Goal: Task Accomplishment & Management: Use online tool/utility

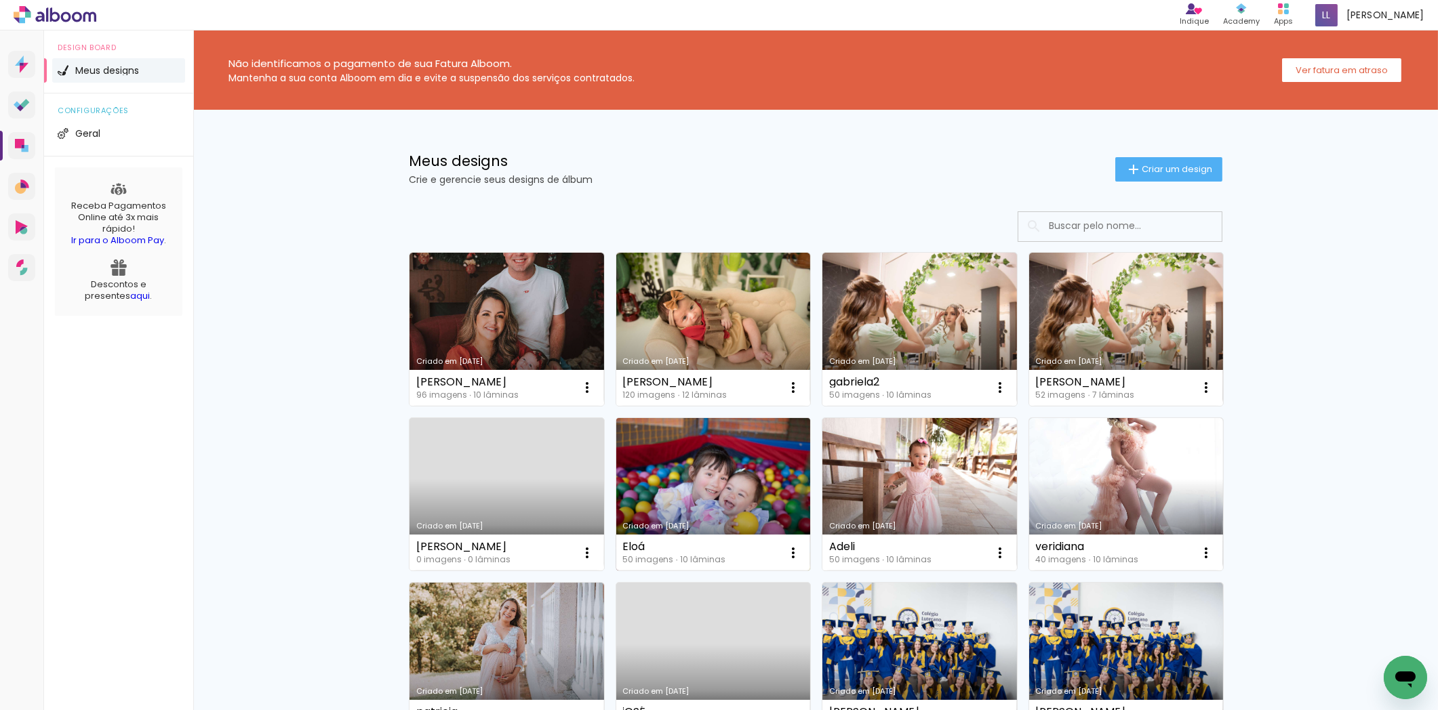
click at [731, 498] on link "Criado em [DATE]" at bounding box center [713, 494] width 195 height 153
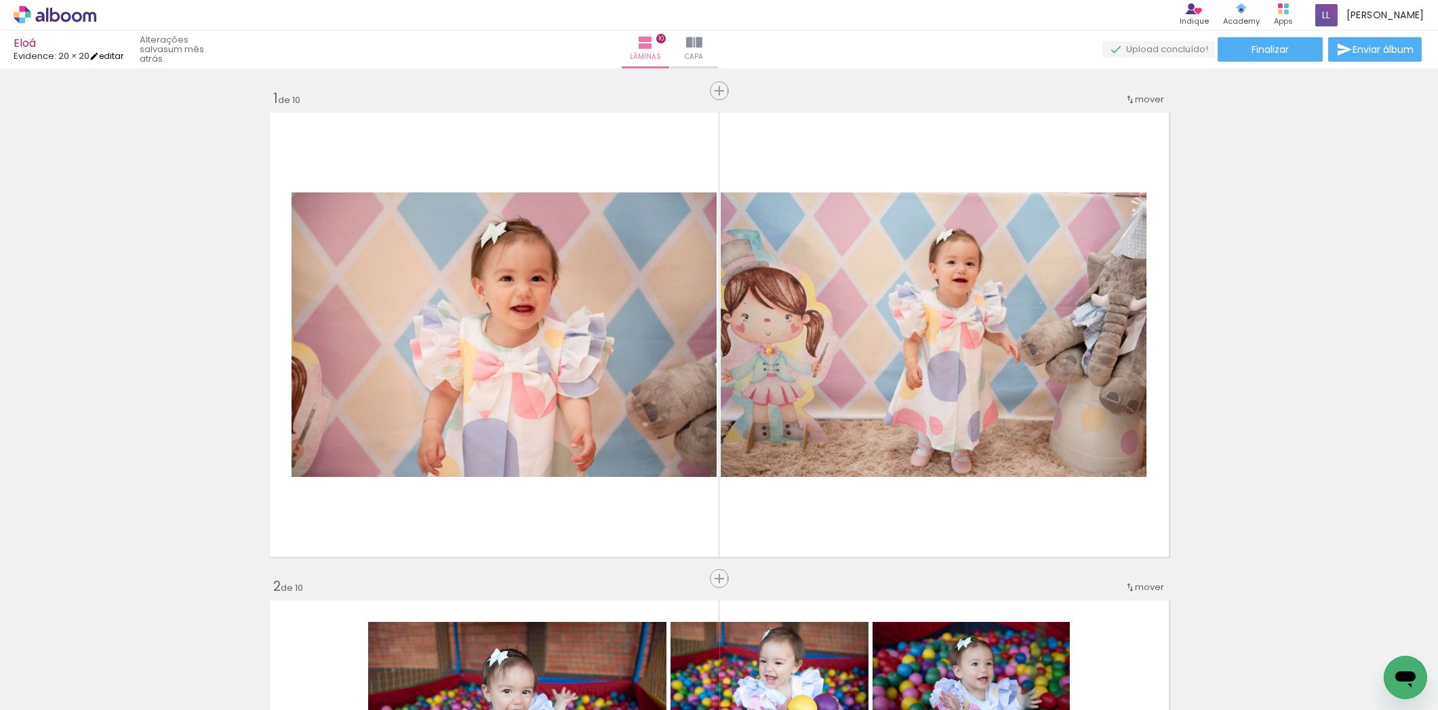
click at [99, 53] on iron-icon at bounding box center [93, 56] width 9 height 9
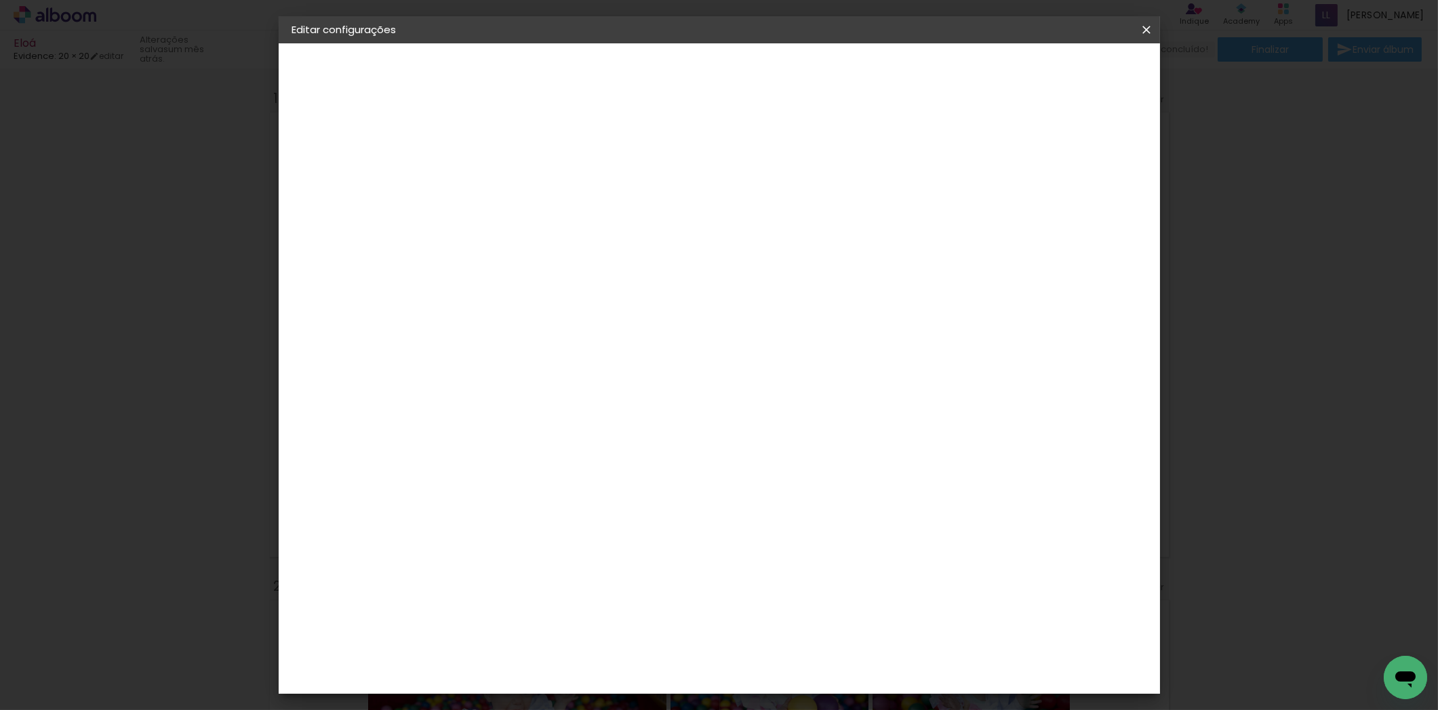
click at [347, 167] on div "Evidence" at bounding box center [342, 167] width 43 height 9
click at [536, 645] on div "Grafis" at bounding box center [520, 650] width 32 height 11
click at [788, 84] on header "Fornecedor Escolha um fornecedor ou avance com o tamanho livre. Voltar Avançar" at bounding box center [621, 83] width 333 height 81
click at [767, 78] on paper-button "Avançar" at bounding box center [734, 71] width 66 height 23
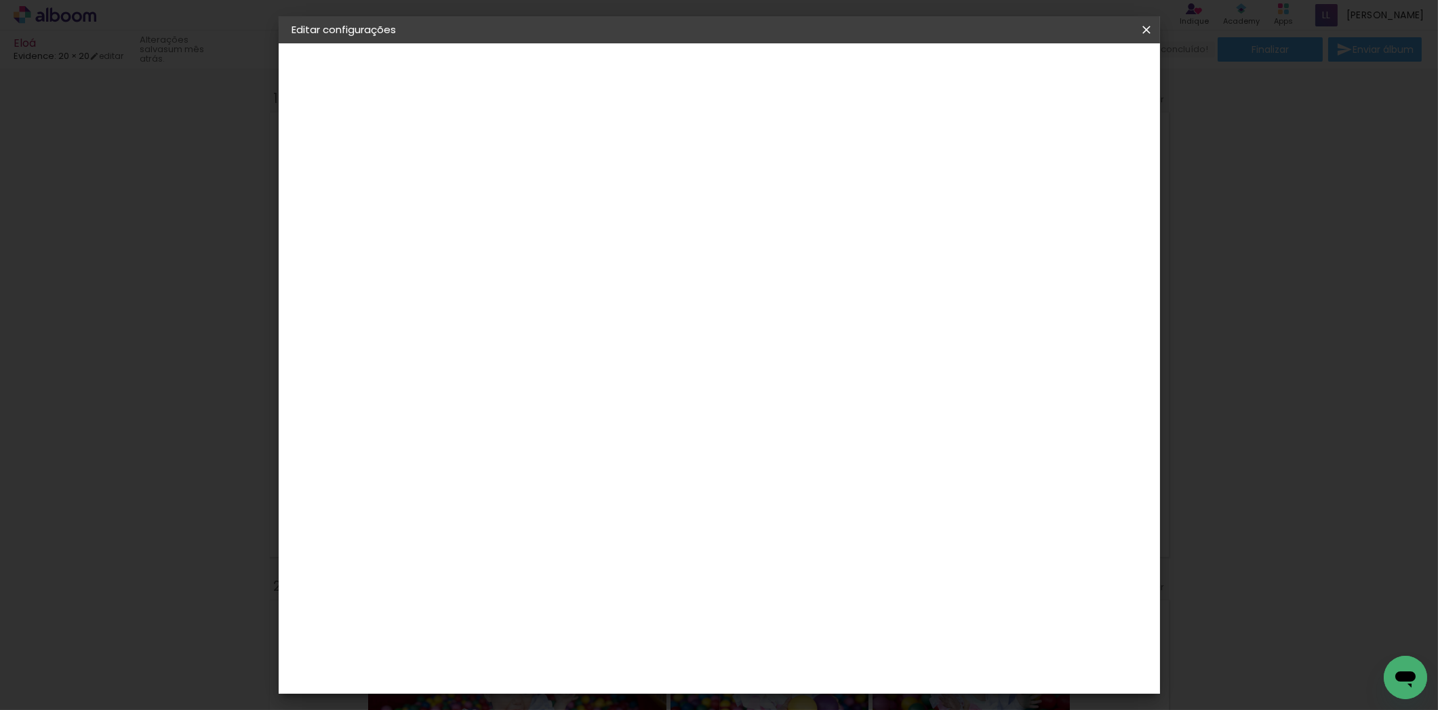
click at [583, 247] on div at bounding box center [548, 247] width 69 height 1
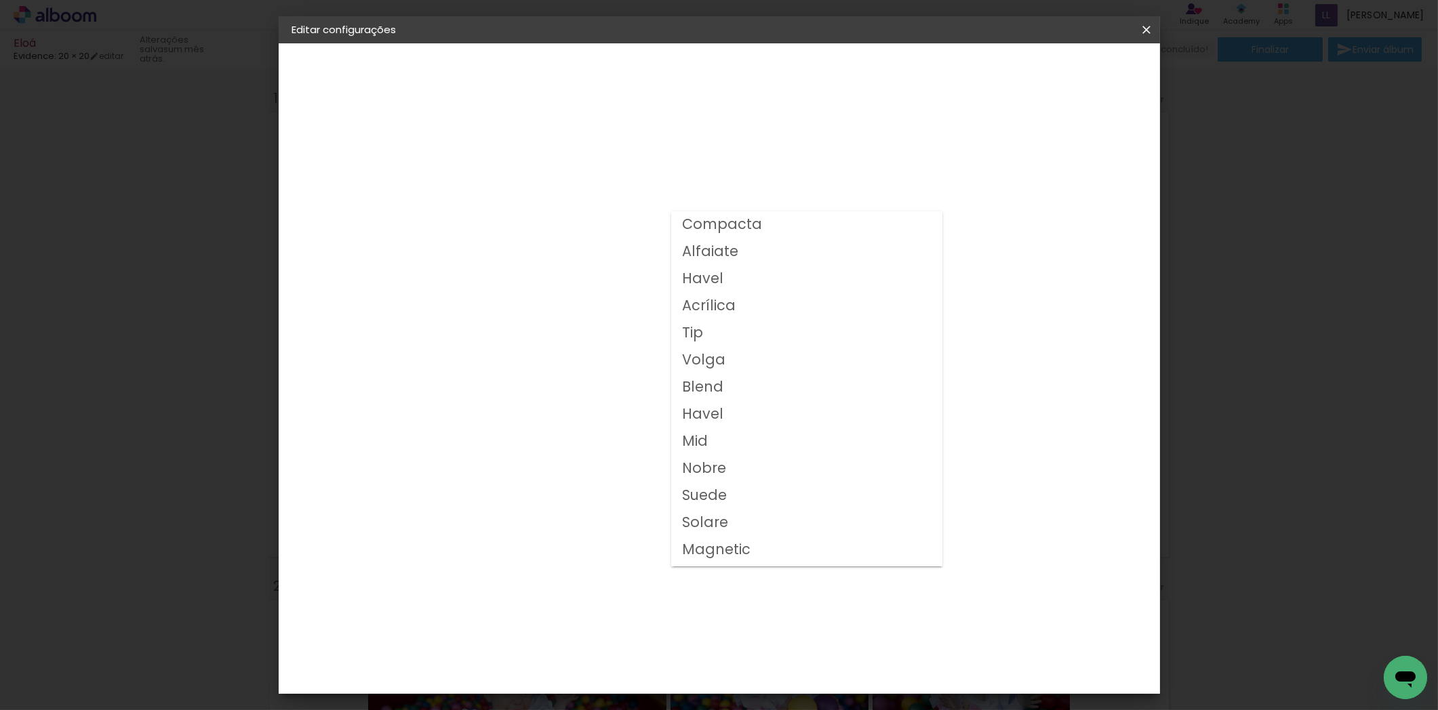
scroll to position [51, 0]
click at [0, 0] on slot "Volga" at bounding box center [0, 0] width 0 height 0
type input "Volga"
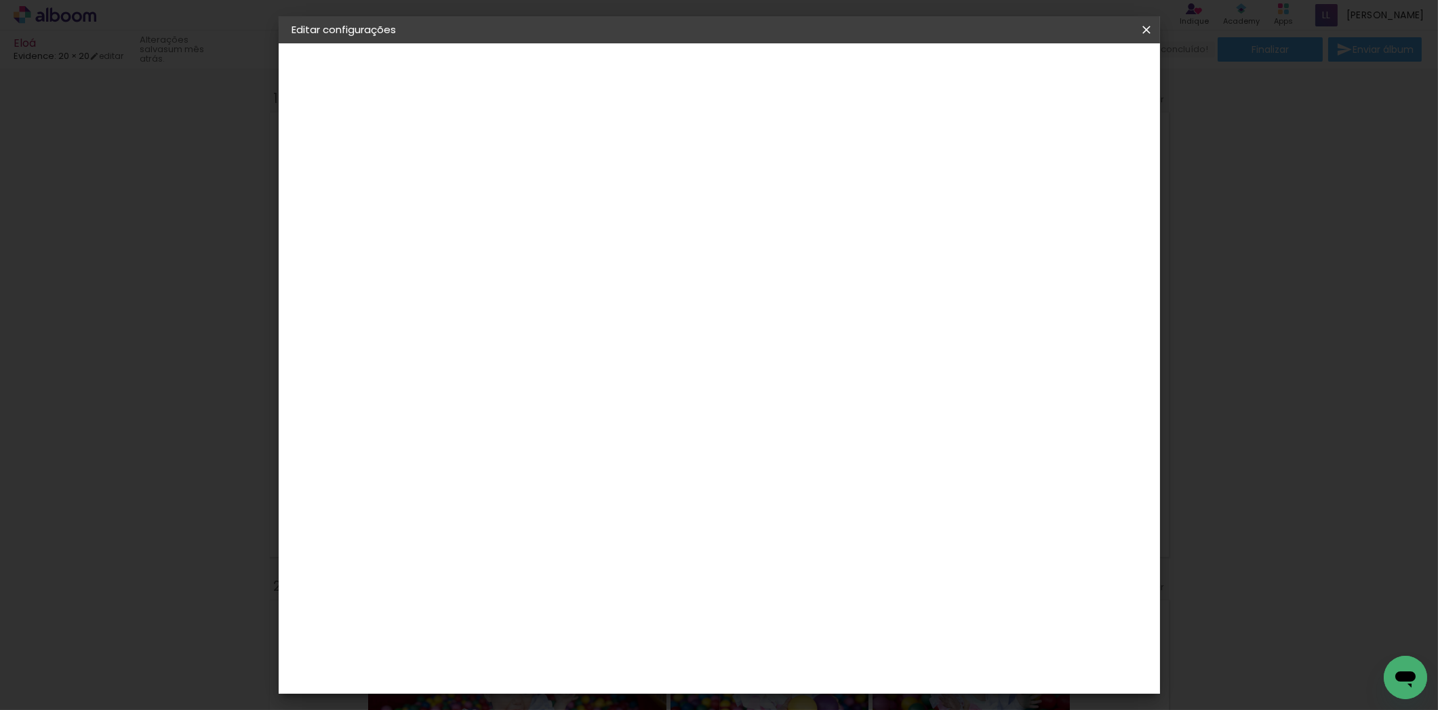
click at [605, 617] on span "20x20" at bounding box center [573, 635] width 63 height 36
click at [0, 0] on slot "Avançar" at bounding box center [0, 0] width 0 height 0
click at [1060, 73] on span "Salvar configurações" at bounding box center [1010, 71] width 100 height 9
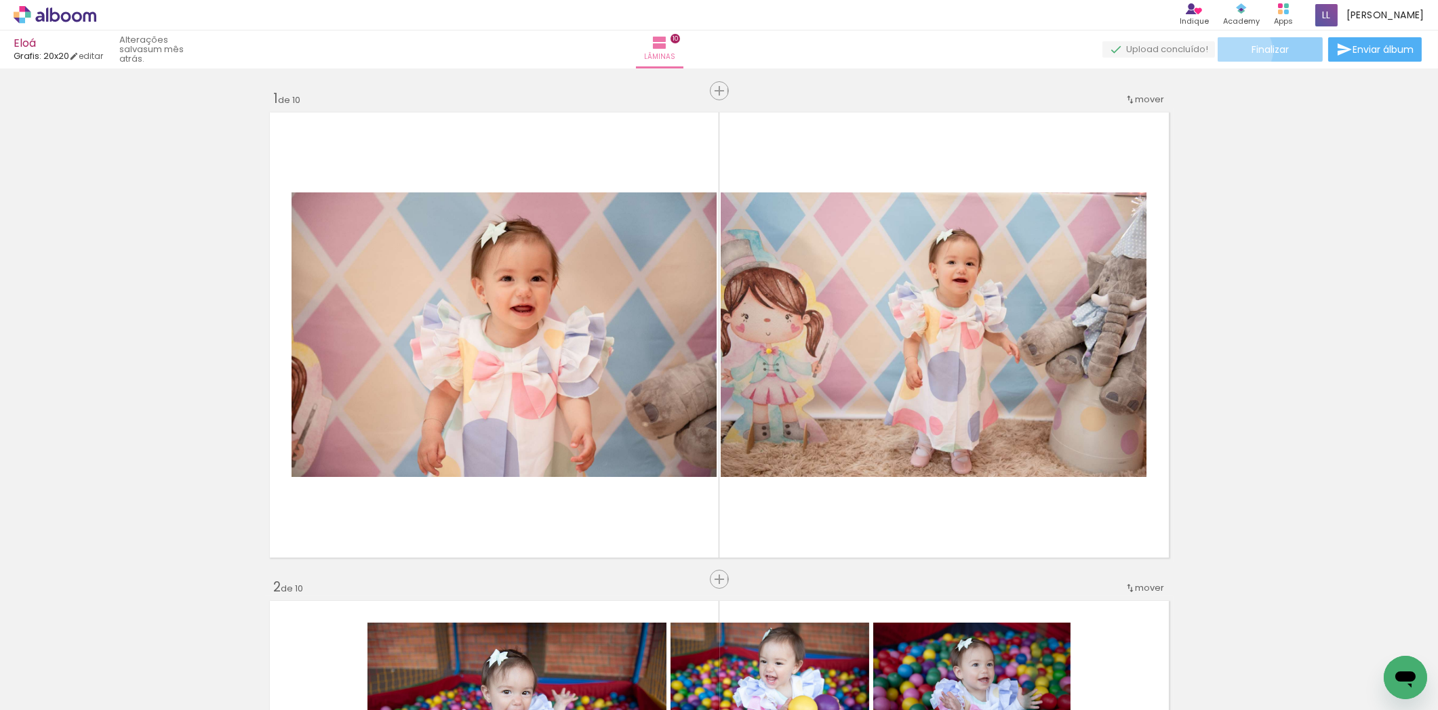
click at [1238, 51] on paper-button "Finalizar" at bounding box center [1269, 49] width 105 height 24
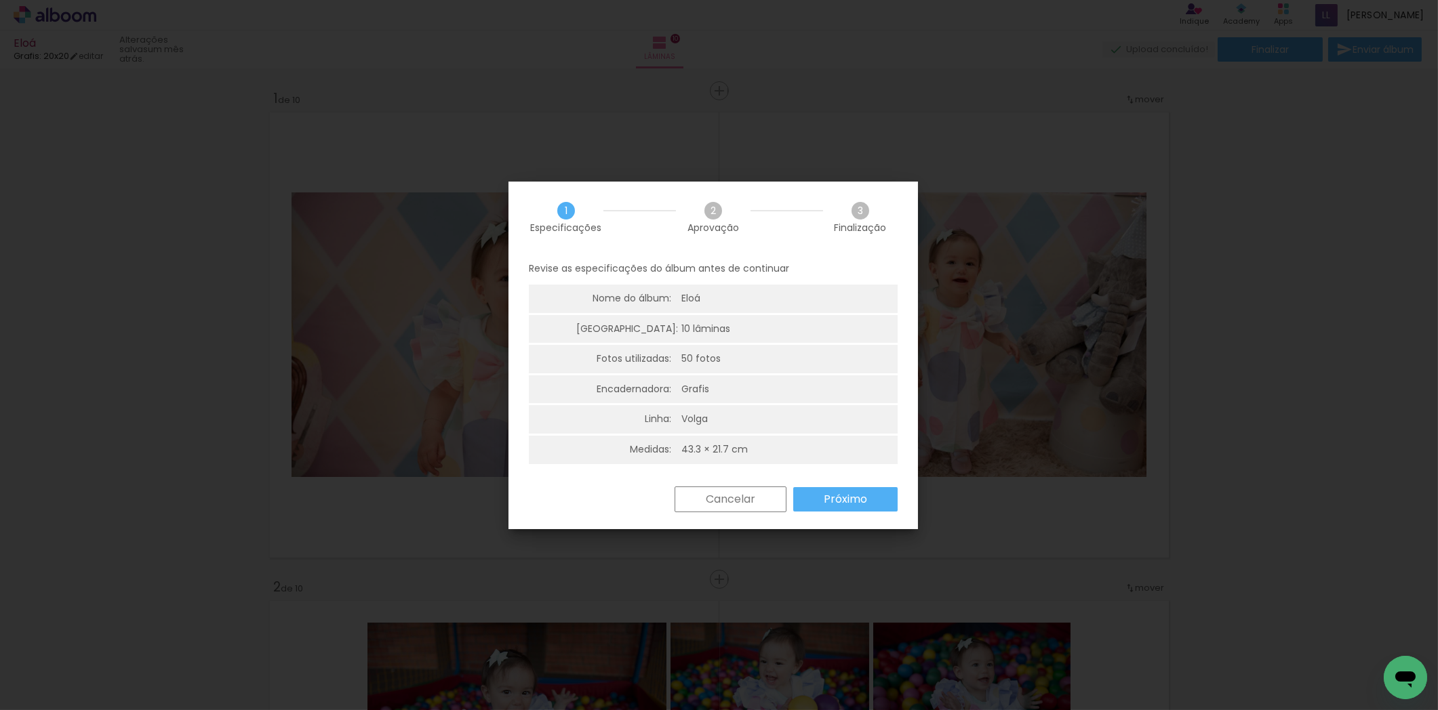
click at [0, 0] on slot "Próximo" at bounding box center [0, 0] width 0 height 0
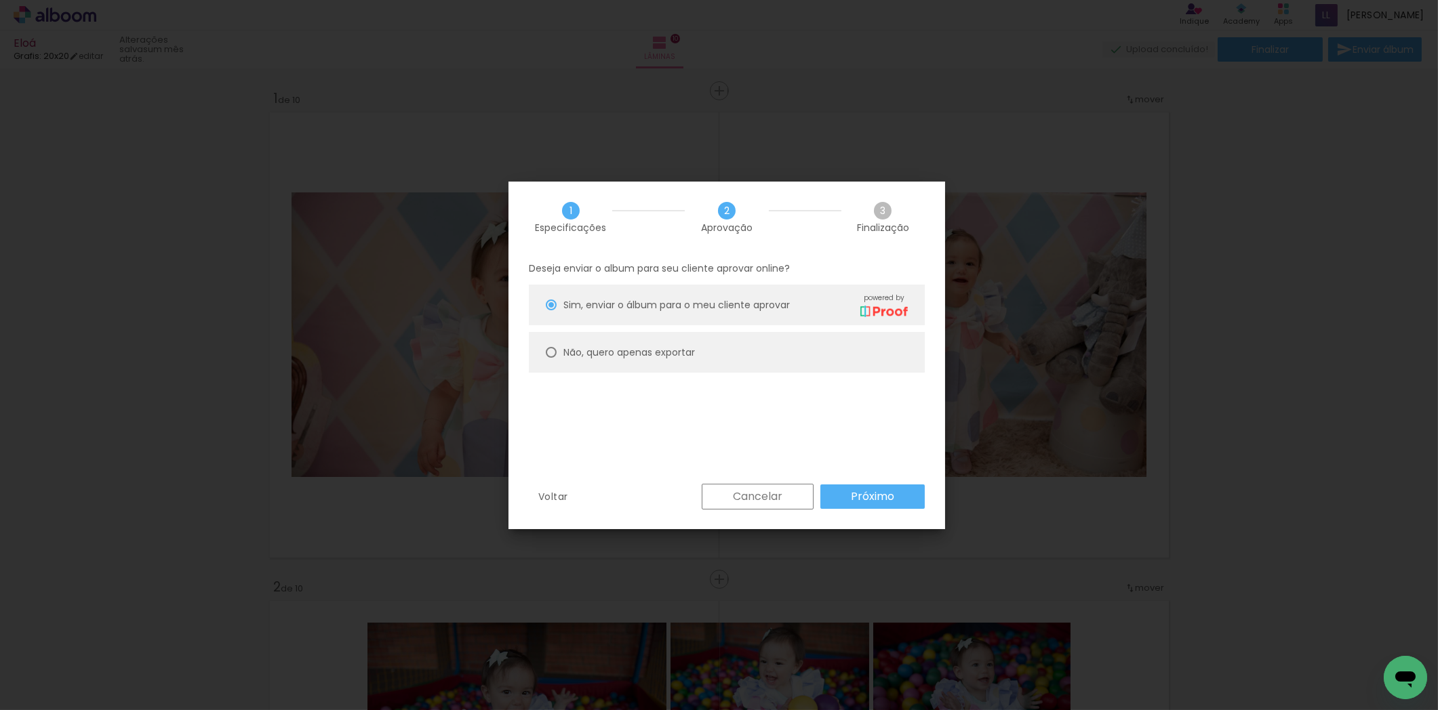
click at [629, 344] on paper-radio-button "Não, quero apenas exportar" at bounding box center [727, 352] width 396 height 41
type paper-radio-button "on"
click at [0, 0] on slot "Próximo" at bounding box center [0, 0] width 0 height 0
type input "Alta, 300 DPI"
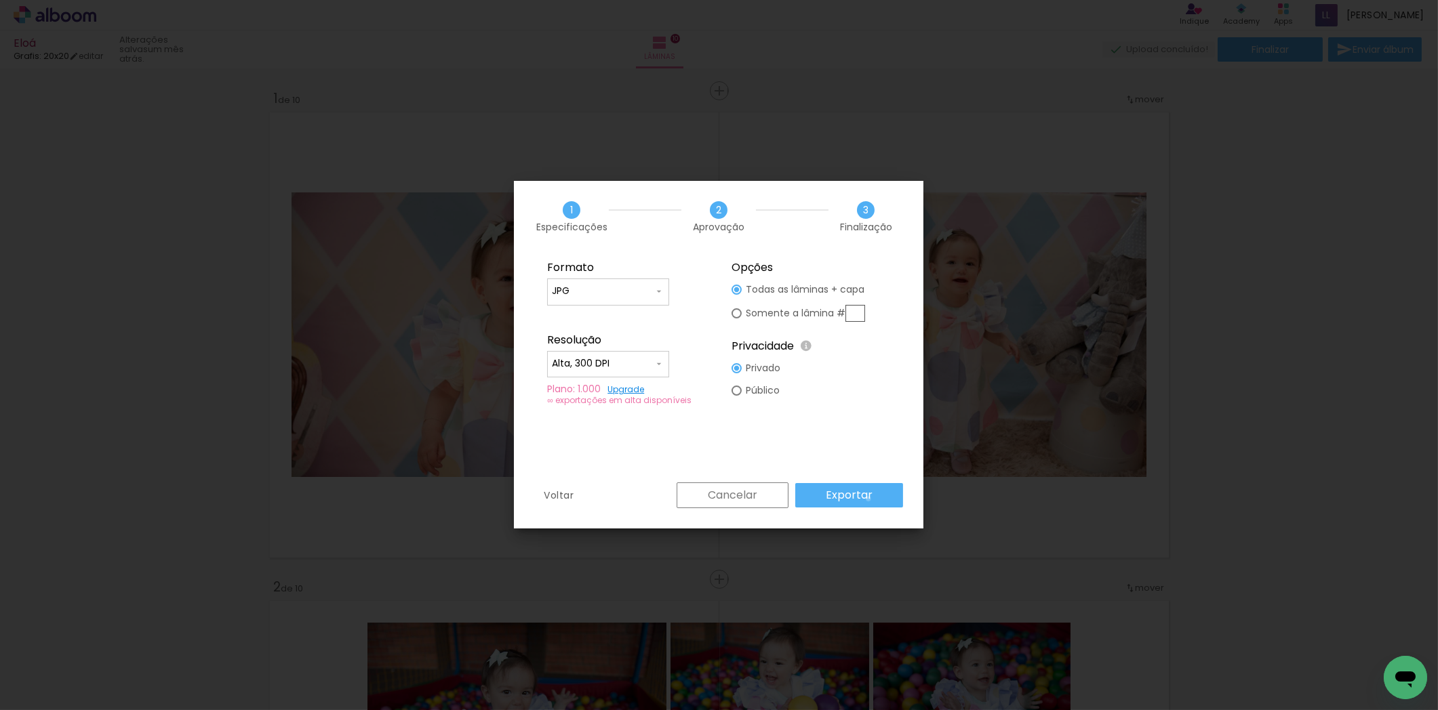
click at [0, 0] on slot "Exportar" at bounding box center [0, 0] width 0 height 0
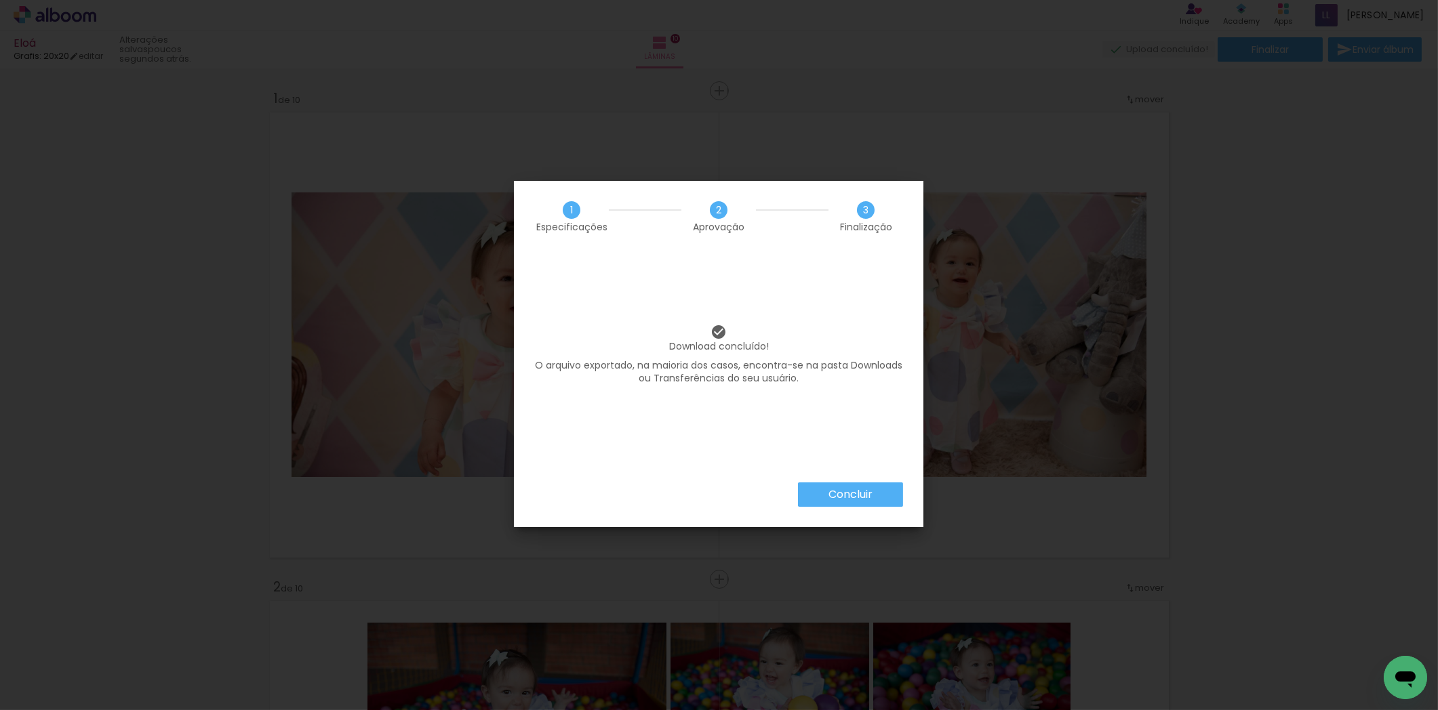
click at [0, 0] on slot "Concluir" at bounding box center [0, 0] width 0 height 0
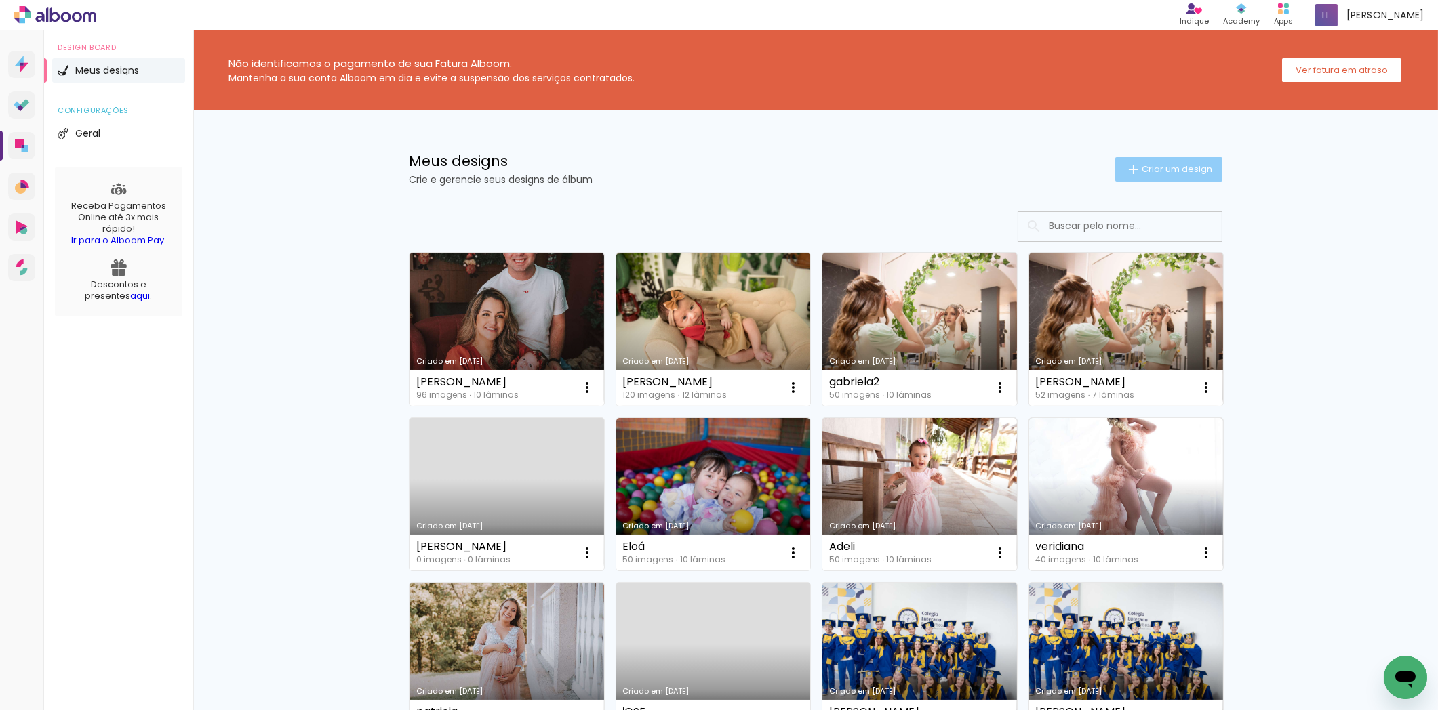
click at [1183, 159] on paper-button "Criar um design" at bounding box center [1168, 169] width 107 height 24
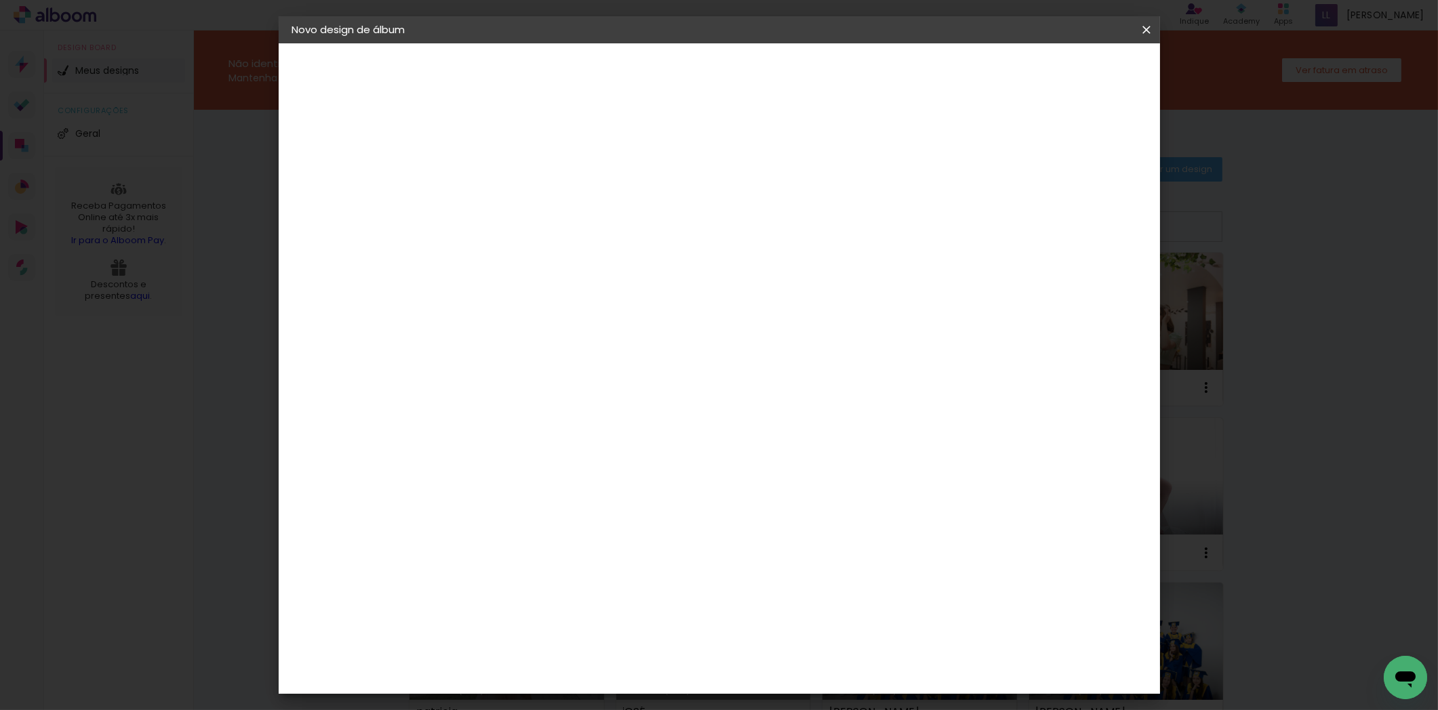
click at [514, 186] on input at bounding box center [514, 181] width 0 height 21
type input "joão"
type paper-input "joão"
click at [0, 0] on slot "Avançar" at bounding box center [0, 0] width 0 height 0
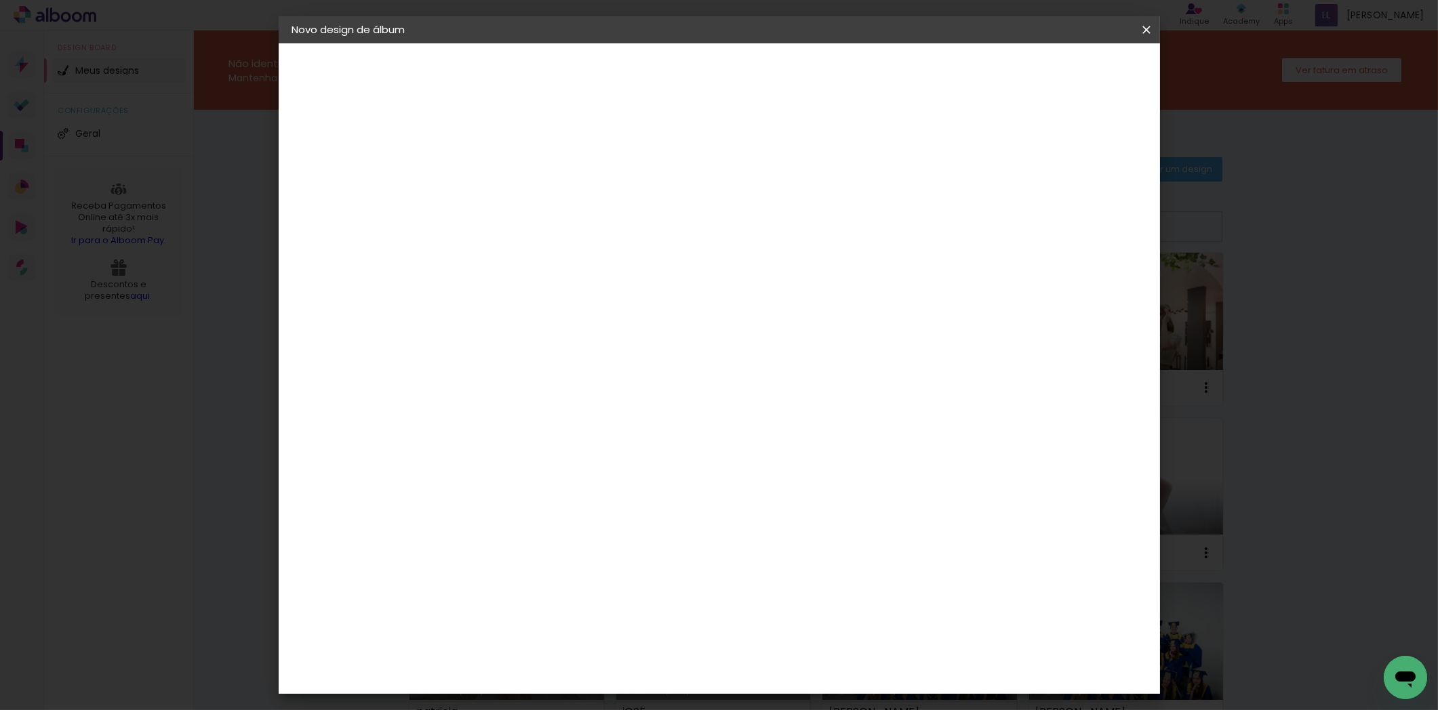
click at [536, 645] on div "Grafis" at bounding box center [520, 650] width 32 height 11
click at [767, 78] on paper-button "Avançar" at bounding box center [734, 71] width 66 height 23
click at [567, 226] on input "text" at bounding box center [540, 236] width 53 height 21
click at [725, 378] on paper-item "Volga" at bounding box center [806, 387] width 271 height 27
type input "Volga"
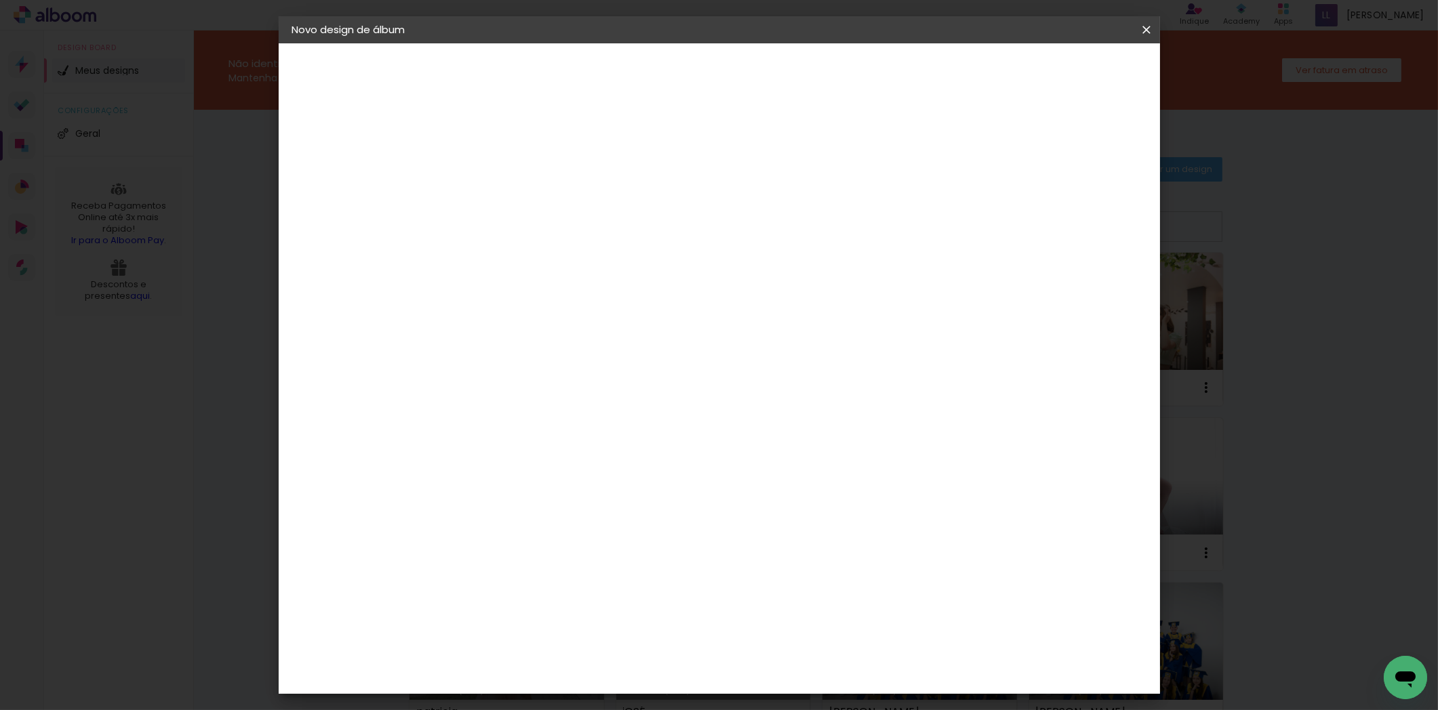
click at [605, 386] on span "20x30" at bounding box center [573, 404] width 63 height 36
click at [735, 79] on paper-button "Avançar" at bounding box center [701, 71] width 66 height 23
click at [1074, 79] on paper-button "Iniciar design" at bounding box center [1029, 71] width 89 height 23
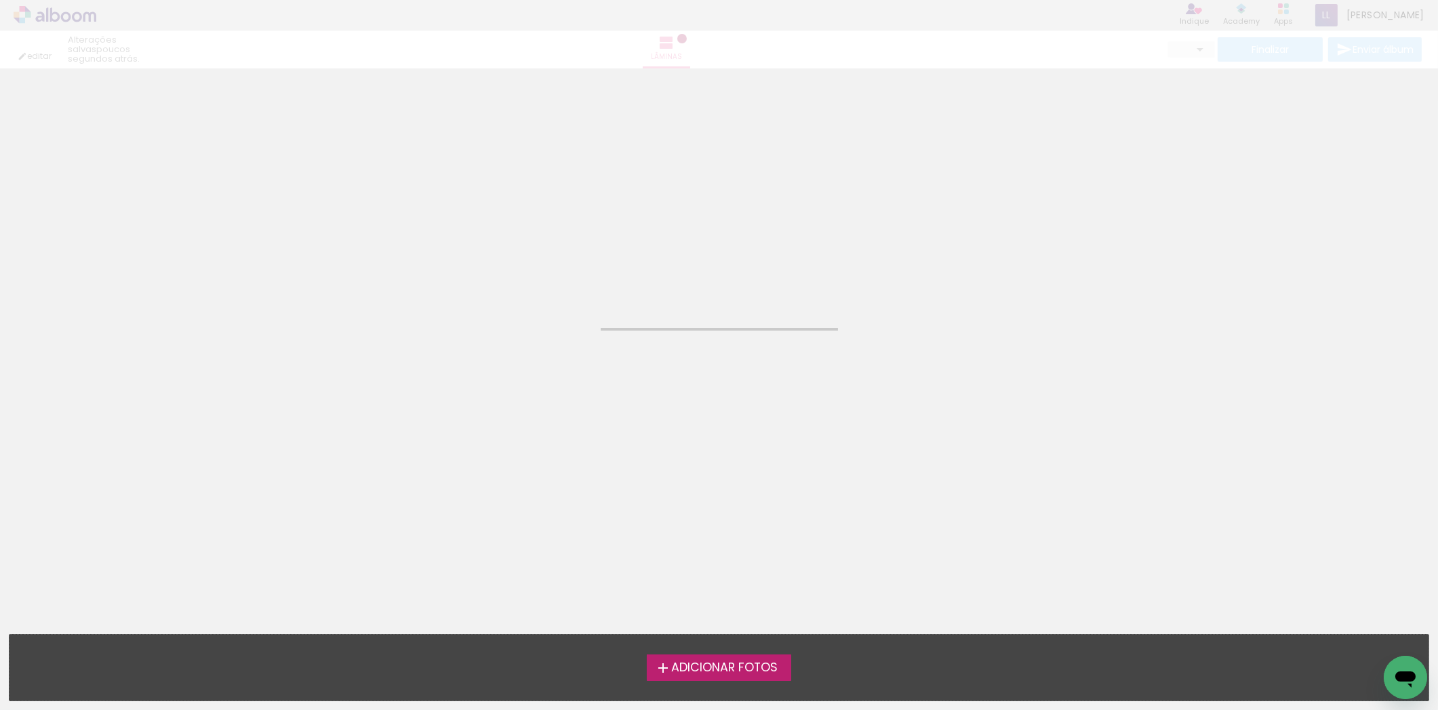
click at [726, 662] on span "Adicionar Fotos" at bounding box center [724, 668] width 106 height 12
click at [0, 0] on input "file" at bounding box center [0, 0] width 0 height 0
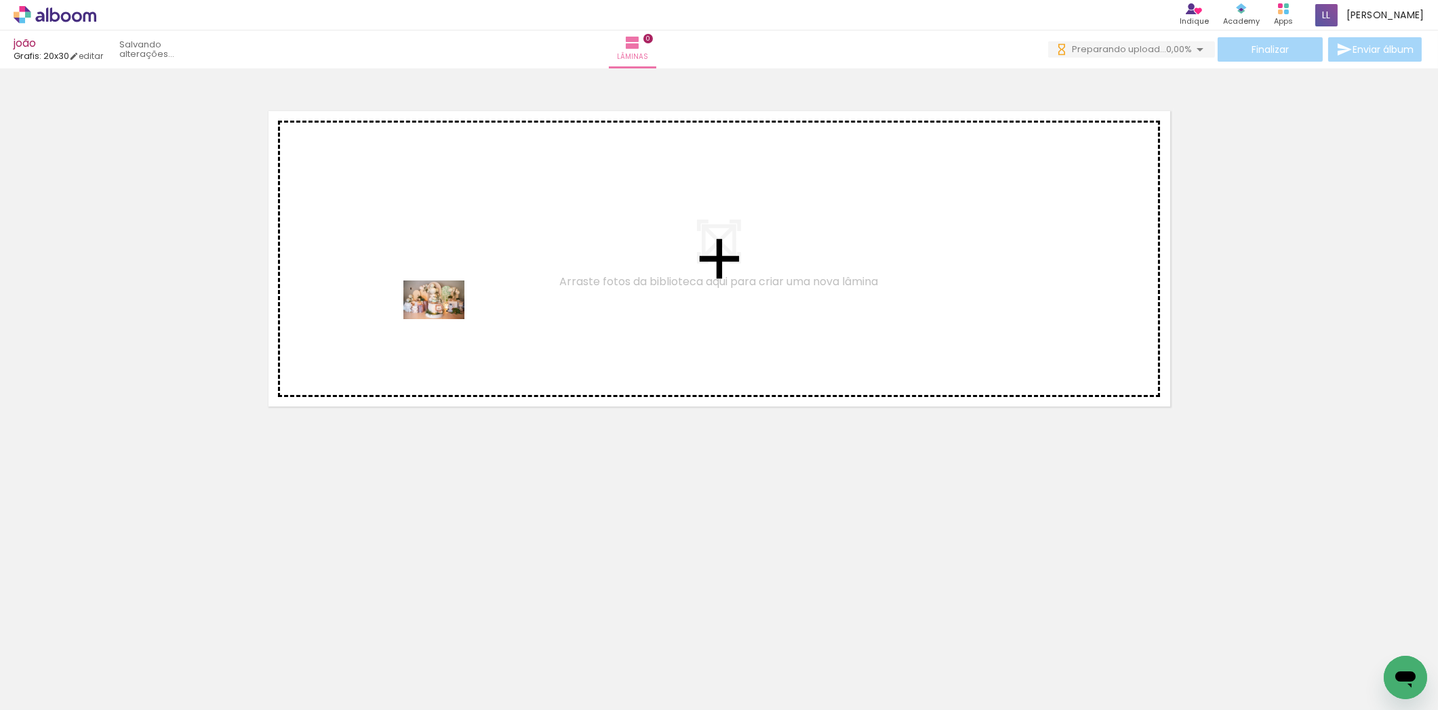
drag, startPoint x: 137, startPoint y: 674, endPoint x: 232, endPoint y: 674, distance: 95.6
click at [445, 298] on quentale-workspace at bounding box center [719, 355] width 1438 height 710
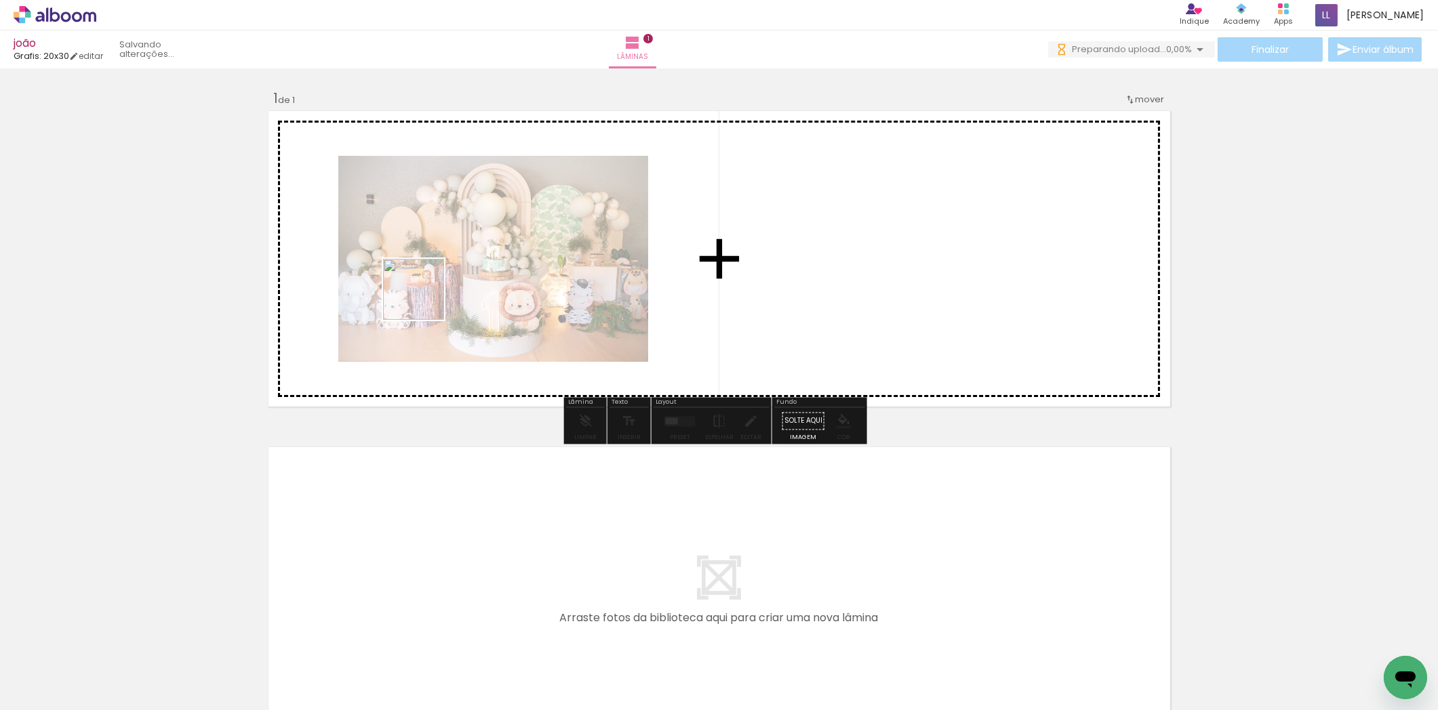
drag, startPoint x: 287, startPoint y: 582, endPoint x: 424, endPoint y: 300, distance: 313.5
click at [424, 300] on quentale-workspace at bounding box center [719, 355] width 1438 height 710
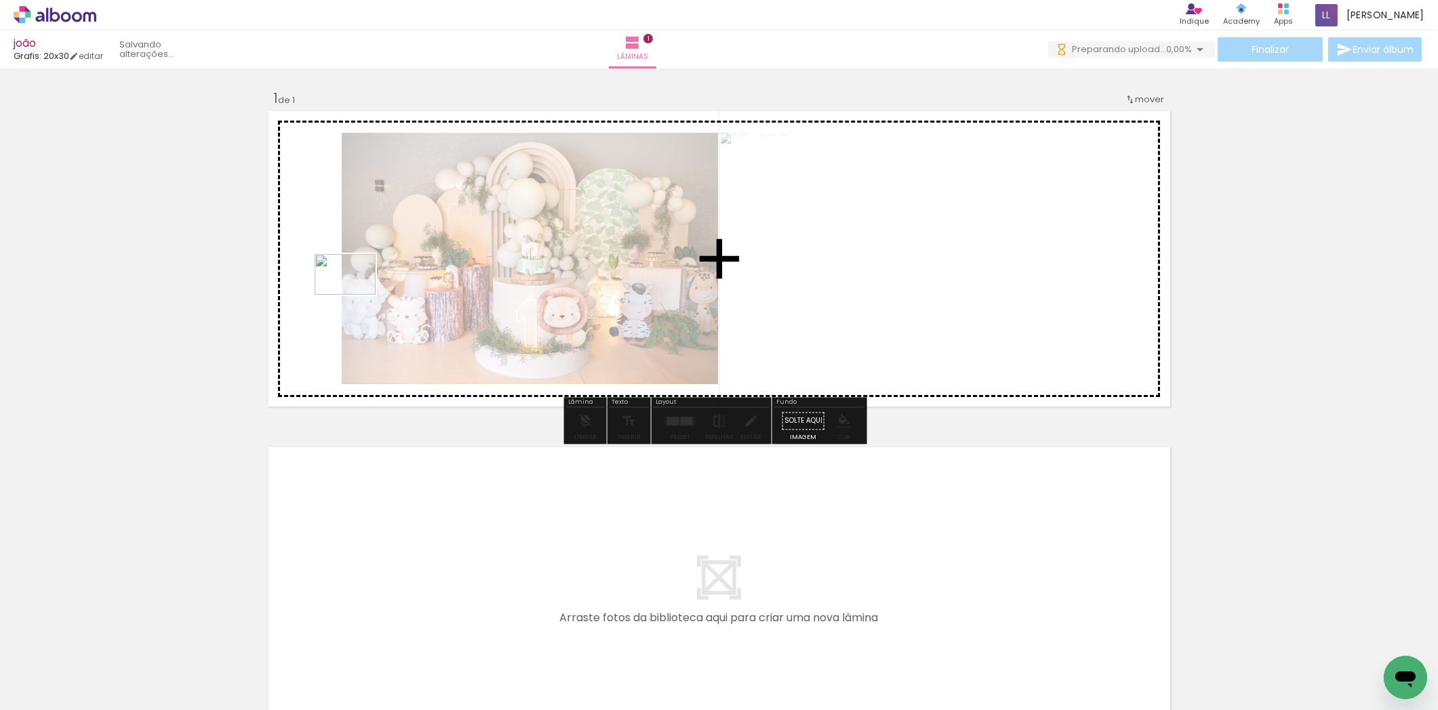
drag, startPoint x: 298, startPoint y: 666, endPoint x: 355, endPoint y: 295, distance: 375.1
click at [355, 295] on quentale-workspace at bounding box center [719, 355] width 1438 height 710
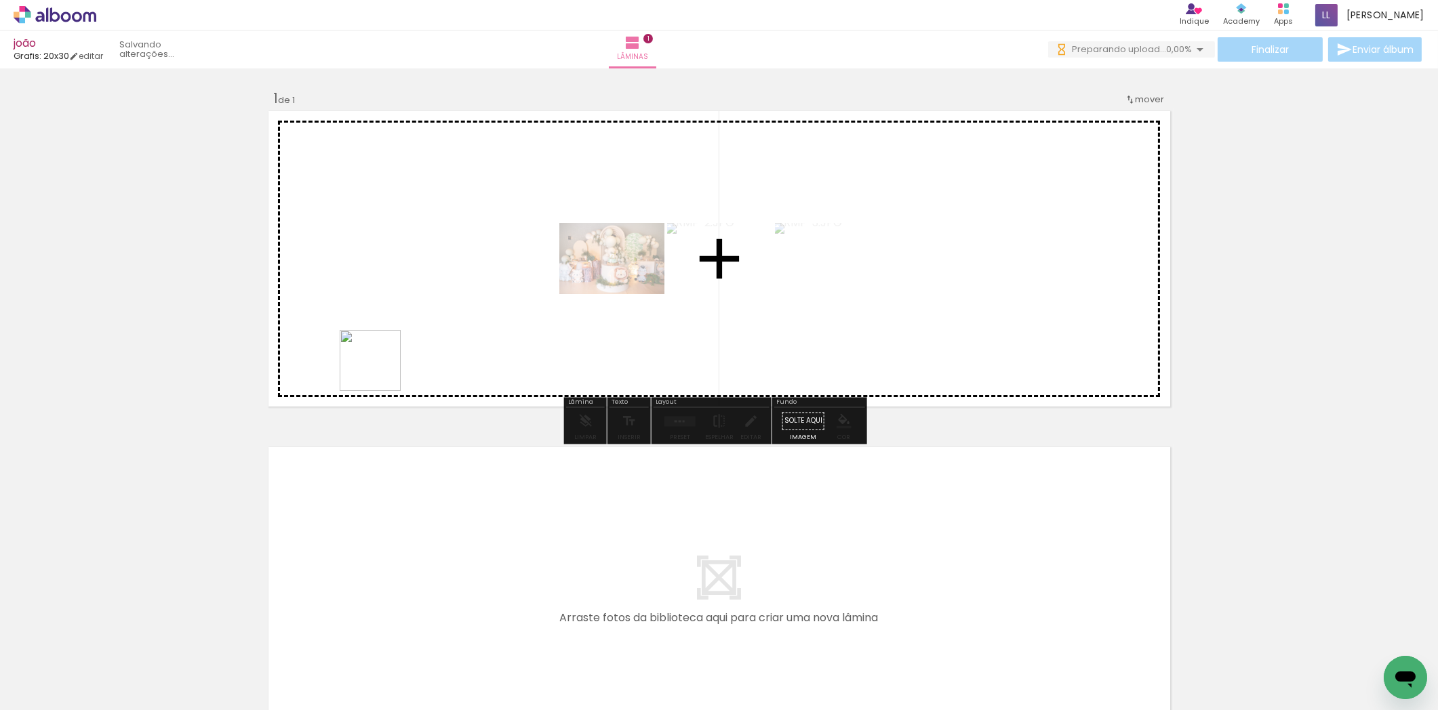
drag, startPoint x: 393, startPoint y: 470, endPoint x: 380, endPoint y: 357, distance: 113.3
click at [380, 357] on quentale-workspace at bounding box center [719, 355] width 1438 height 710
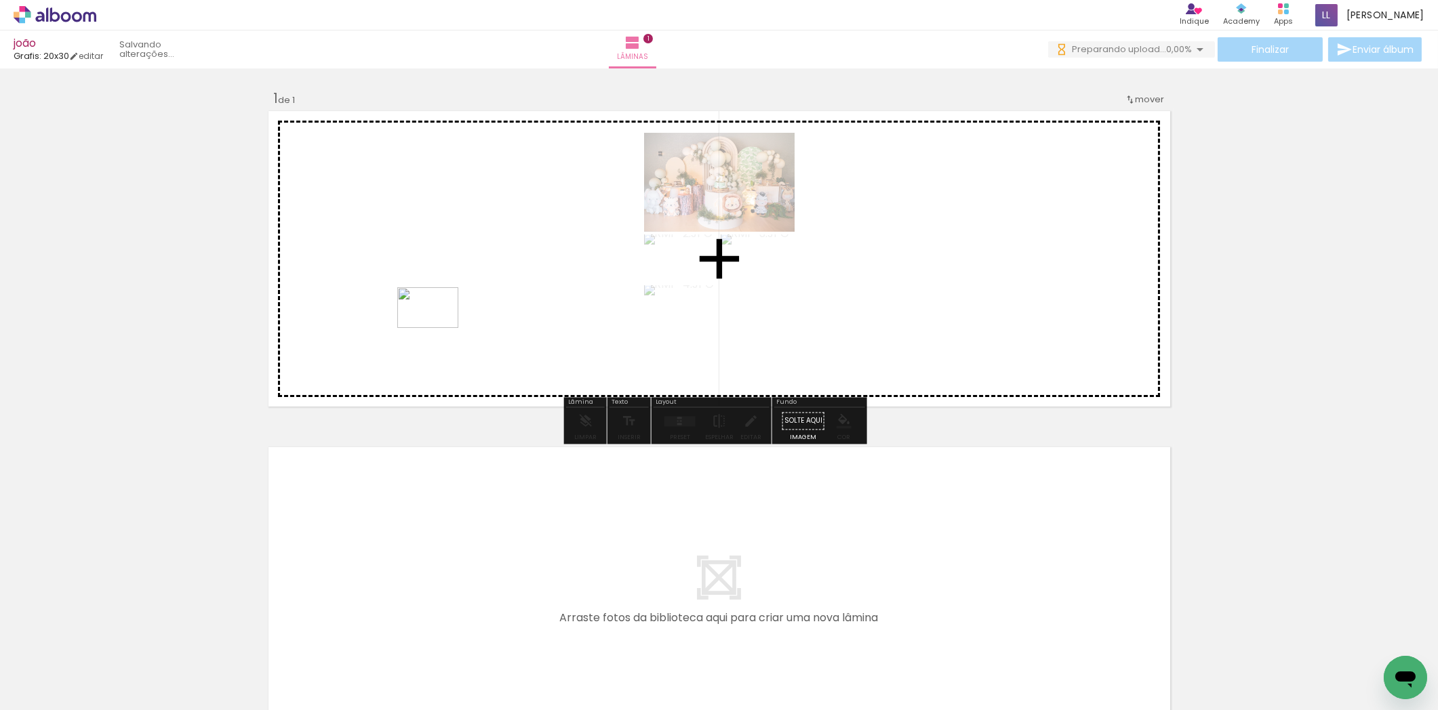
drag, startPoint x: 458, startPoint y: 673, endPoint x: 438, endPoint y: 328, distance: 345.6
click at [438, 328] on quentale-workspace at bounding box center [719, 355] width 1438 height 710
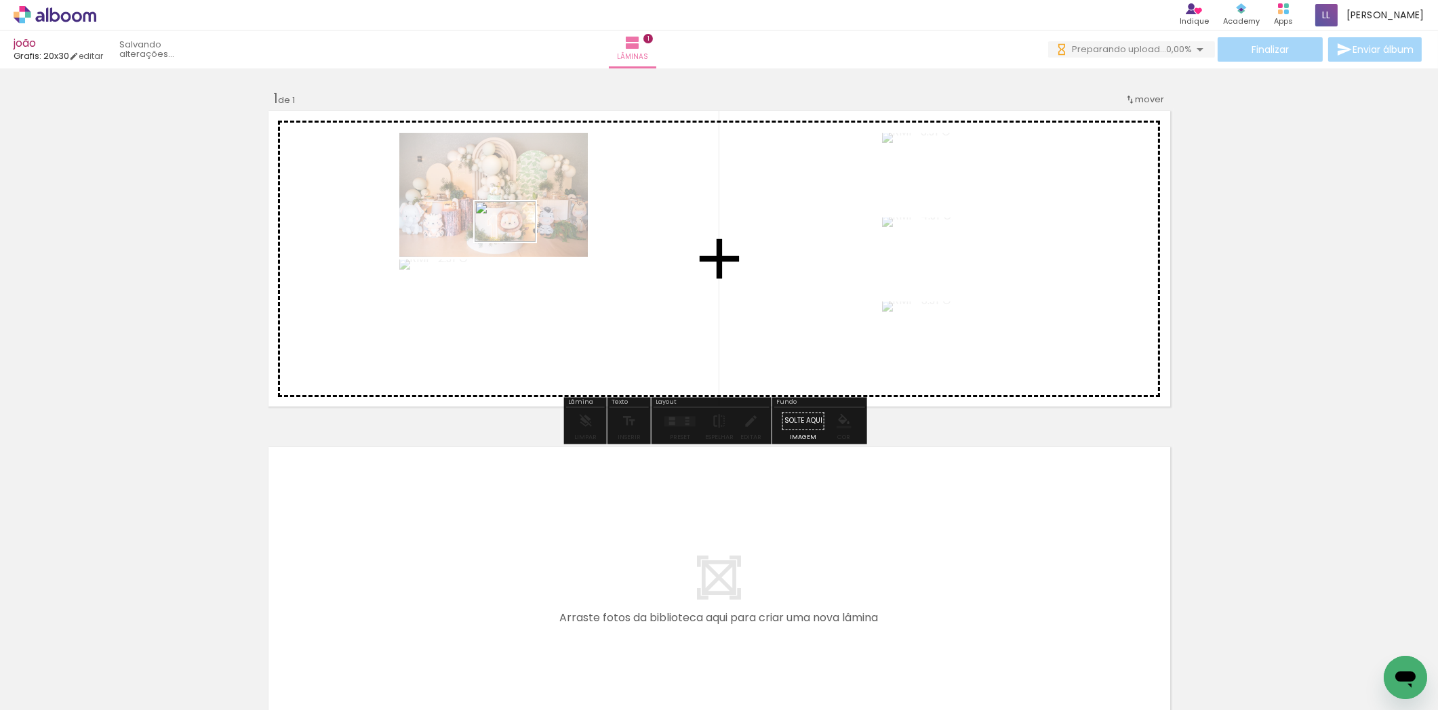
drag, startPoint x: 529, startPoint y: 662, endPoint x: 515, endPoint y: 242, distance: 420.5
click at [515, 242] on quentale-workspace at bounding box center [719, 355] width 1438 height 710
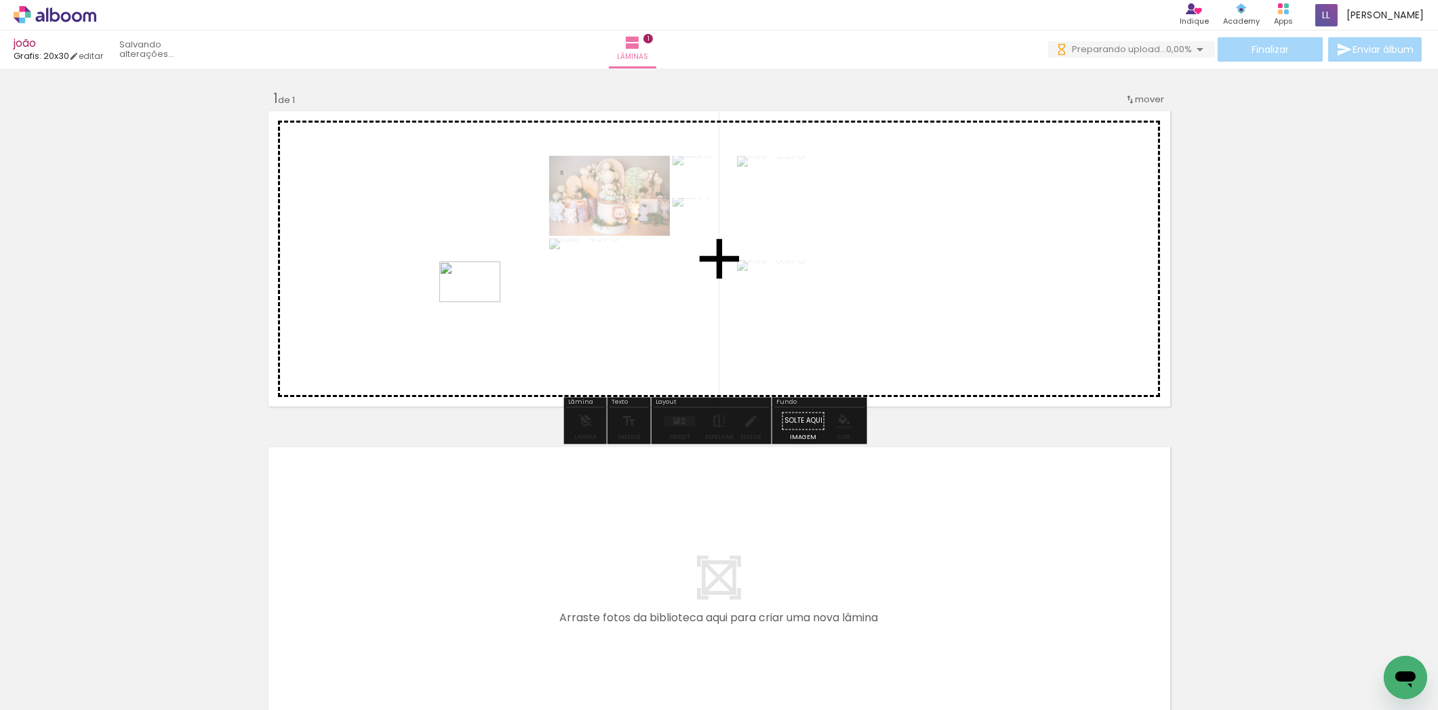
drag, startPoint x: 594, startPoint y: 611, endPoint x: 480, endPoint y: 302, distance: 329.6
click at [480, 302] on quentale-workspace at bounding box center [719, 355] width 1438 height 710
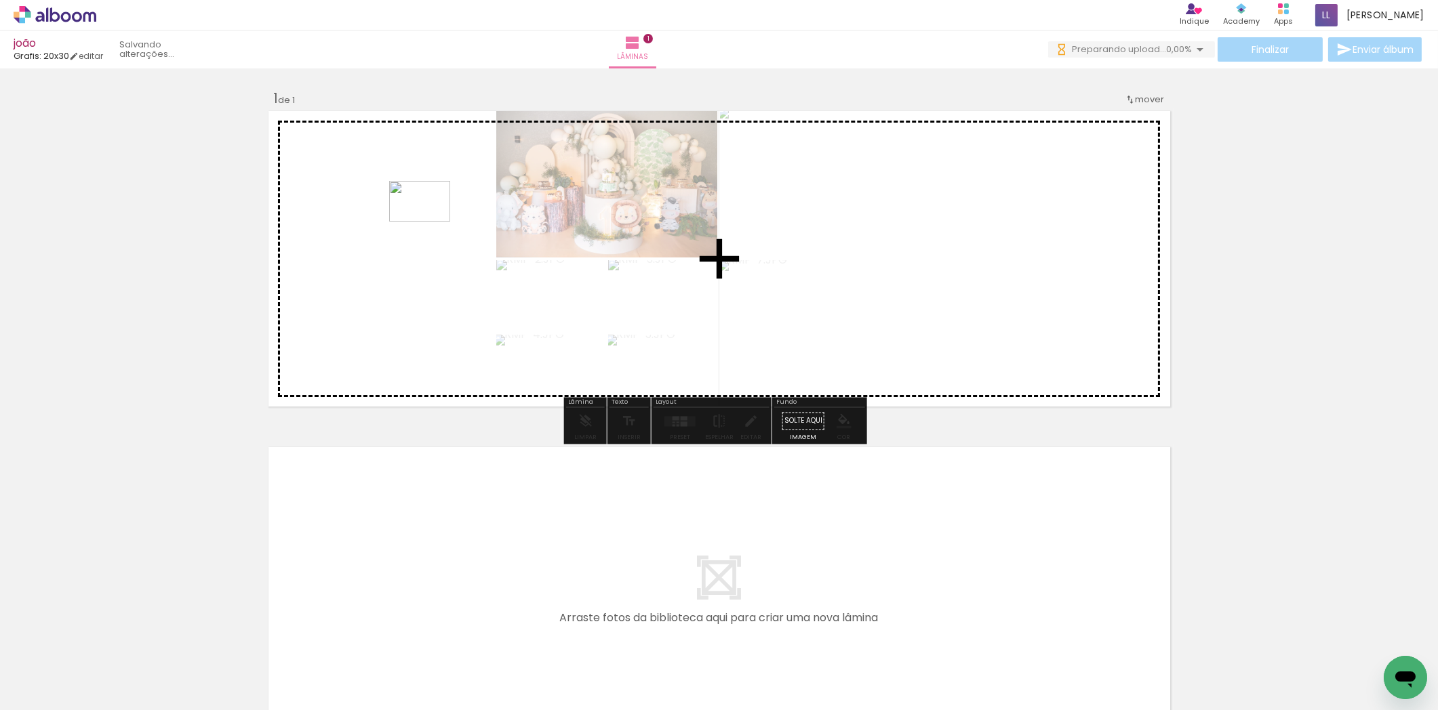
drag, startPoint x: 683, startPoint y: 674, endPoint x: 430, endPoint y: 220, distance: 520.1
click at [430, 220] on quentale-workspace at bounding box center [719, 355] width 1438 height 710
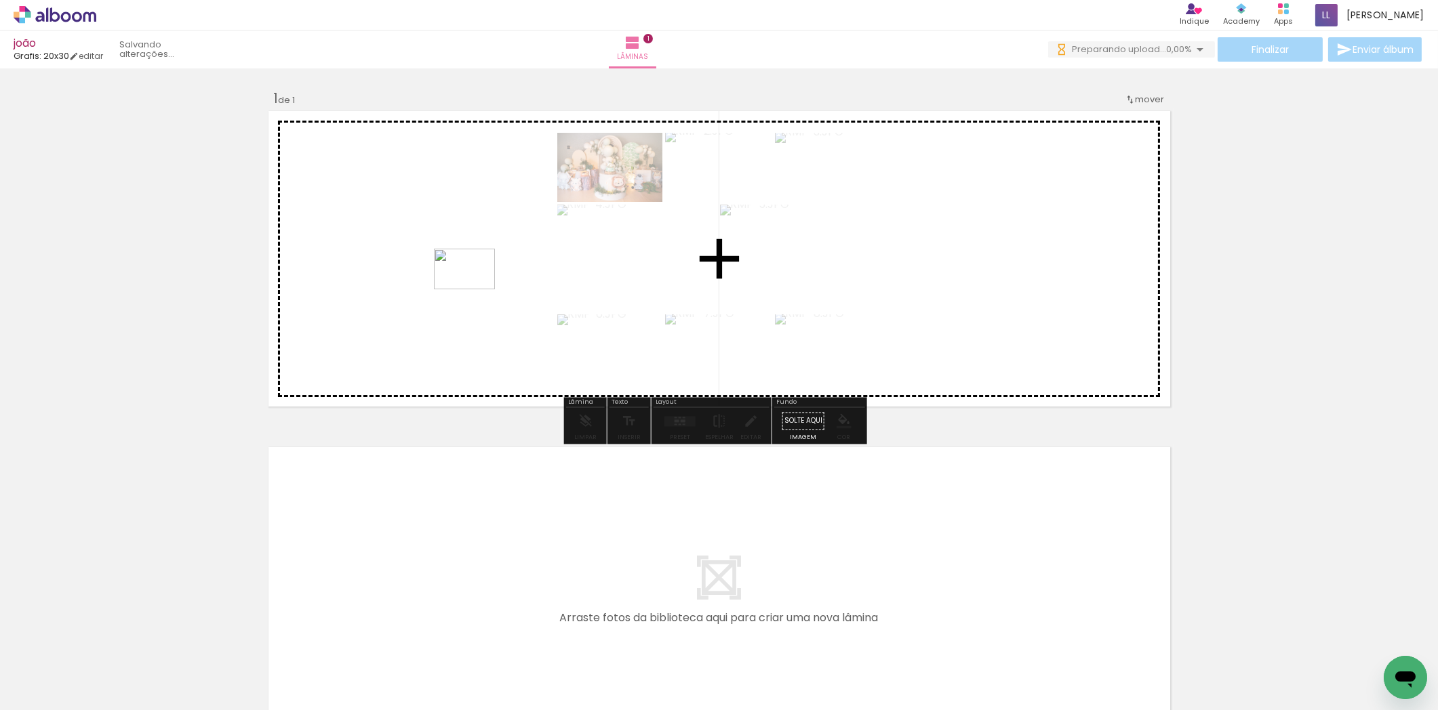
drag, startPoint x: 725, startPoint y: 601, endPoint x: 474, endPoint y: 289, distance: 400.7
click at [474, 289] on quentale-workspace at bounding box center [719, 355] width 1438 height 710
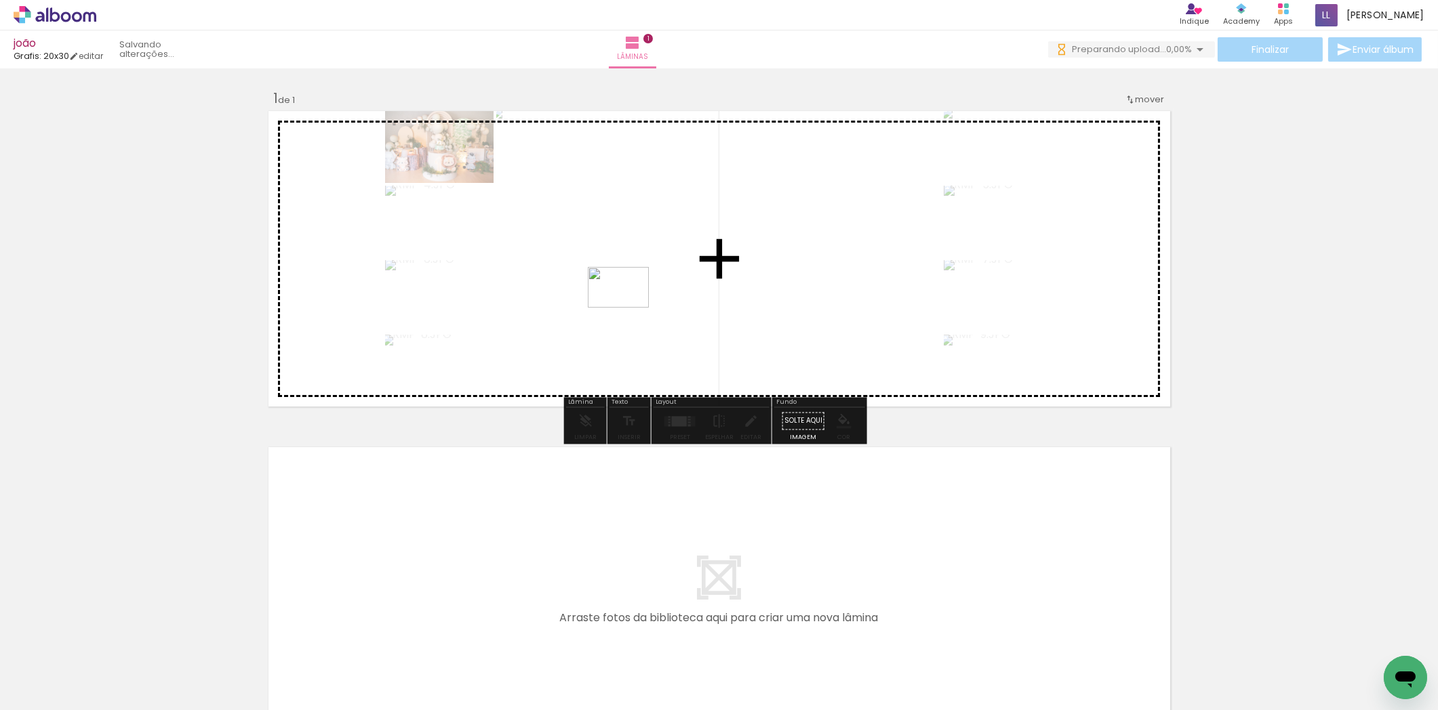
drag, startPoint x: 843, startPoint y: 679, endPoint x: 628, endPoint y: 308, distance: 429.1
click at [628, 308] on quentale-workspace at bounding box center [719, 355] width 1438 height 710
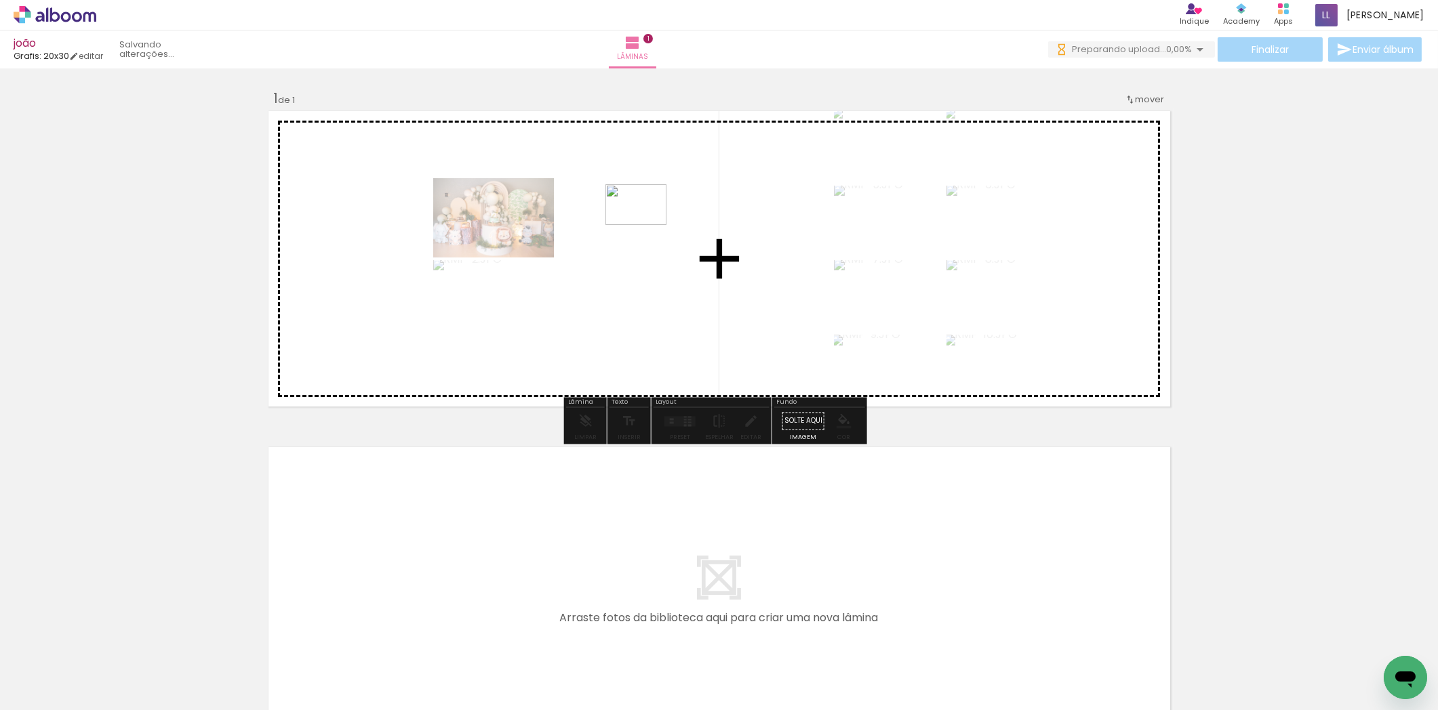
drag, startPoint x: 906, startPoint y: 679, endPoint x: 646, endPoint y: 225, distance: 522.9
click at [646, 225] on quentale-workspace at bounding box center [719, 355] width 1438 height 710
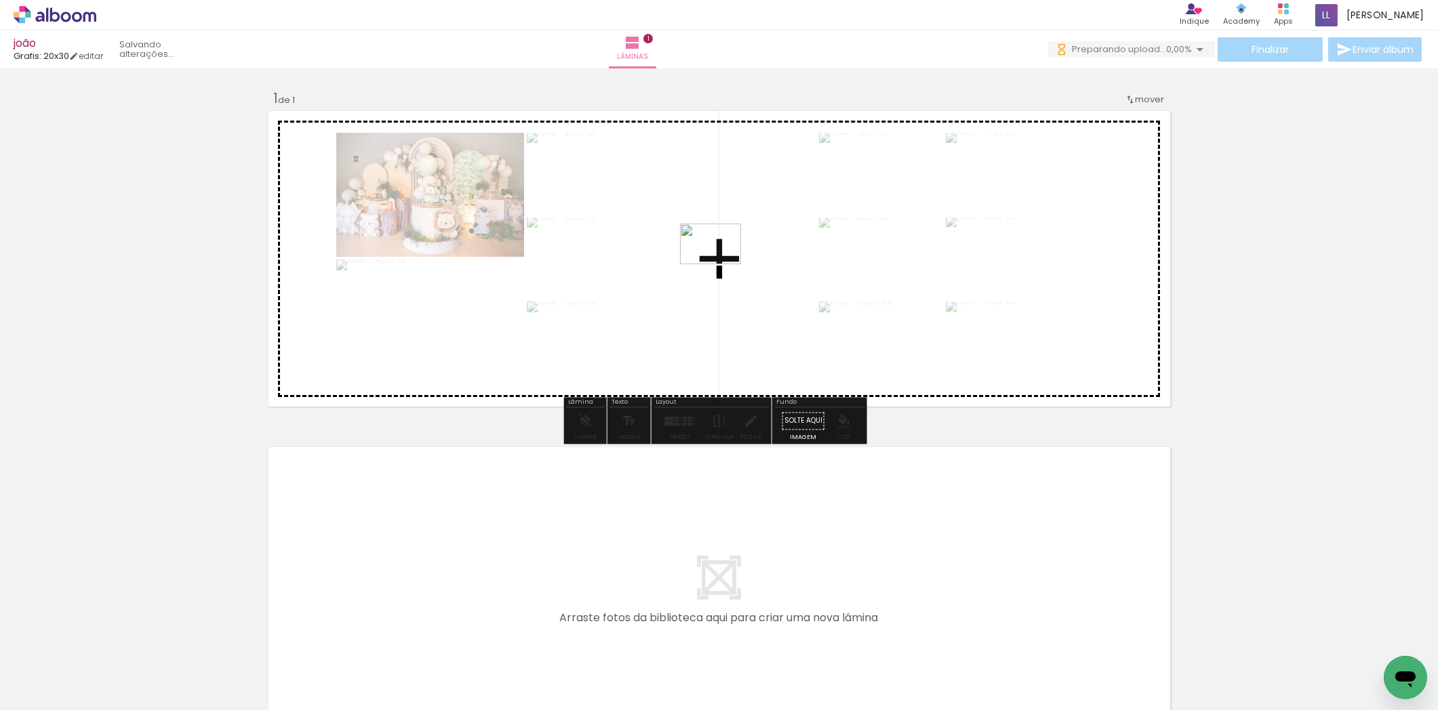
drag, startPoint x: 973, startPoint y: 660, endPoint x: 721, endPoint y: 264, distance: 468.8
click at [721, 264] on quentale-workspace at bounding box center [719, 355] width 1438 height 710
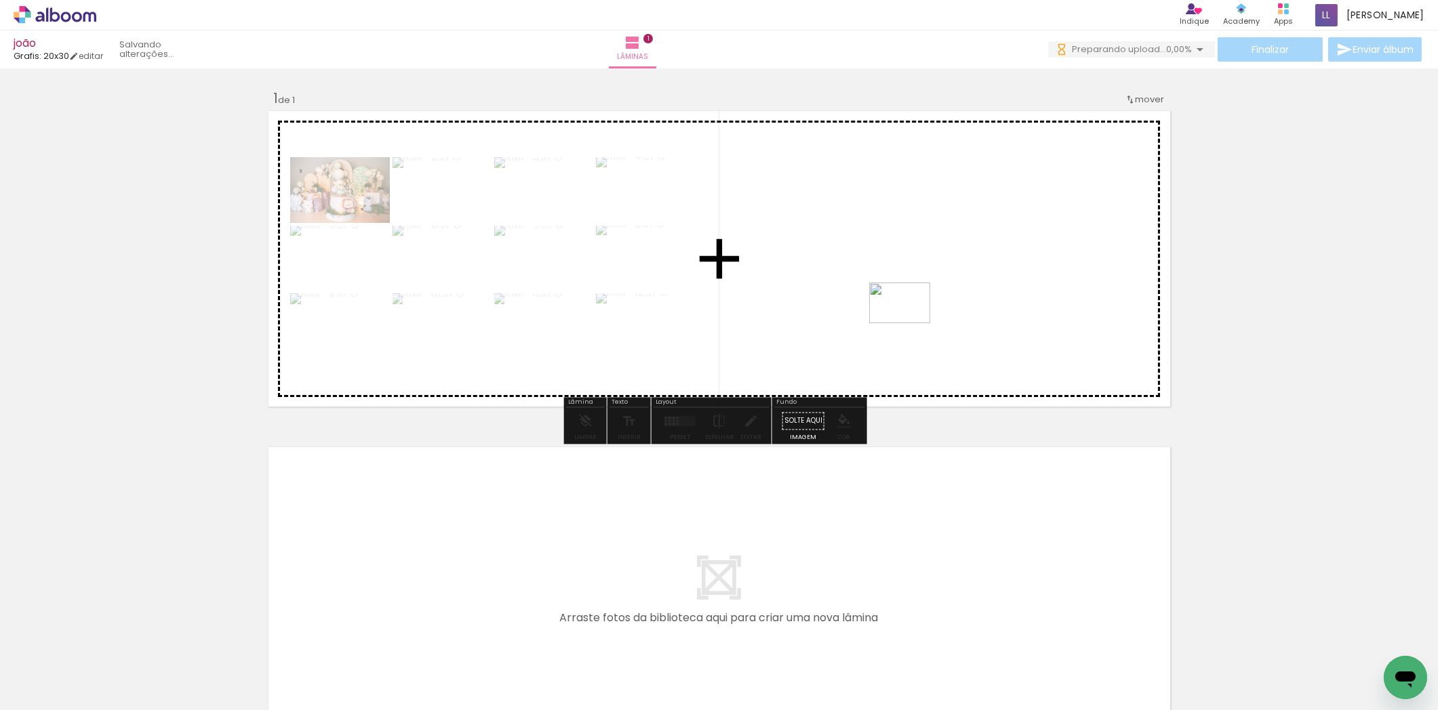
drag, startPoint x: 1047, startPoint y: 664, endPoint x: 910, endPoint y: 323, distance: 367.4
click at [910, 323] on quentale-workspace at bounding box center [719, 355] width 1438 height 710
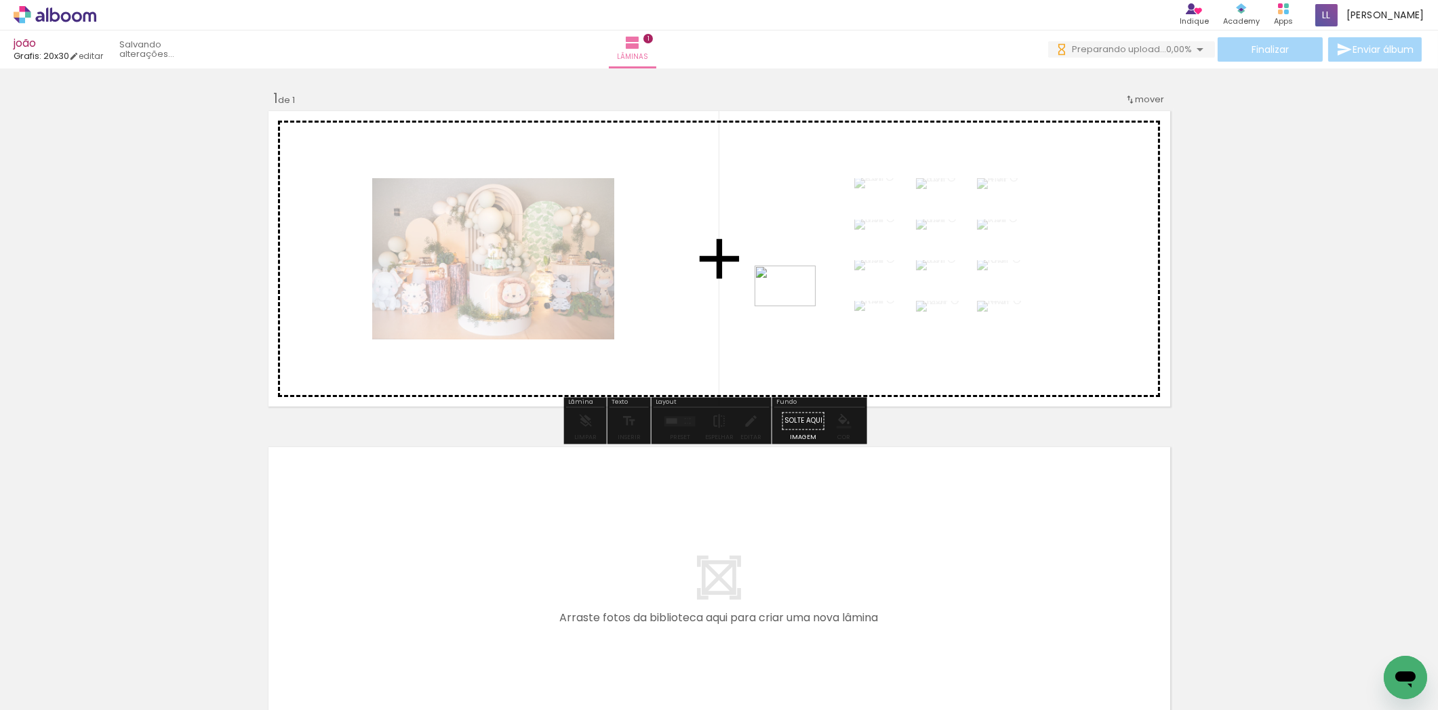
drag, startPoint x: 1133, startPoint y: 666, endPoint x: 1102, endPoint y: 649, distance: 35.5
click at [793, 306] on quentale-workspace at bounding box center [719, 355] width 1438 height 710
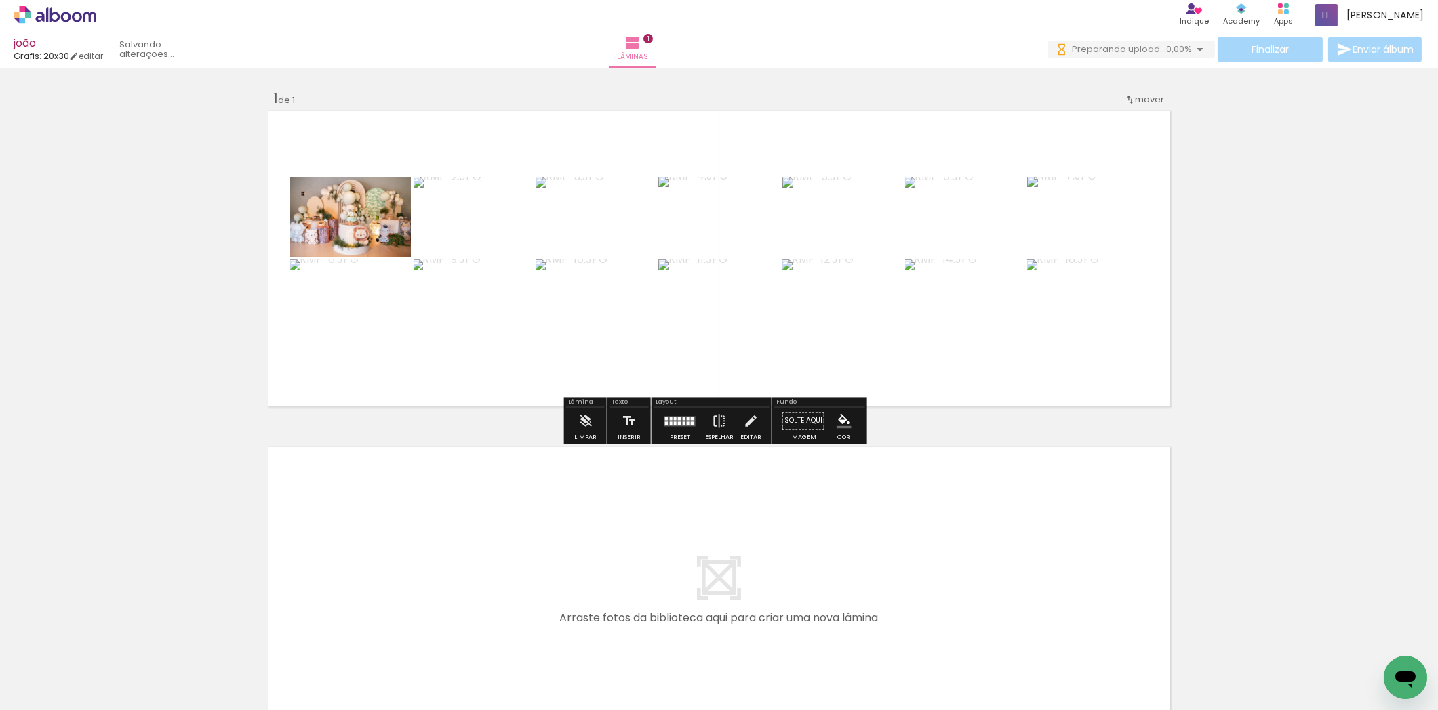
click at [678, 419] on div at bounding box center [679, 418] width 3 height 3
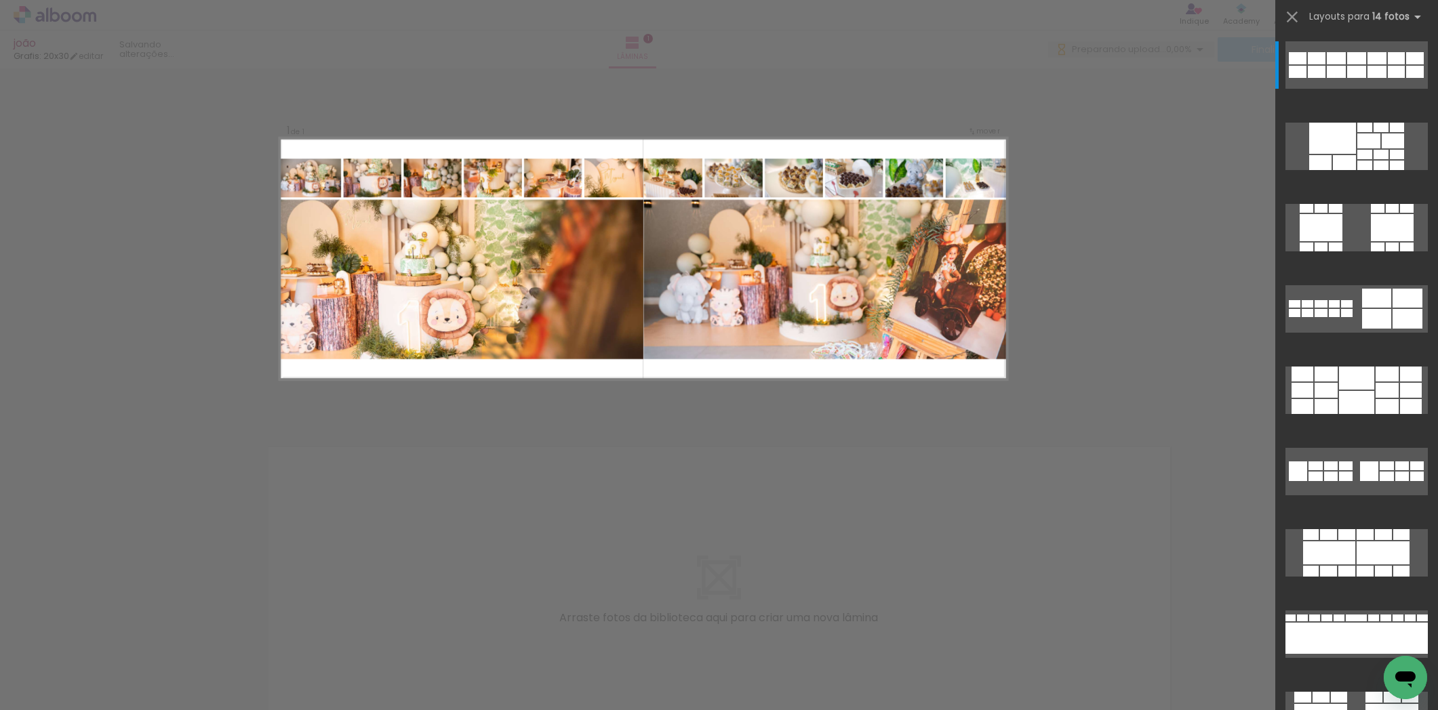
scroll to position [226, 0]
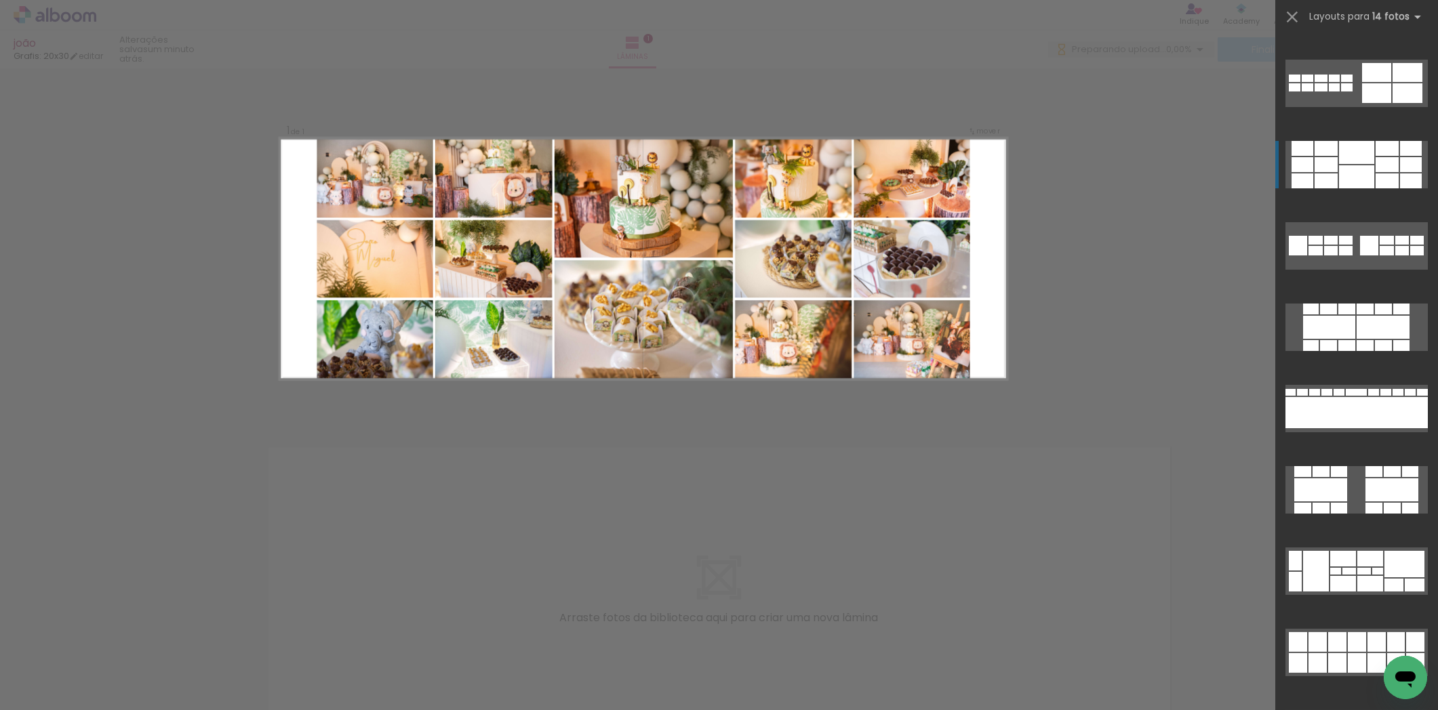
click at [1339, 157] on div at bounding box center [1356, 152] width 35 height 23
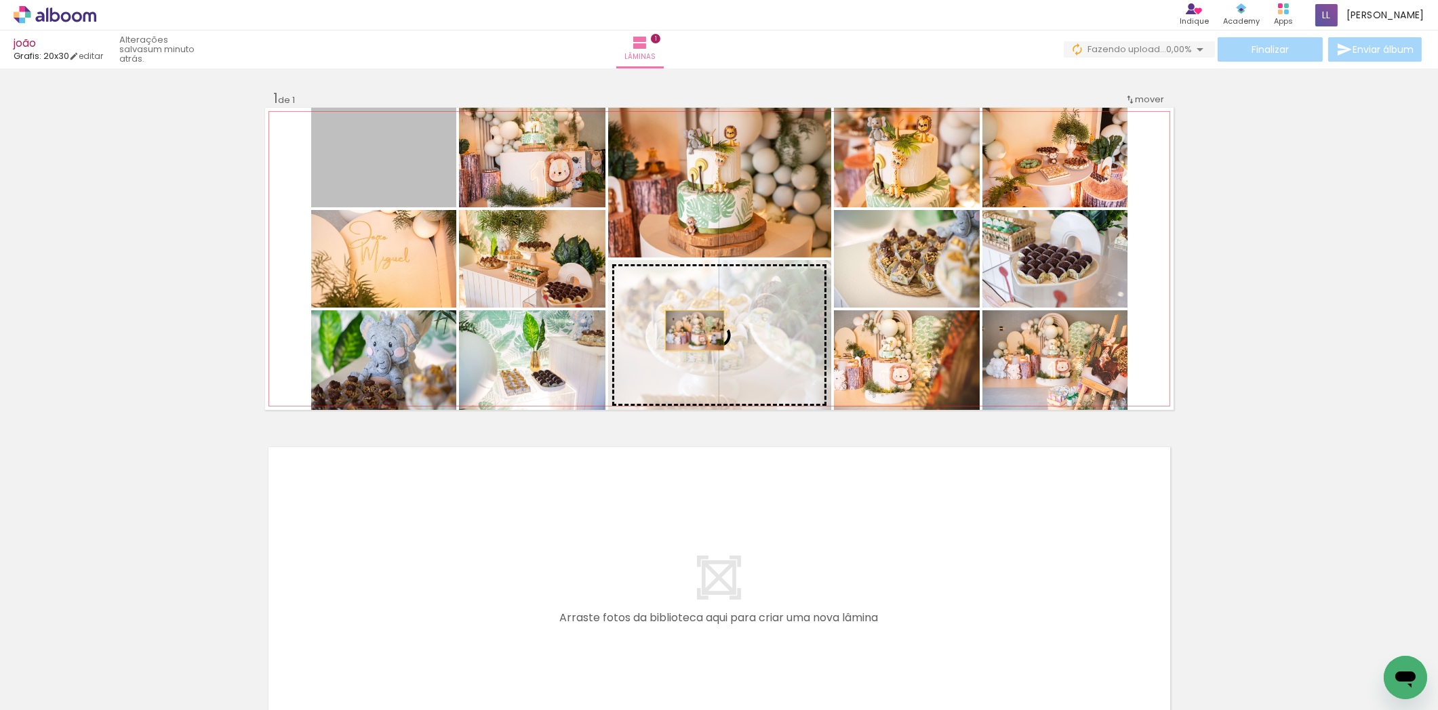
drag, startPoint x: 405, startPoint y: 174, endPoint x: 689, endPoint y: 331, distance: 324.6
click at [0, 0] on slot at bounding box center [0, 0] width 0 height 0
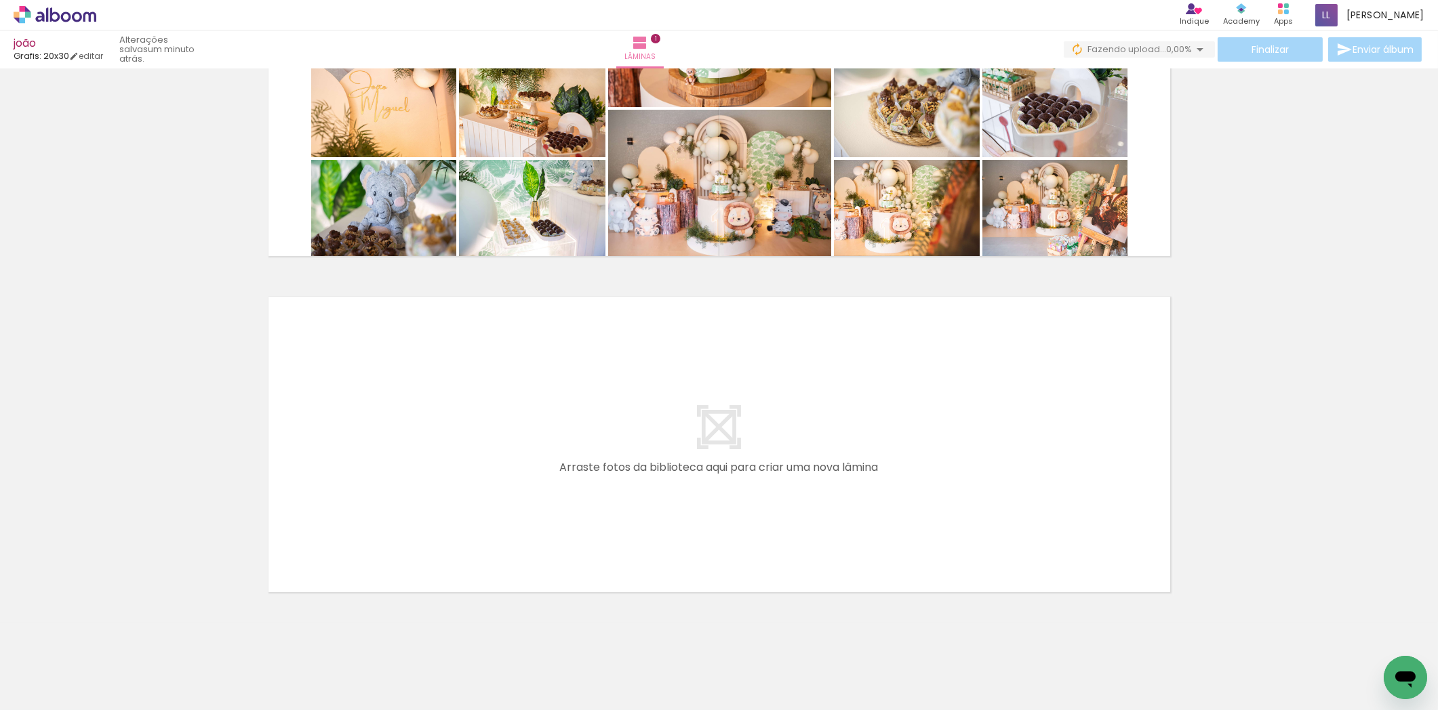
scroll to position [0, 847]
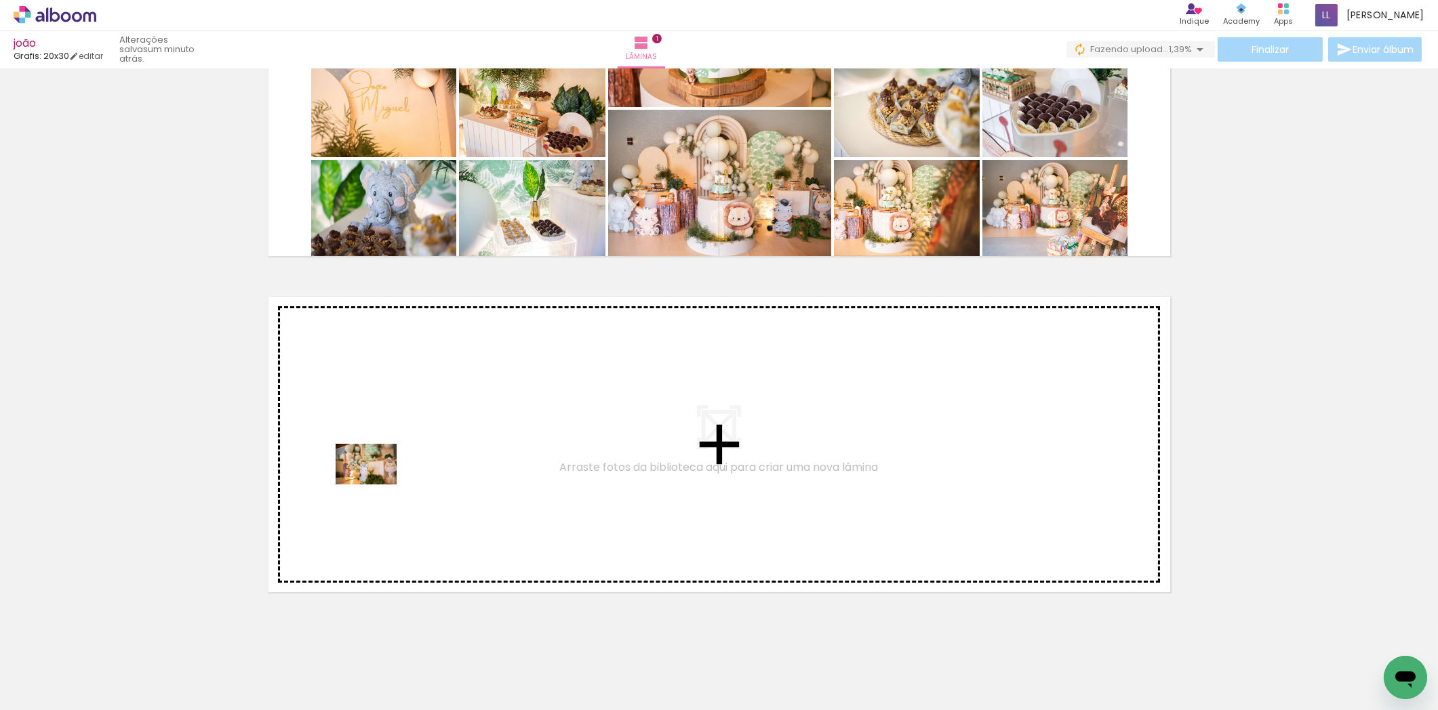
drag, startPoint x: 362, startPoint y: 668, endPoint x: 376, endPoint y: 485, distance: 183.6
click at [376, 485] on quentale-workspace at bounding box center [719, 355] width 1438 height 710
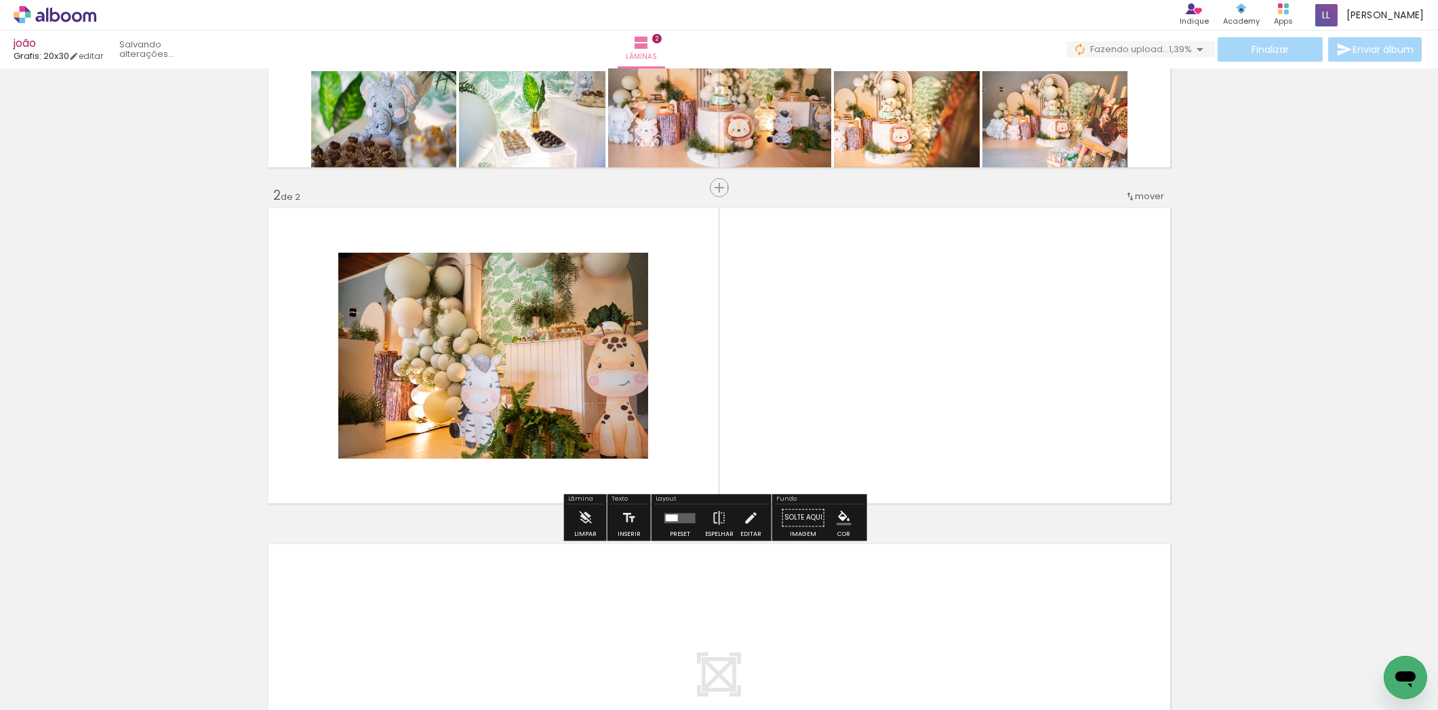
scroll to position [247, 0]
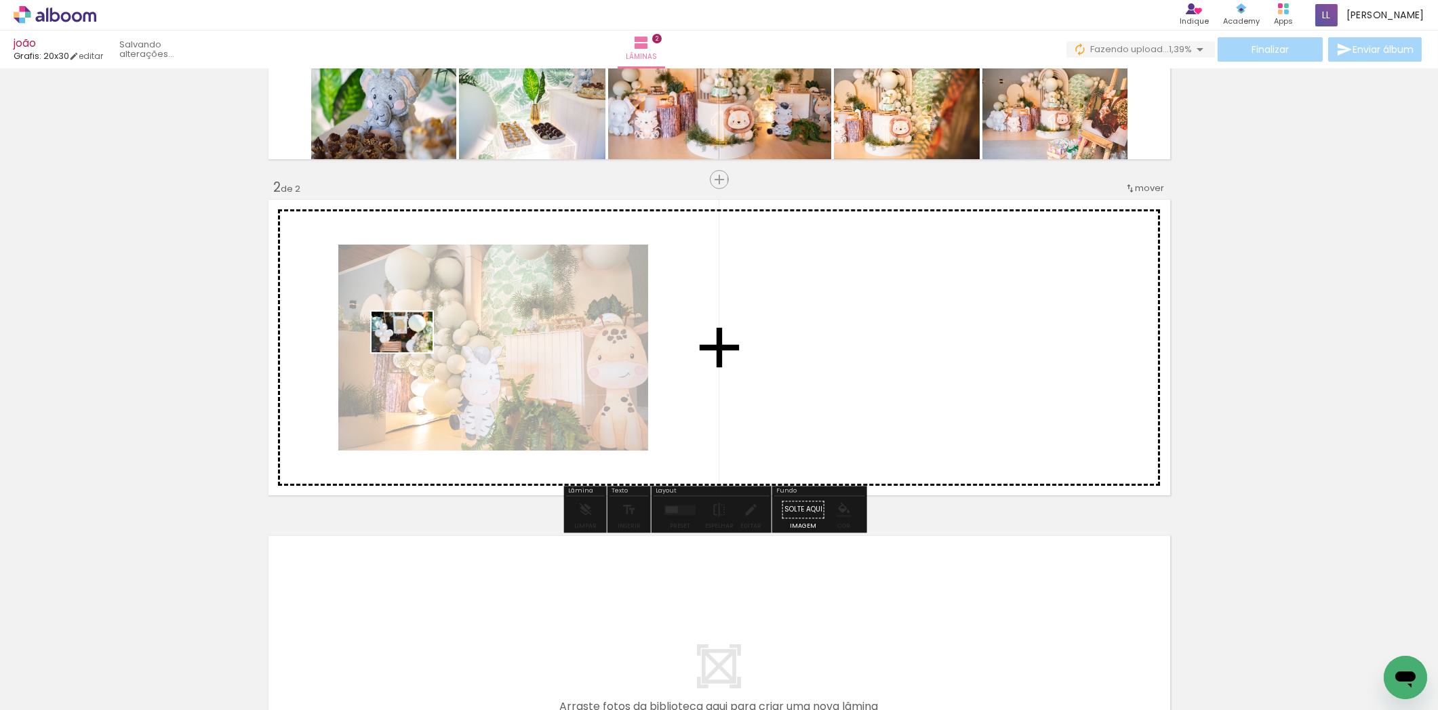
drag, startPoint x: 452, startPoint y: 662, endPoint x: 512, endPoint y: 662, distance: 60.3
click at [411, 352] on quentale-workspace at bounding box center [719, 355] width 1438 height 710
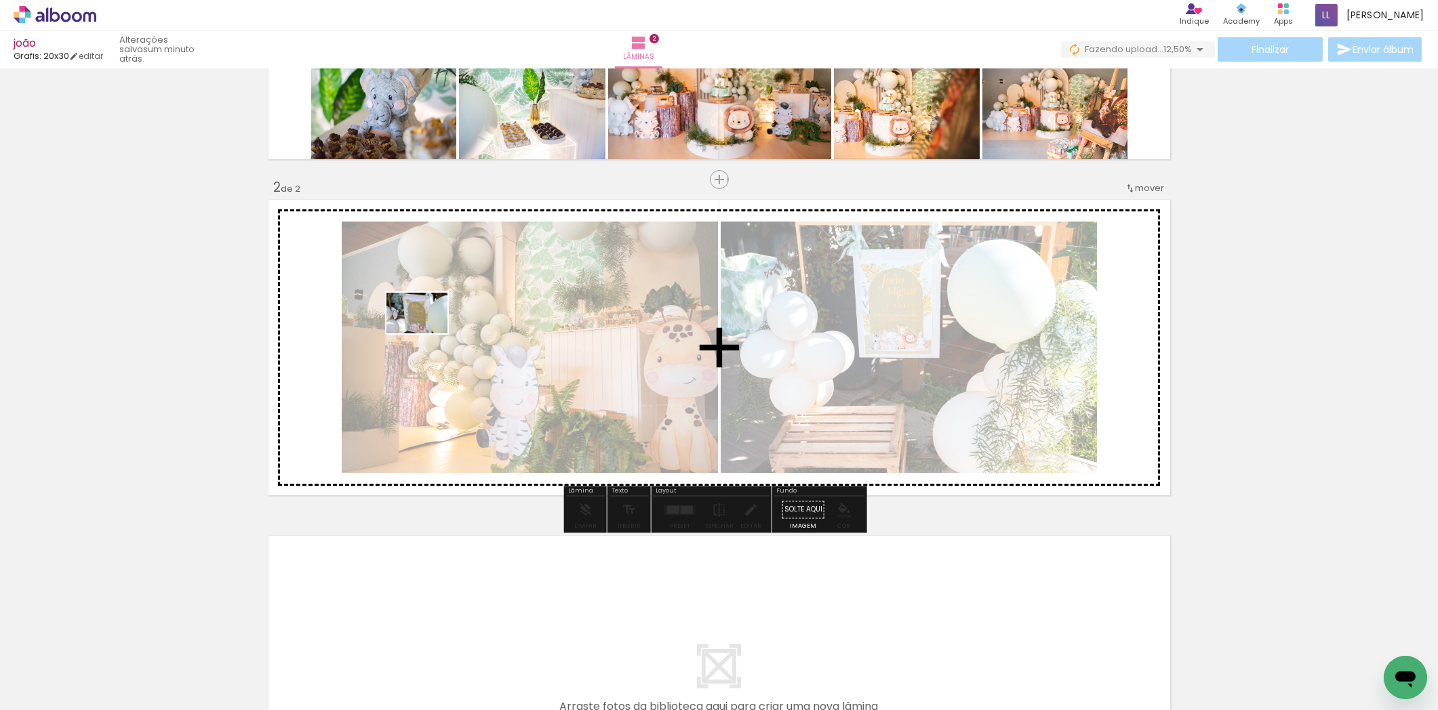
drag, startPoint x: 486, startPoint y: 479, endPoint x: 427, endPoint y: 333, distance: 156.6
click at [427, 333] on quentale-workspace at bounding box center [719, 355] width 1438 height 710
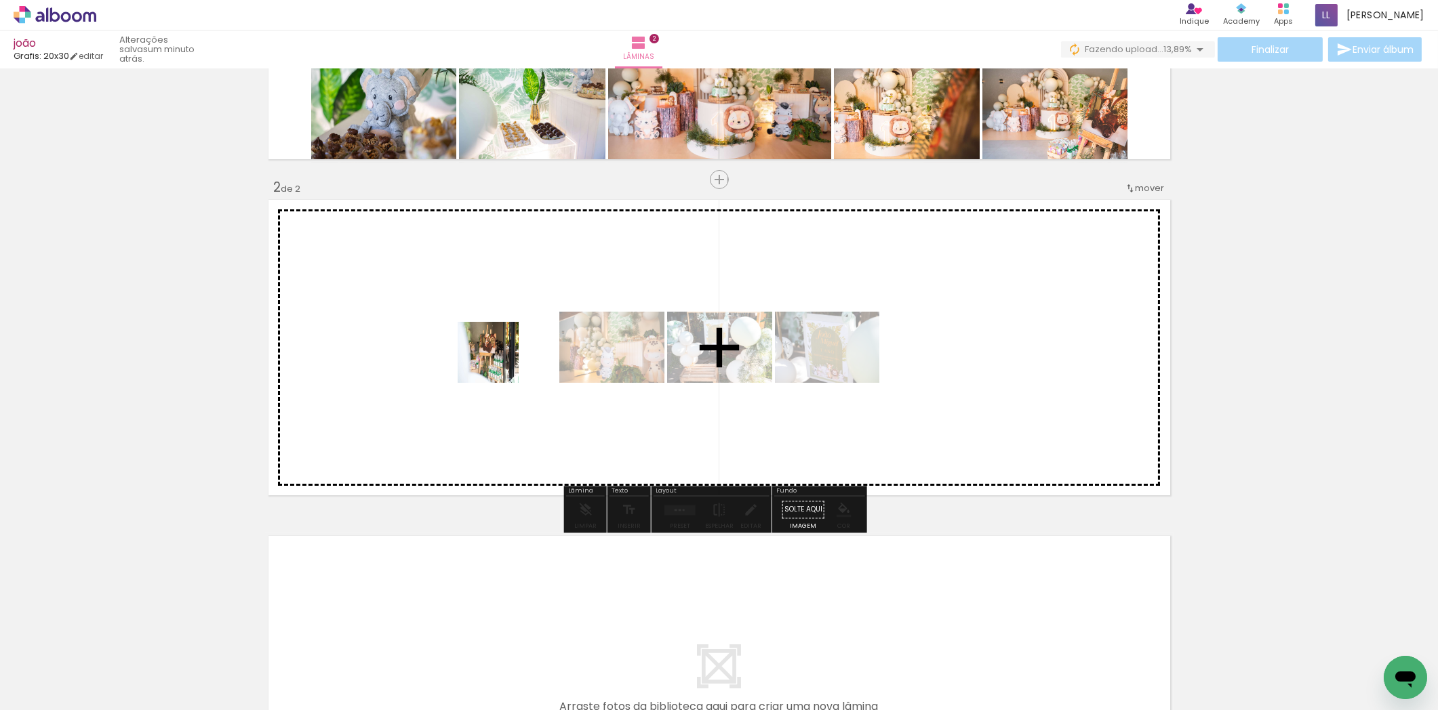
drag, startPoint x: 587, startPoint y: 655, endPoint x: 462, endPoint y: 310, distance: 367.1
click at [462, 310] on quentale-workspace at bounding box center [719, 355] width 1438 height 710
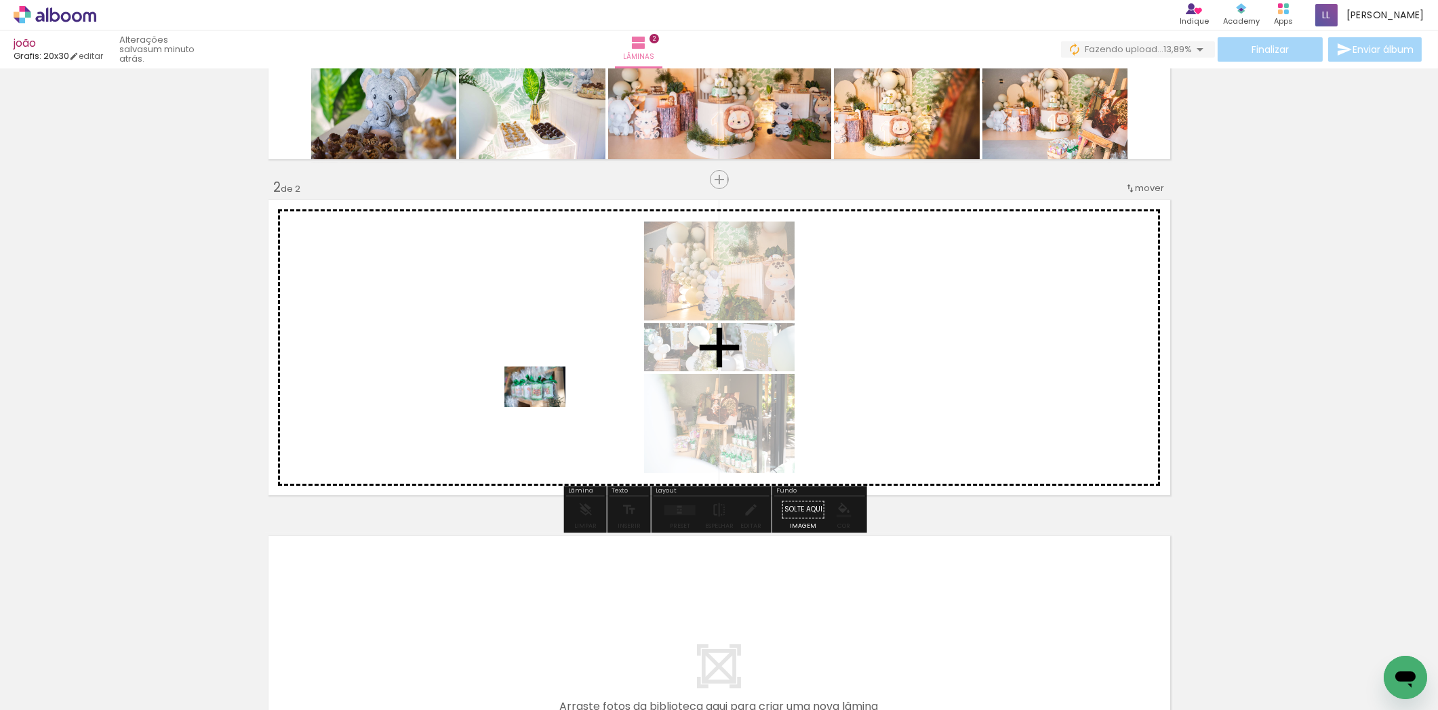
drag, startPoint x: 639, startPoint y: 565, endPoint x: 545, endPoint y: 407, distance: 183.3
click at [545, 407] on quentale-workspace at bounding box center [719, 355] width 1438 height 710
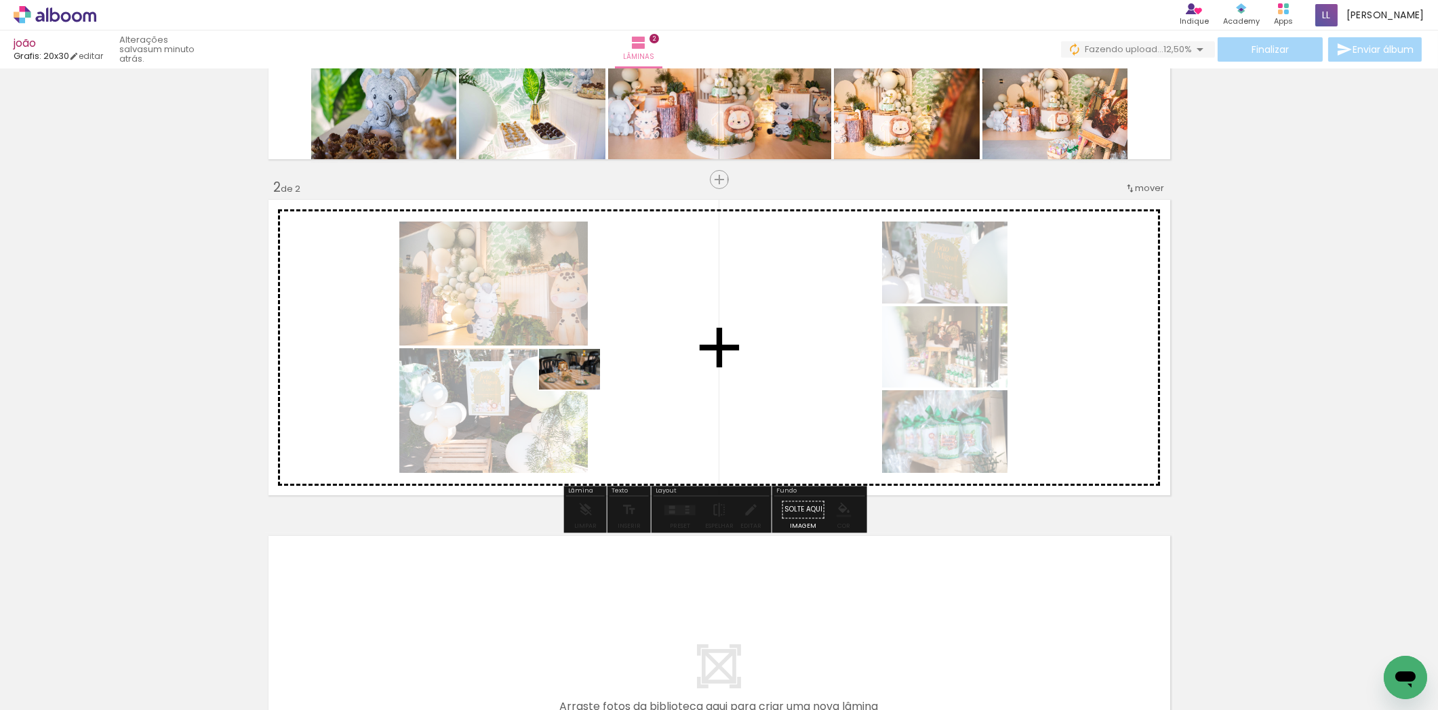
drag, startPoint x: 735, startPoint y: 675, endPoint x: 580, endPoint y: 390, distance: 324.9
click at [580, 390] on quentale-workspace at bounding box center [719, 355] width 1438 height 710
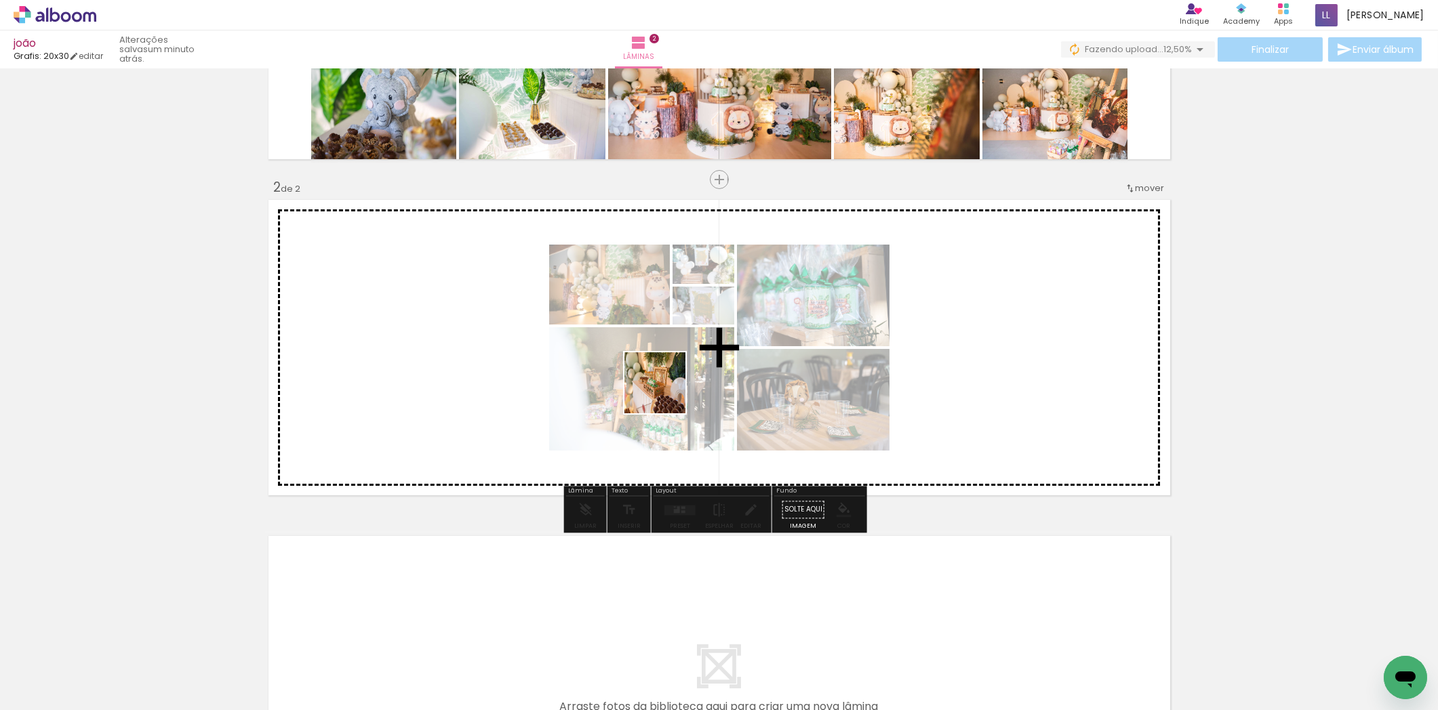
drag, startPoint x: 805, startPoint y: 658, endPoint x: 665, endPoint y: 393, distance: 299.0
click at [665, 393] on quentale-workspace at bounding box center [719, 355] width 1438 height 710
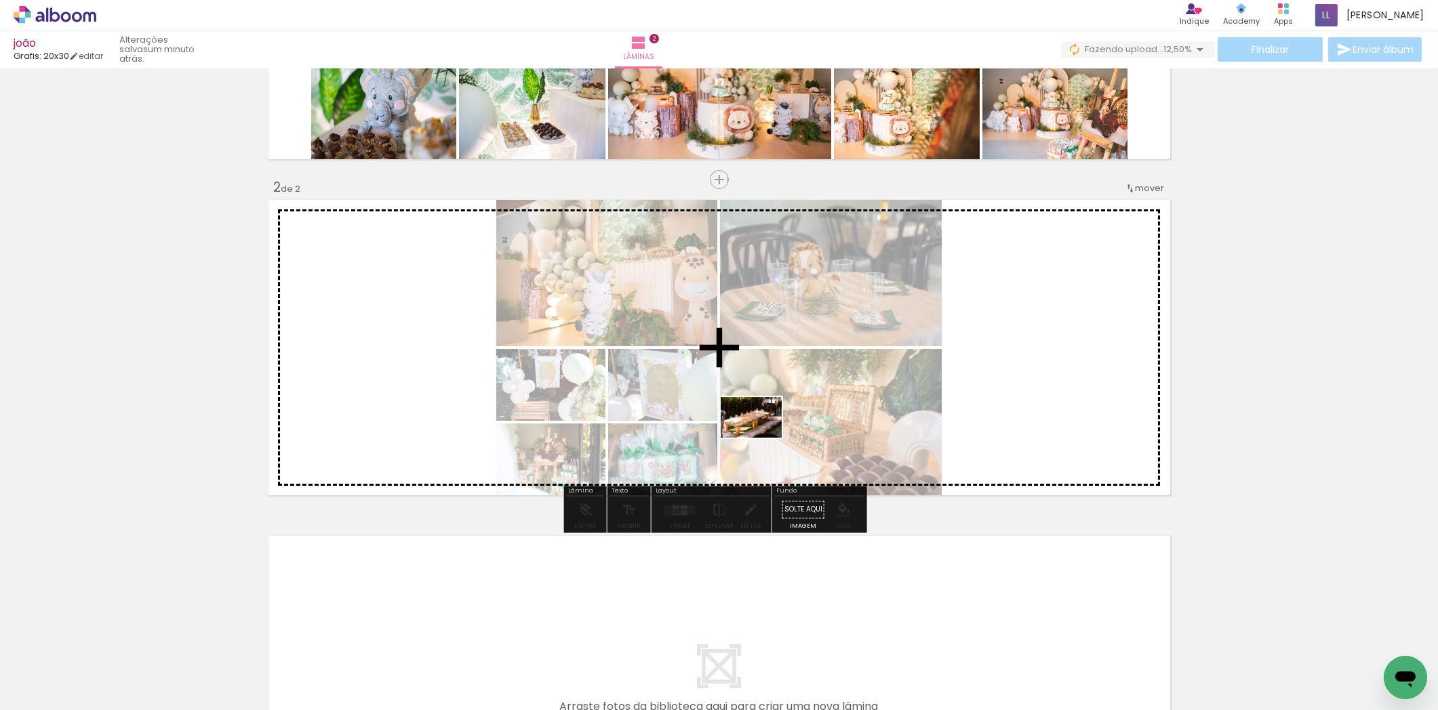
drag, startPoint x: 890, startPoint y: 662, endPoint x: 761, endPoint y: 438, distance: 258.7
click at [761, 438] on quentale-workspace at bounding box center [719, 355] width 1438 height 710
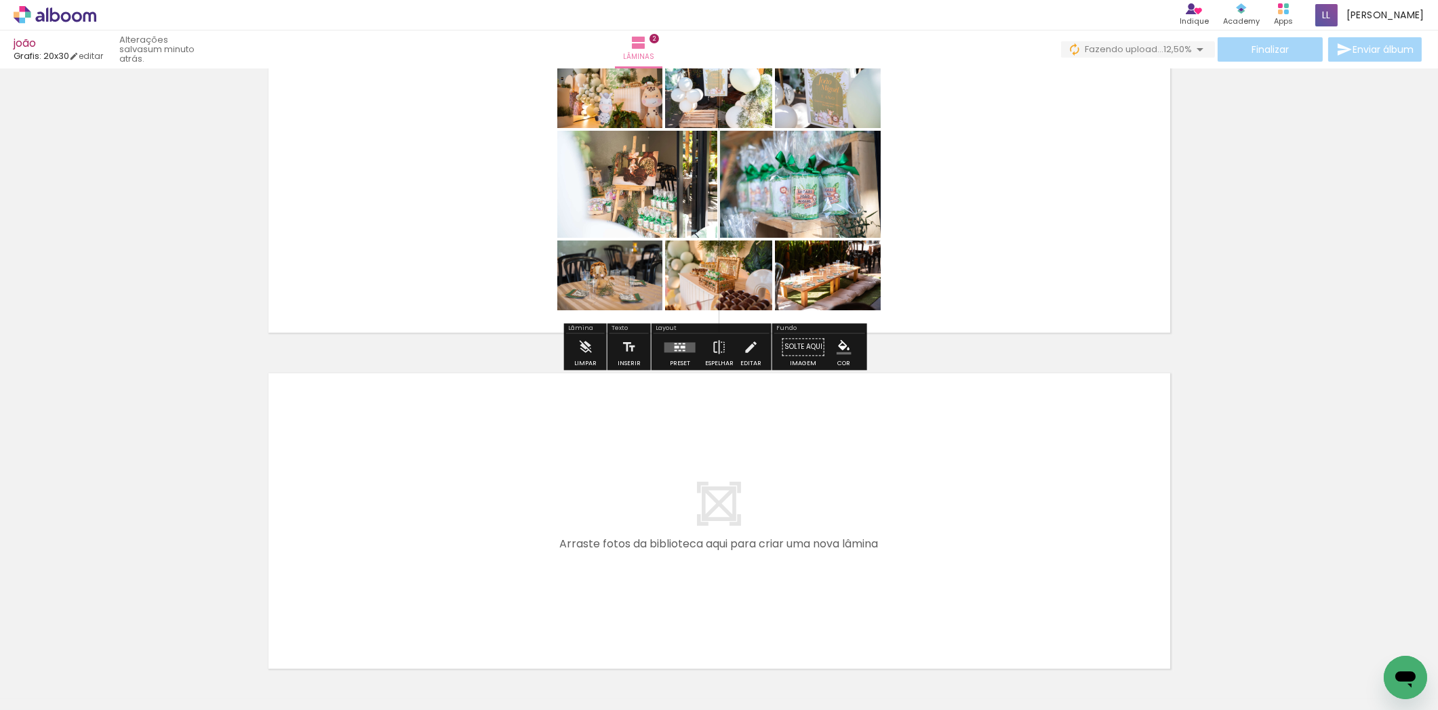
scroll to position [504, 0]
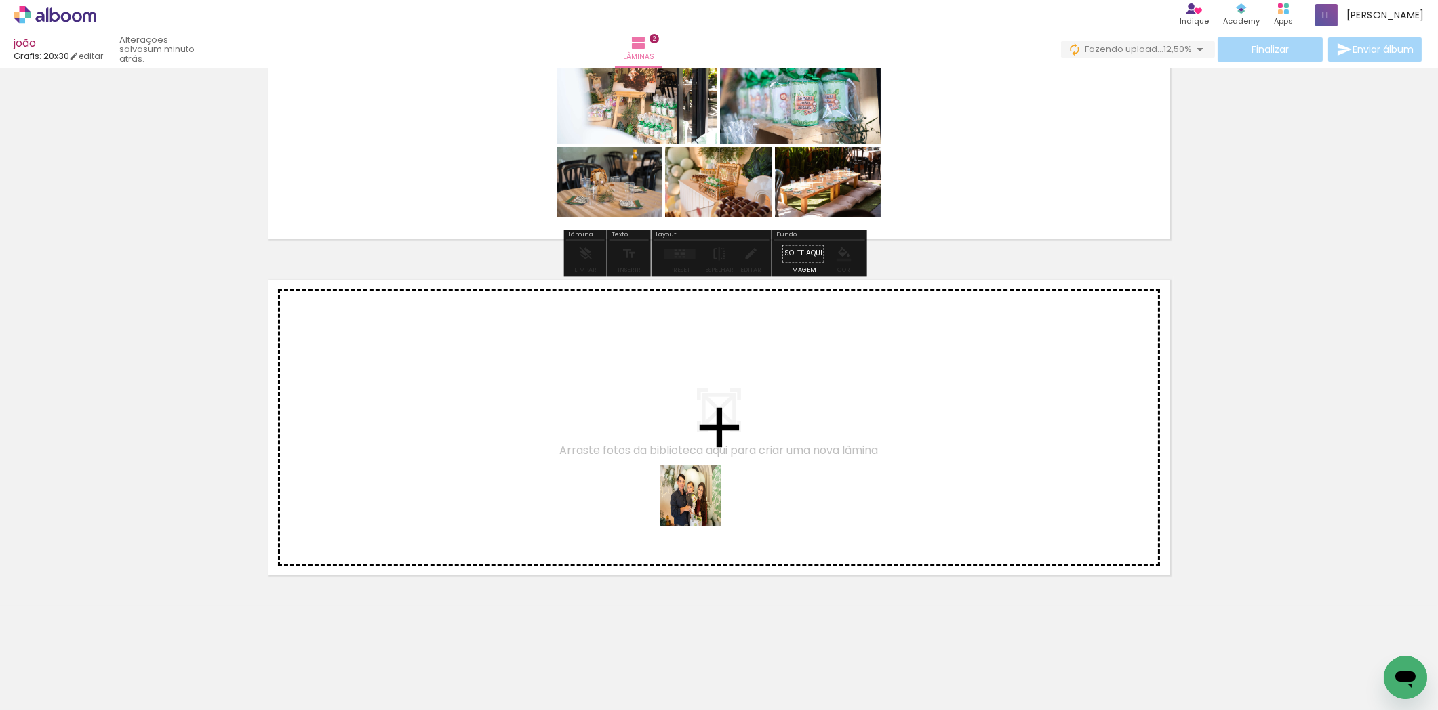
drag, startPoint x: 965, startPoint y: 671, endPoint x: 700, endPoint y: 506, distance: 312.4
click at [700, 506] on quentale-workspace at bounding box center [719, 355] width 1438 height 710
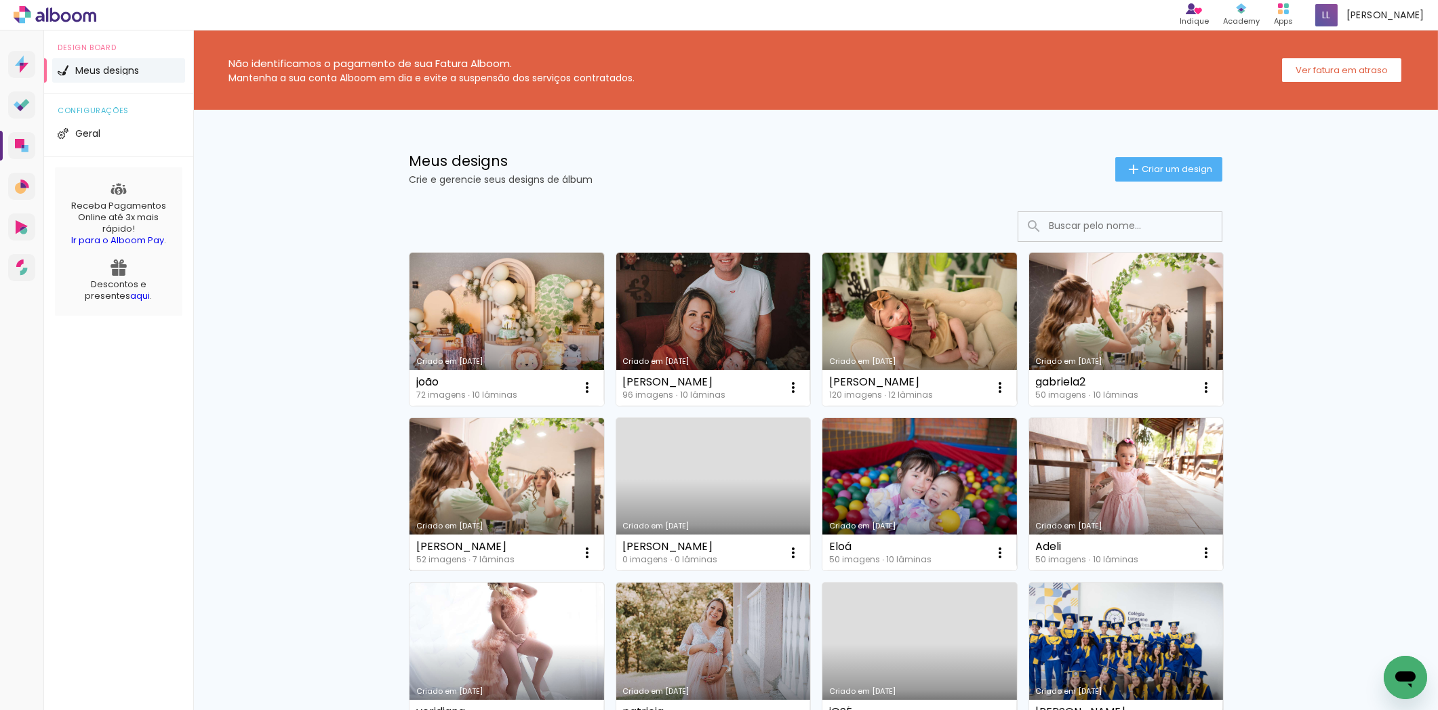
click at [509, 472] on link "[PERSON_NAME] [DATE]" at bounding box center [506, 494] width 195 height 153
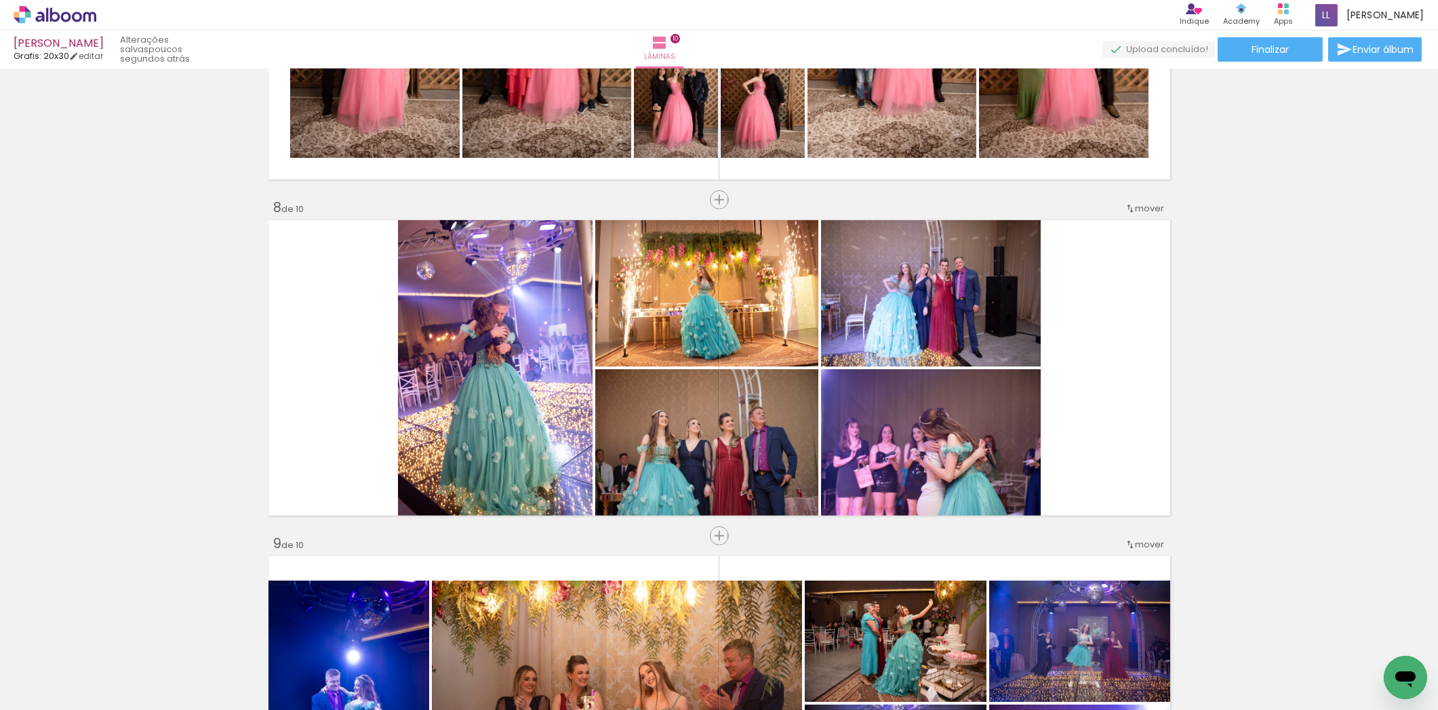
scroll to position [2263, 0]
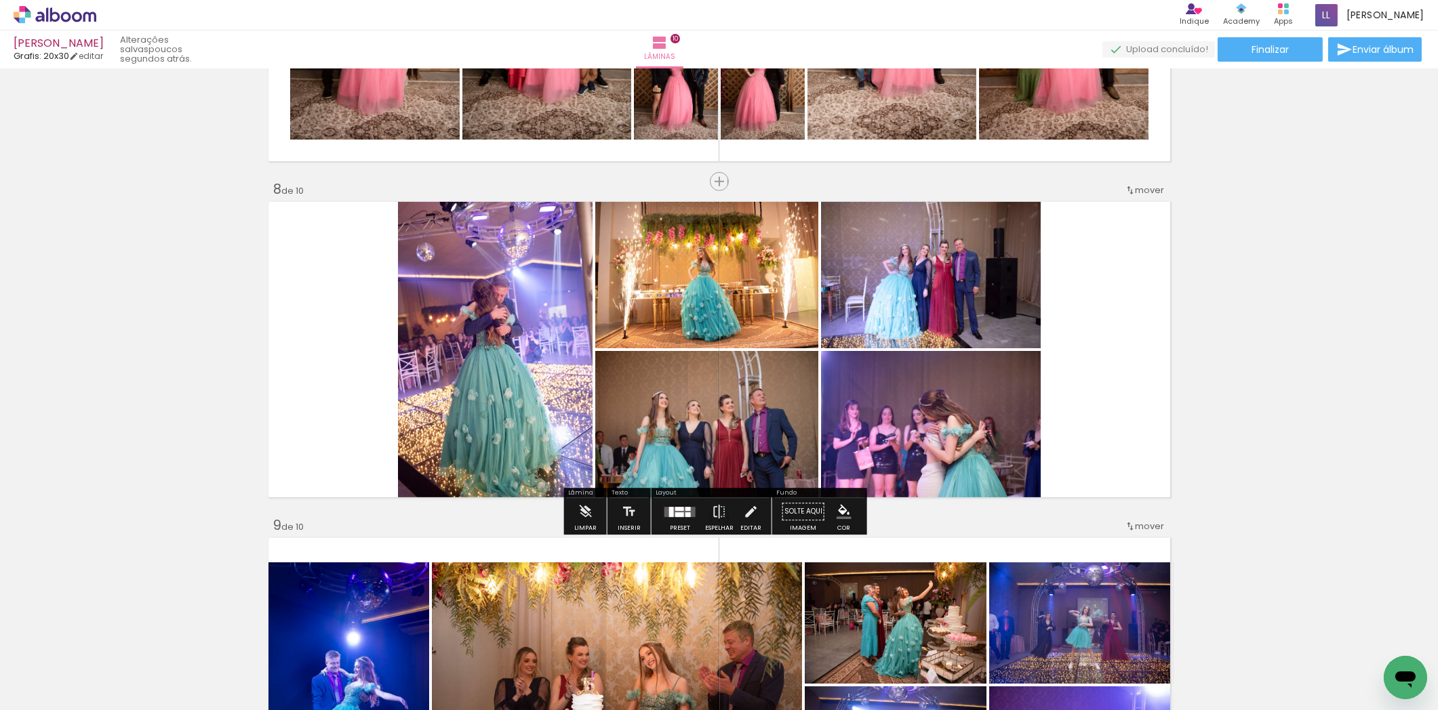
click at [679, 512] on div at bounding box center [679, 514] width 9 height 5
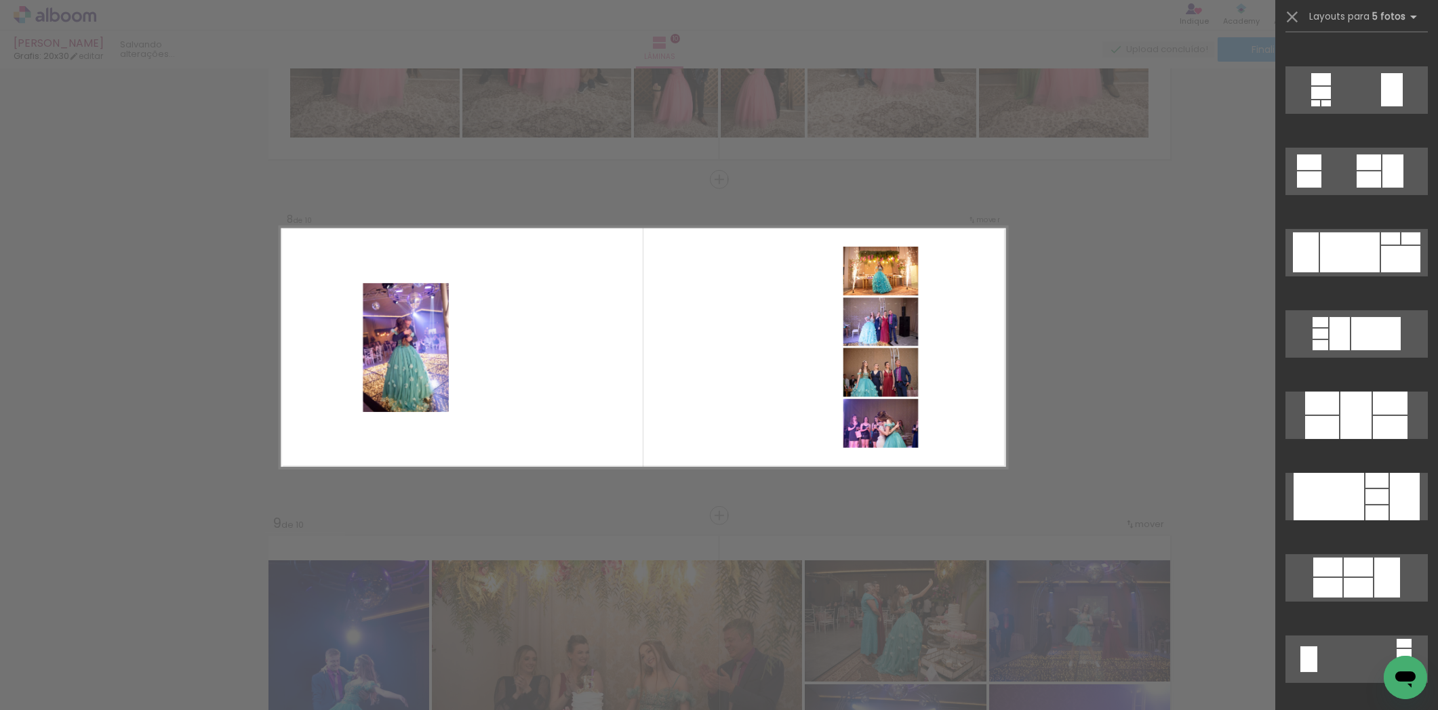
scroll to position [753, 0]
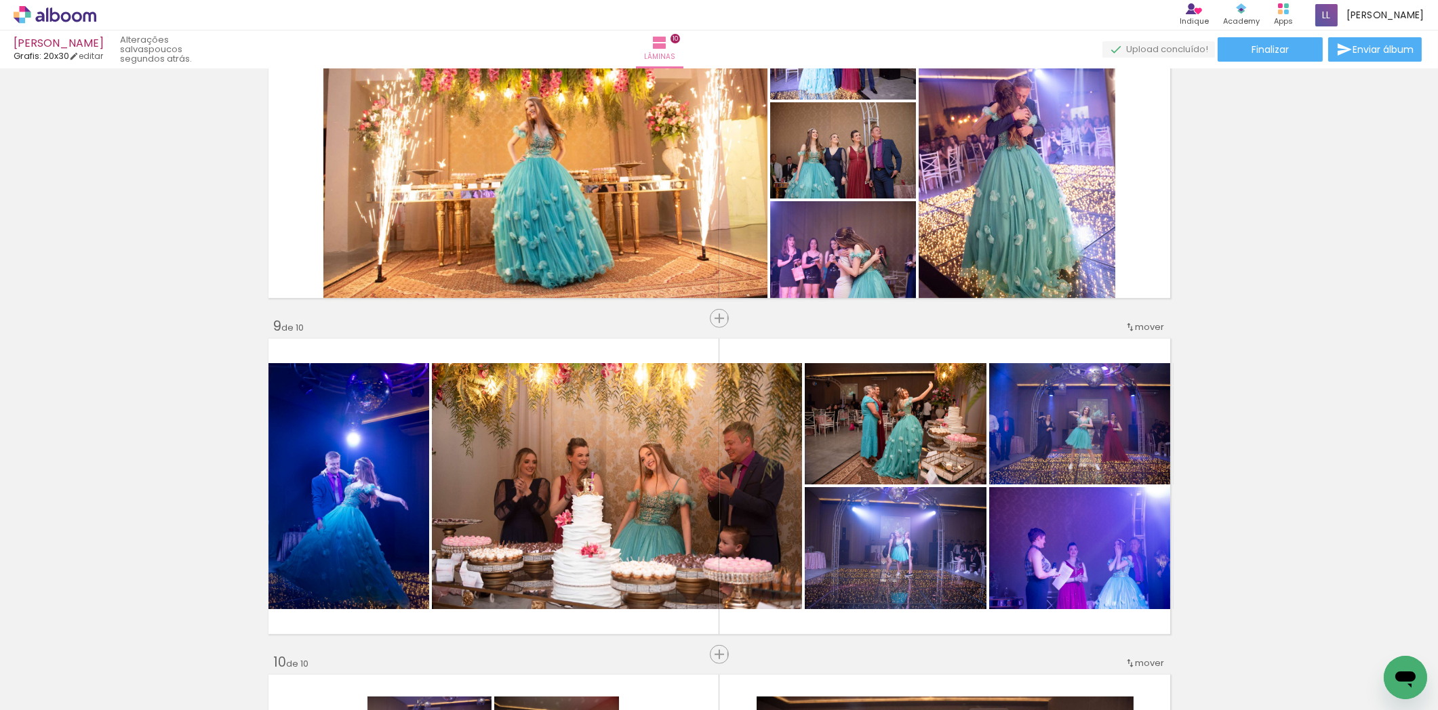
scroll to position [2481, 0]
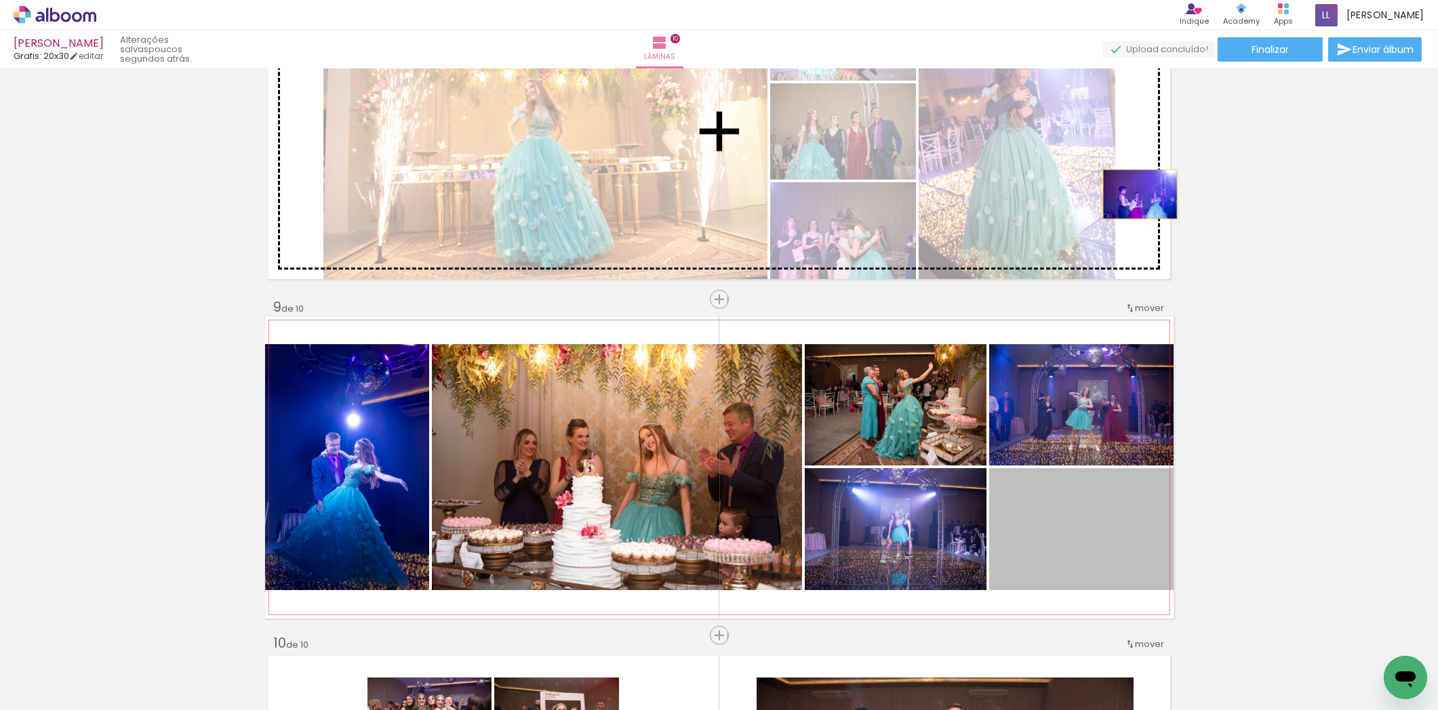
drag, startPoint x: 1120, startPoint y: 538, endPoint x: 1134, endPoint y: 195, distance: 344.0
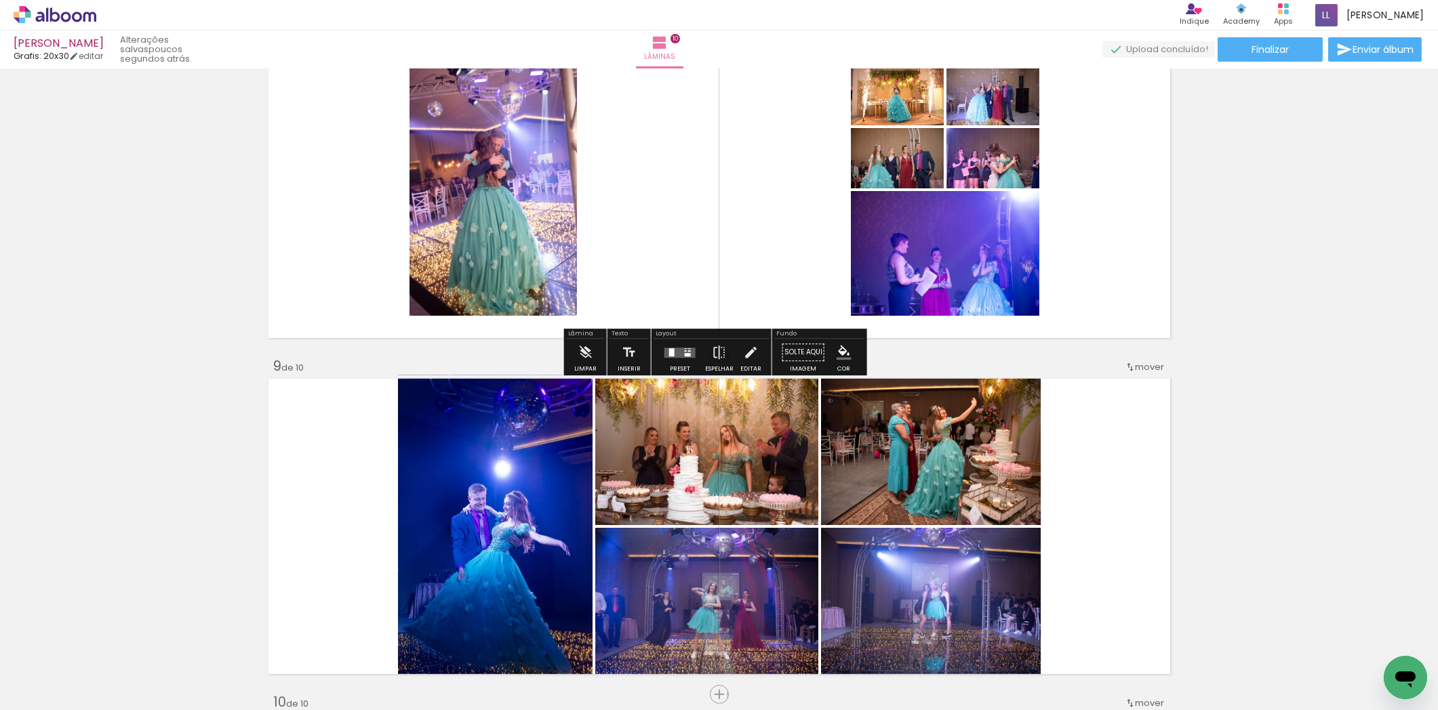
scroll to position [2330, 0]
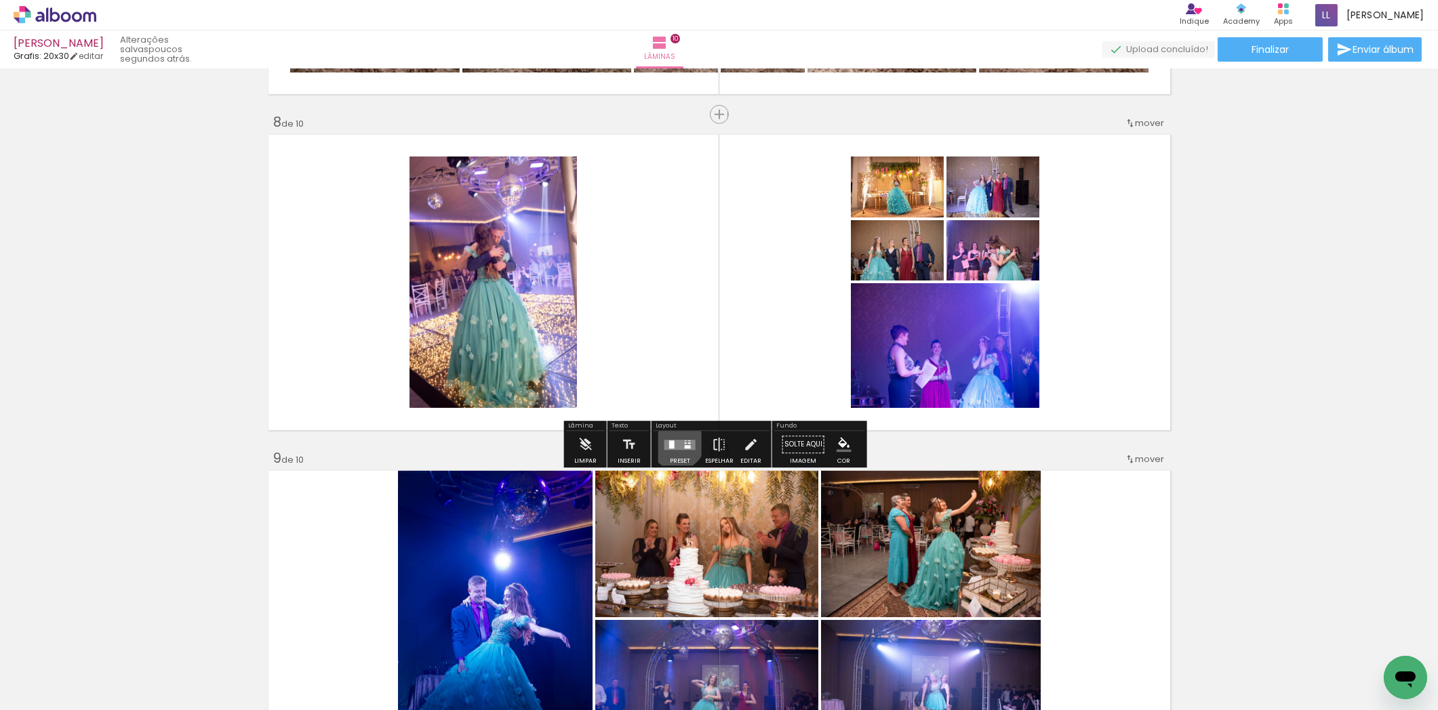
click at [674, 442] on quentale-layouter at bounding box center [679, 445] width 31 height 10
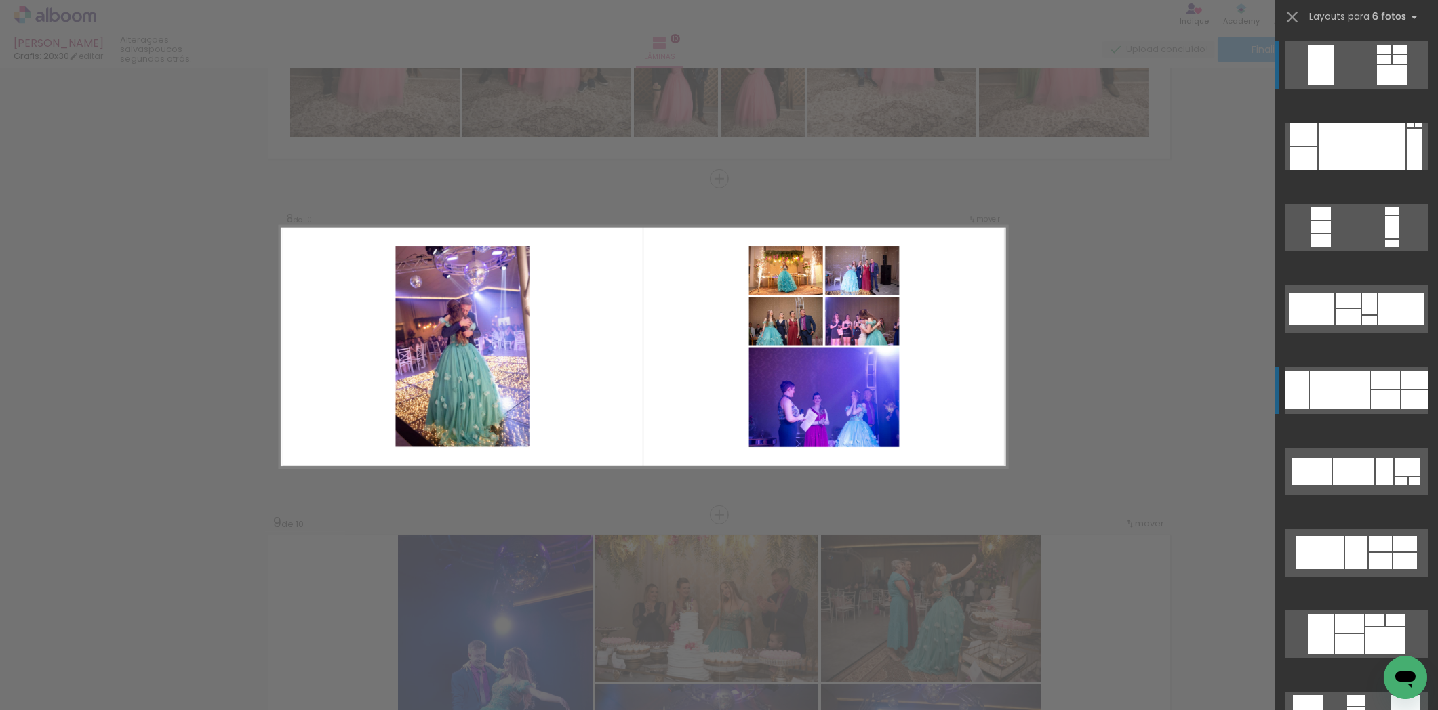
scroll to position [2265, 0]
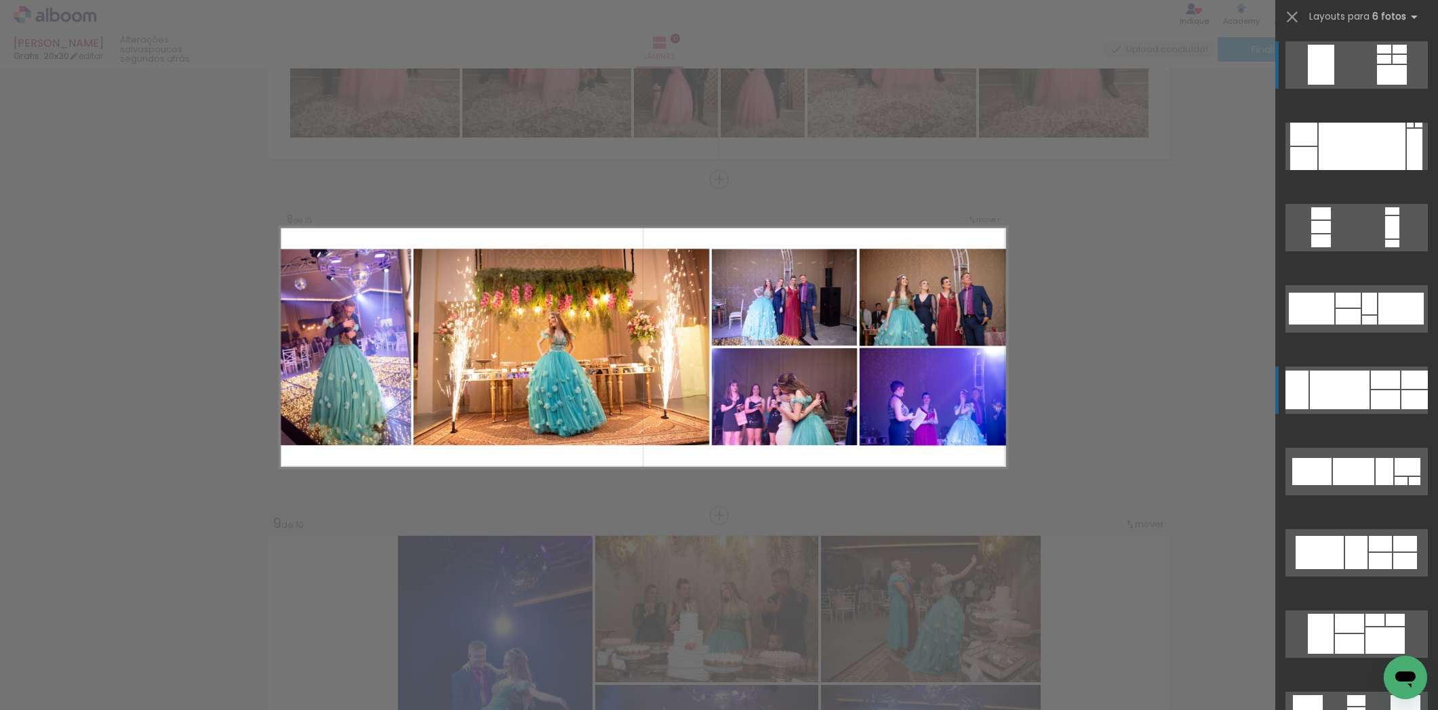
click at [1361, 170] on div at bounding box center [1361, 146] width 87 height 47
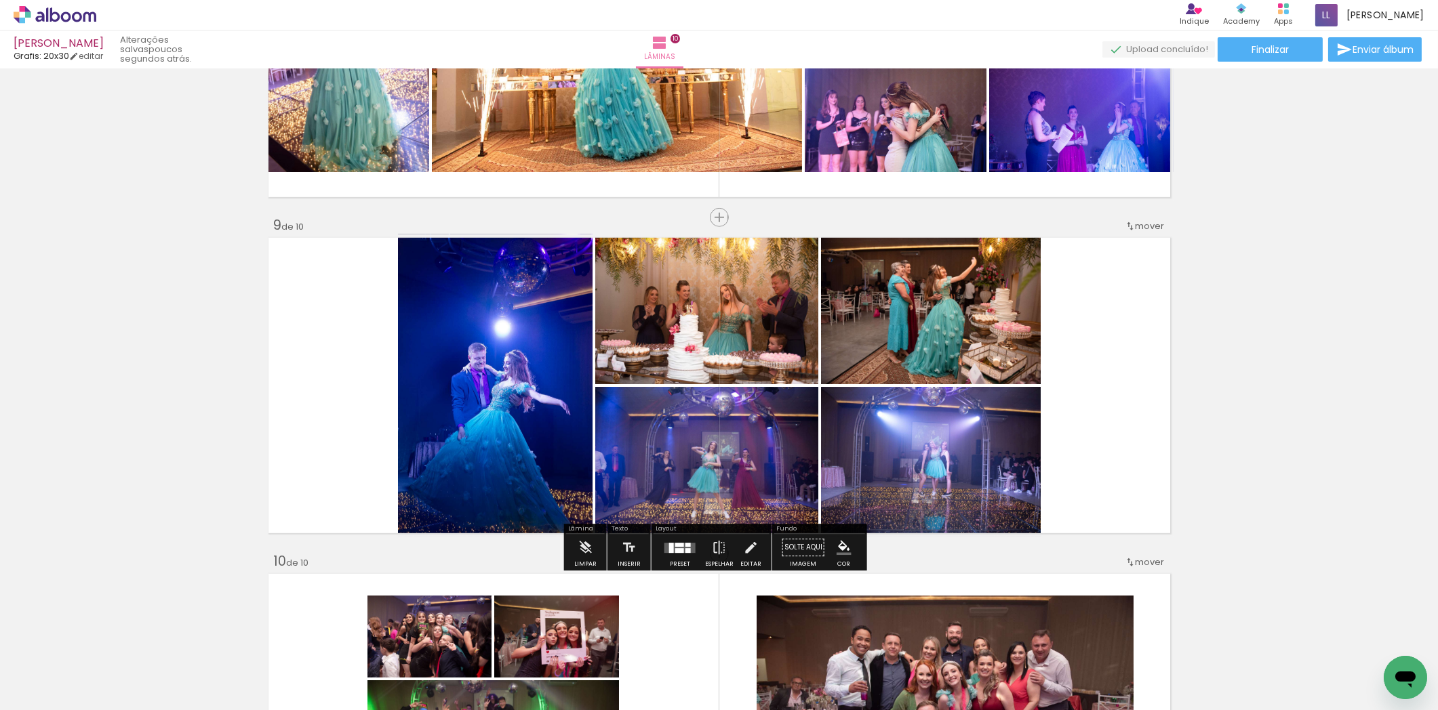
scroll to position [2566, 0]
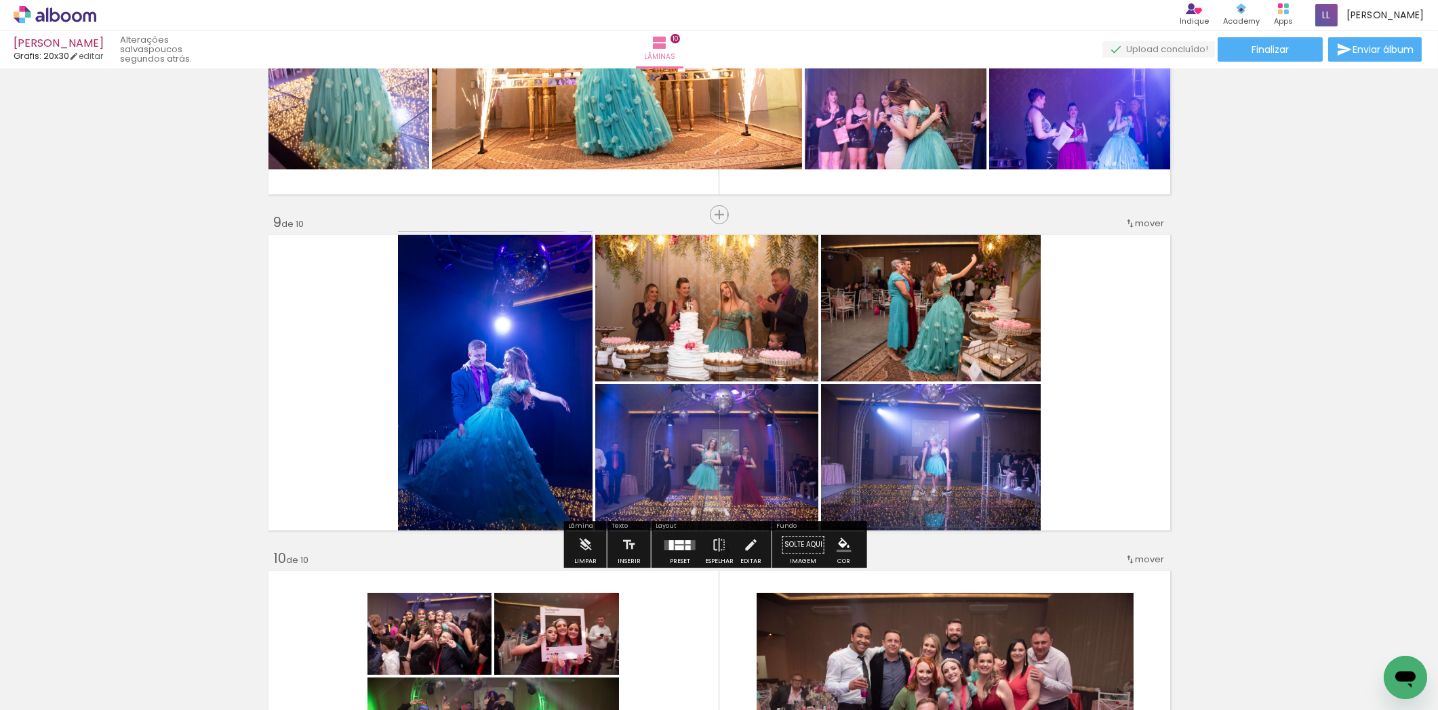
click at [675, 542] on div at bounding box center [679, 542] width 9 height 4
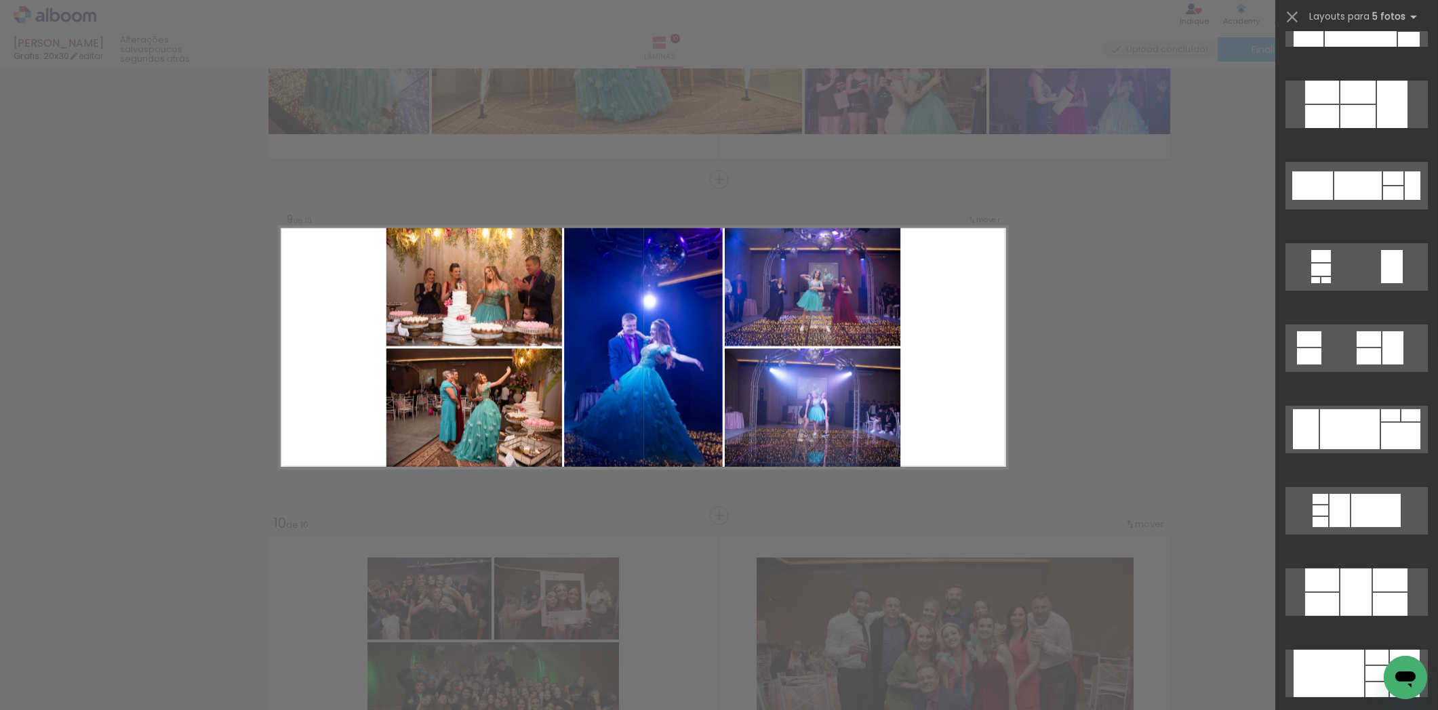
scroll to position [602, 0]
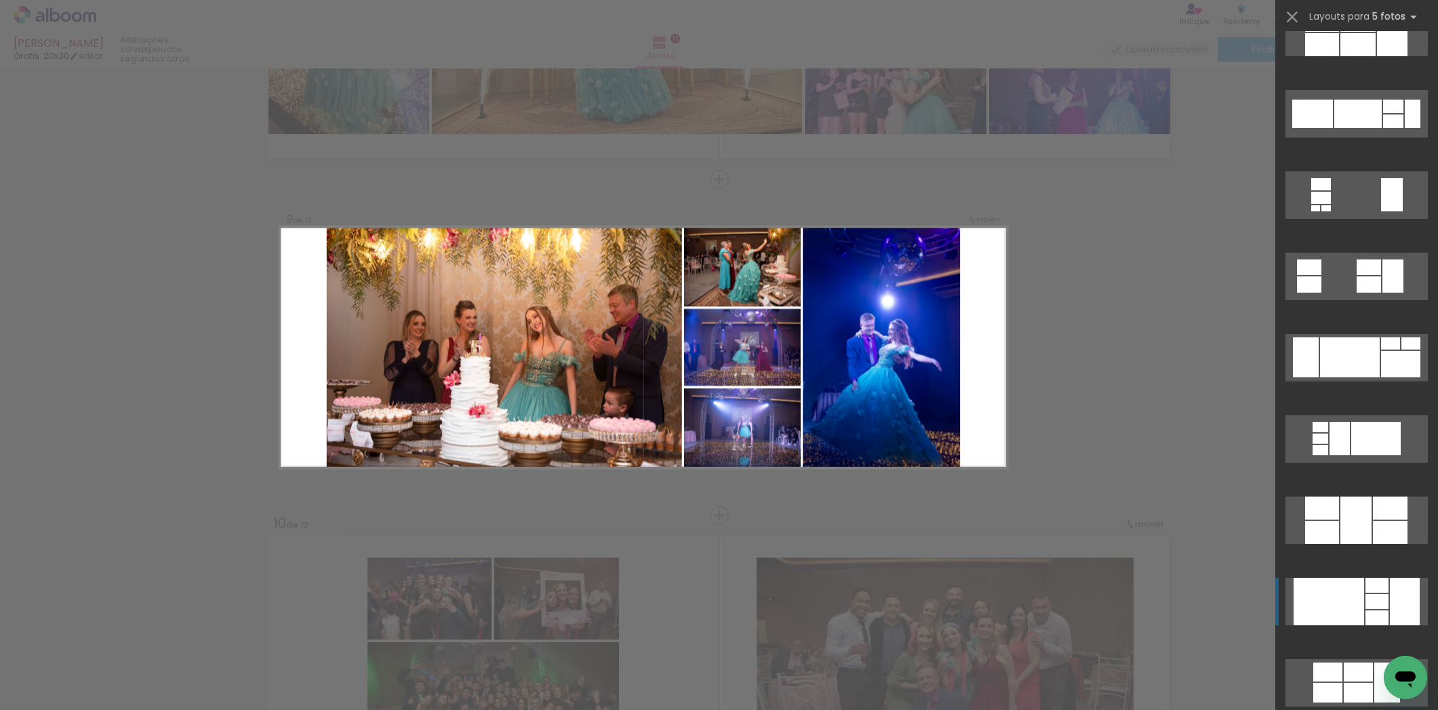
click at [1346, 588] on div at bounding box center [1328, 601] width 70 height 47
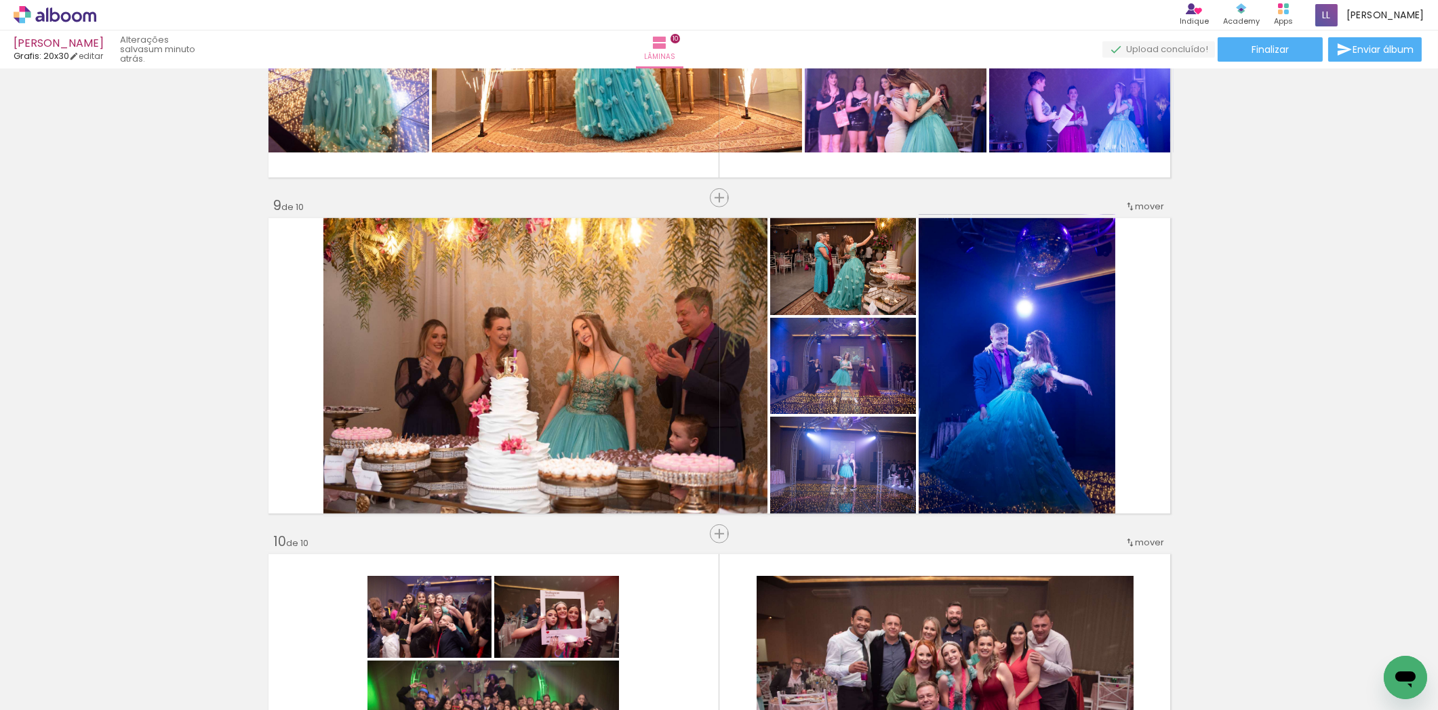
scroll to position [3193, 0]
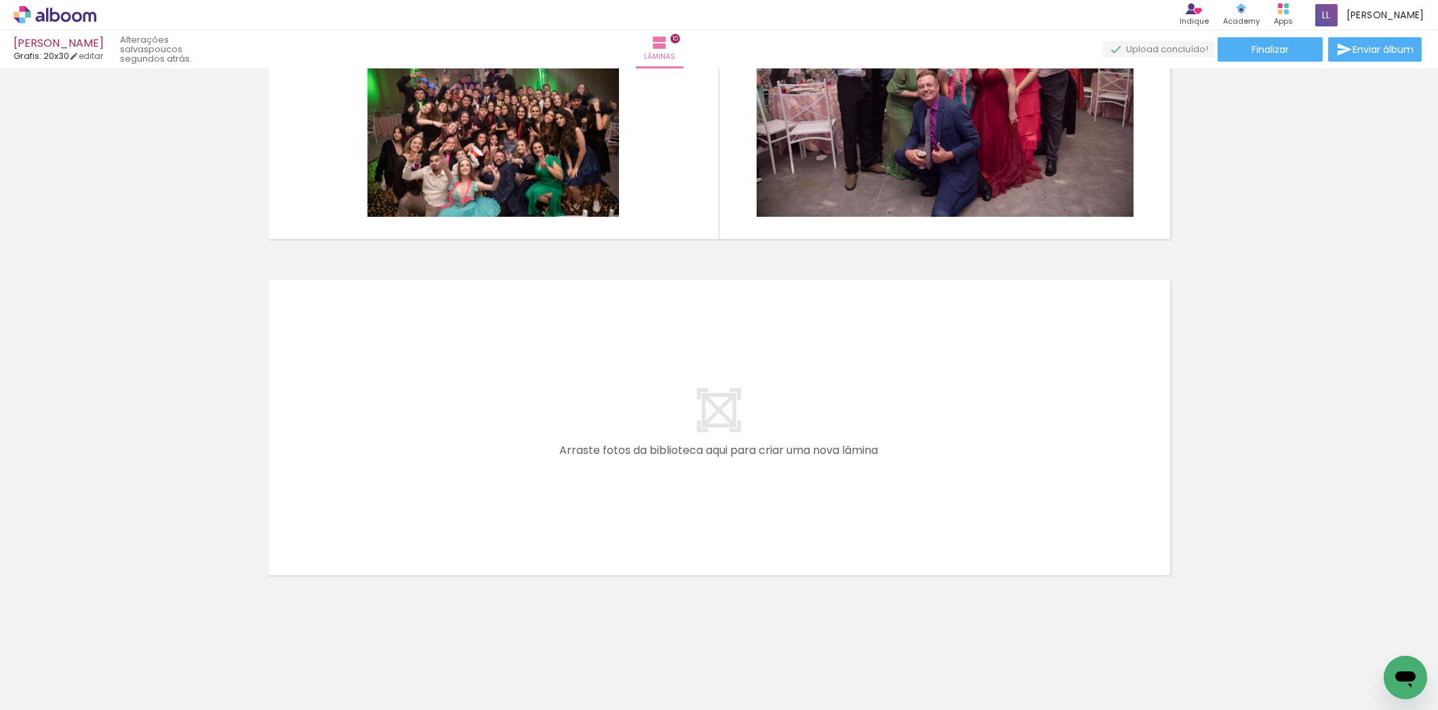
drag, startPoint x: 1428, startPoint y: 580, endPoint x: 18, endPoint y: 33, distance: 1512.9
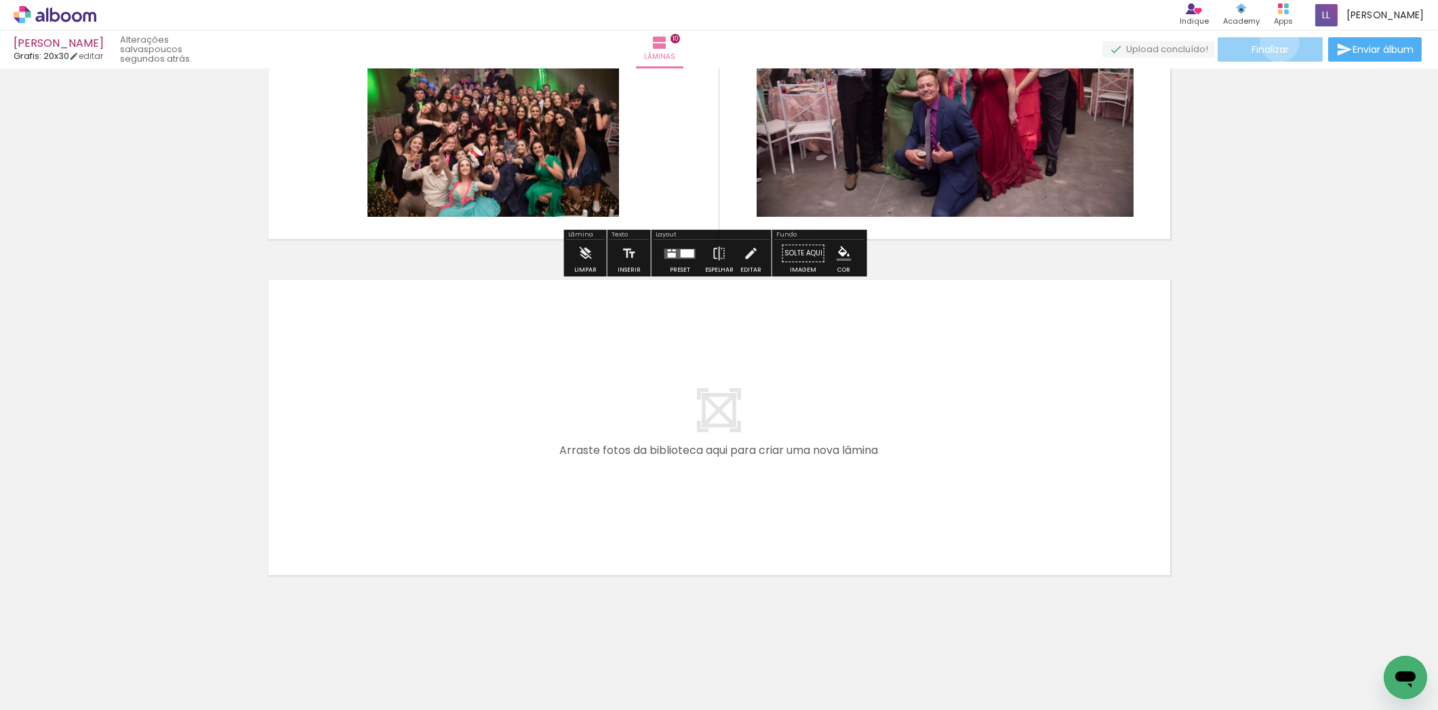
click at [1274, 45] on span "Finalizar" at bounding box center [1269, 49] width 37 height 9
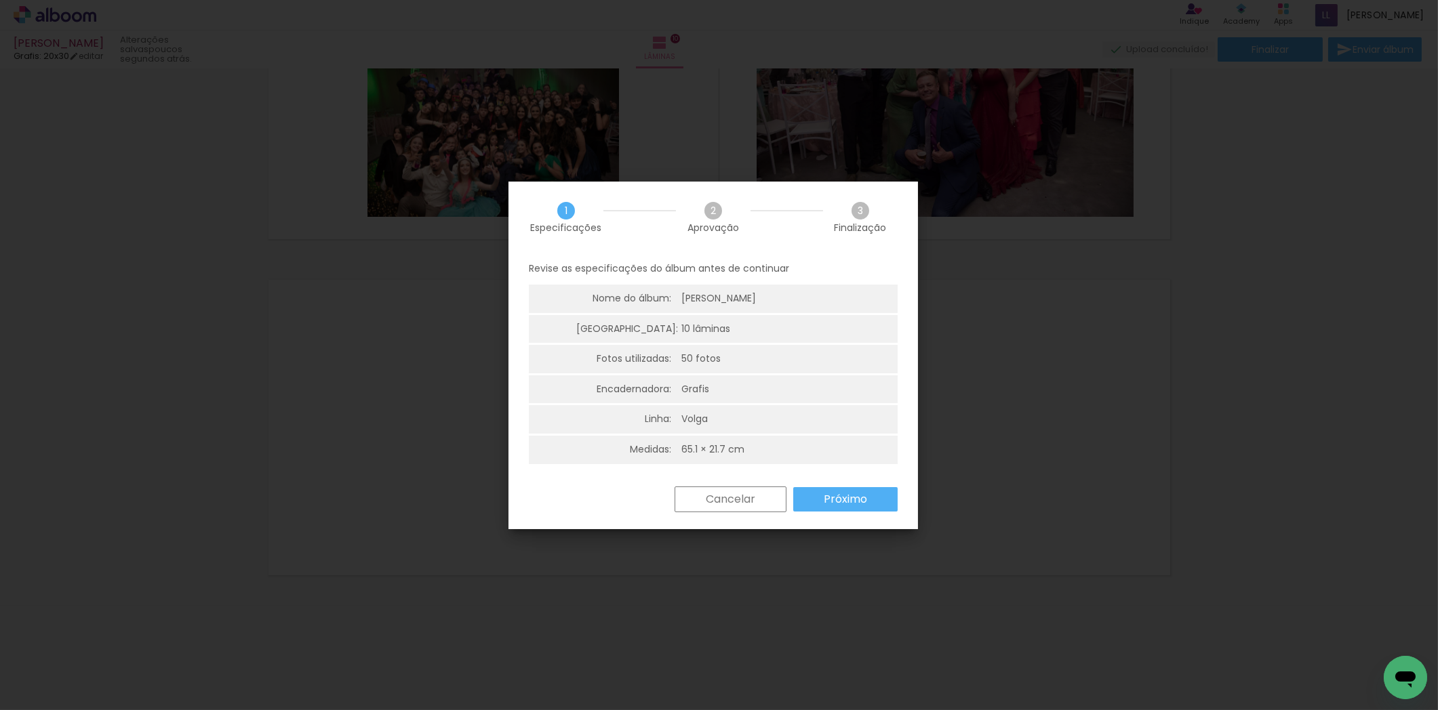
click at [876, 498] on paper-button "Próximo" at bounding box center [845, 499] width 104 height 24
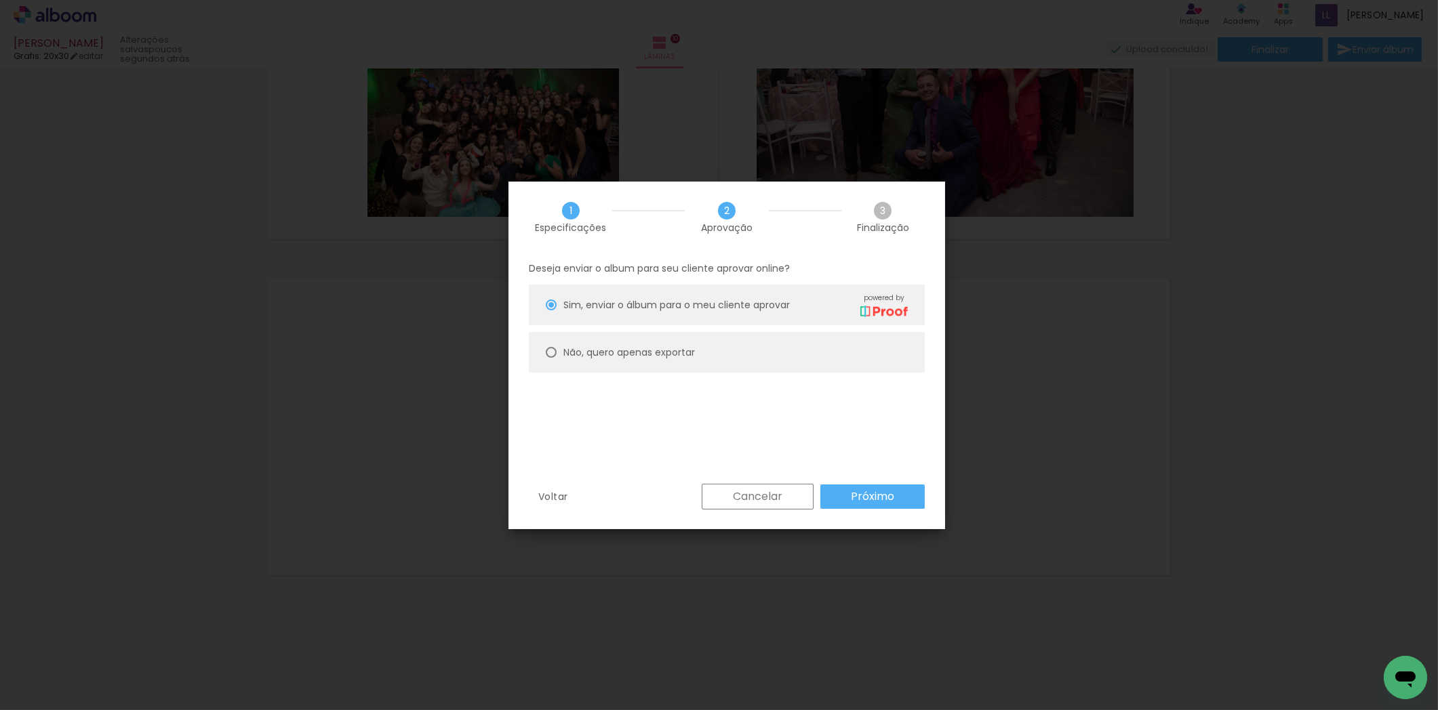
click at [590, 342] on paper-radio-button "Não, quero apenas exportar" at bounding box center [727, 352] width 396 height 41
type paper-radio-button "on"
click at [0, 0] on slot "Próximo" at bounding box center [0, 0] width 0 height 0
type input "Alta, 300 DPI"
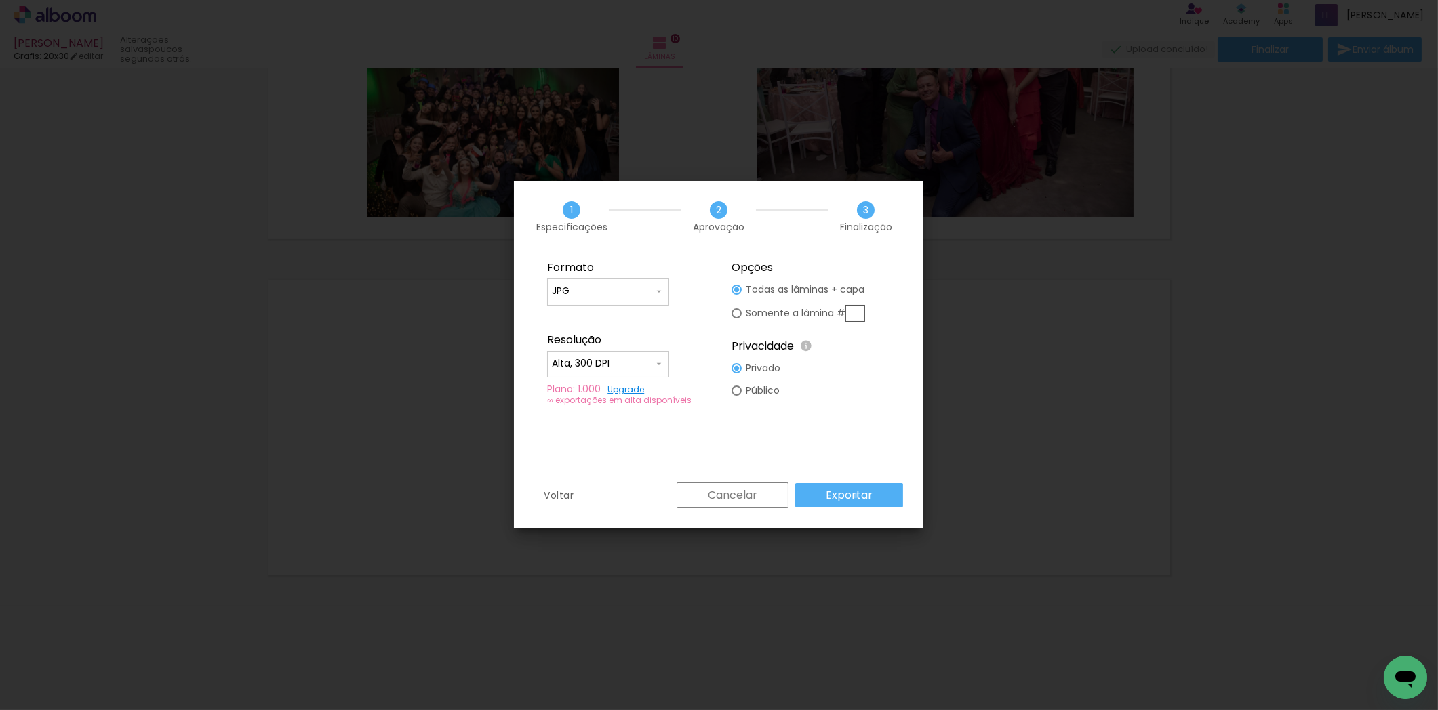
click at [0, 0] on slot "Exportar" at bounding box center [0, 0] width 0 height 0
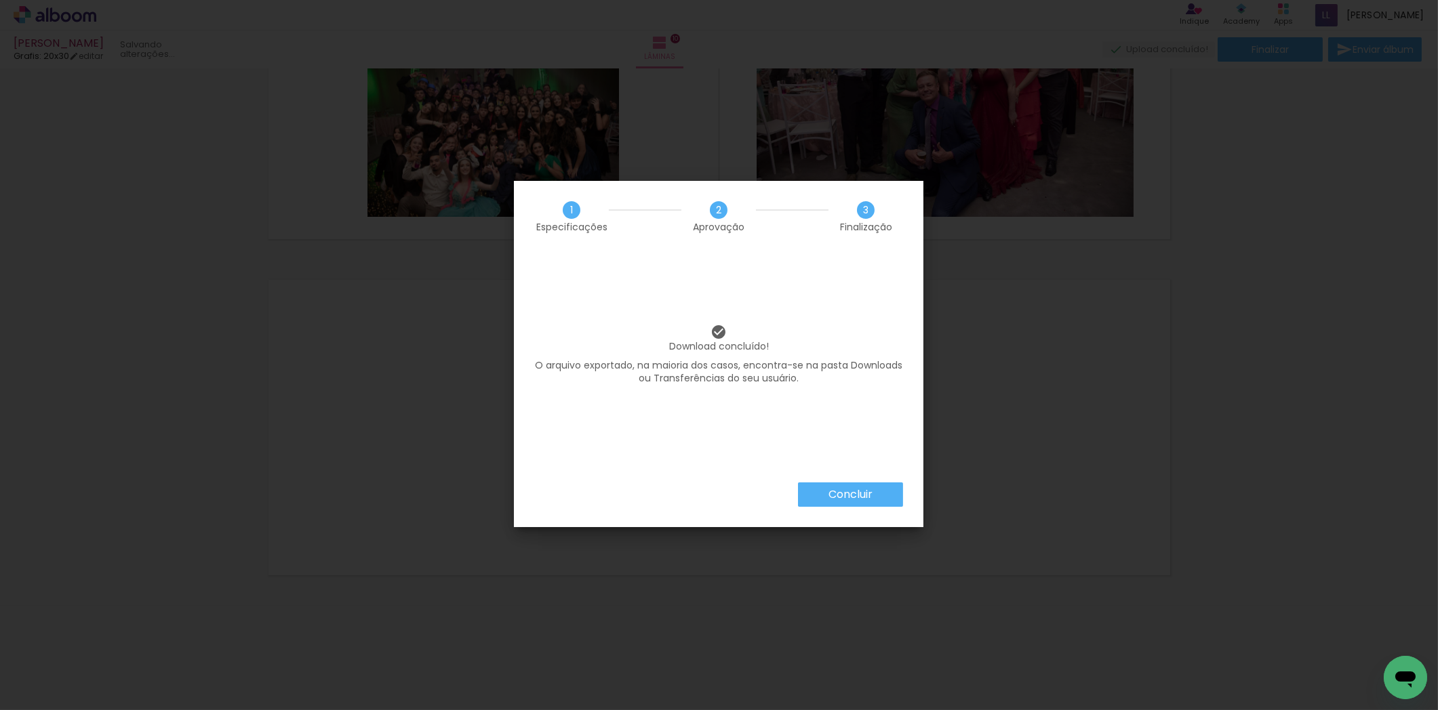
click at [0, 0] on slot "Concluir" at bounding box center [0, 0] width 0 height 0
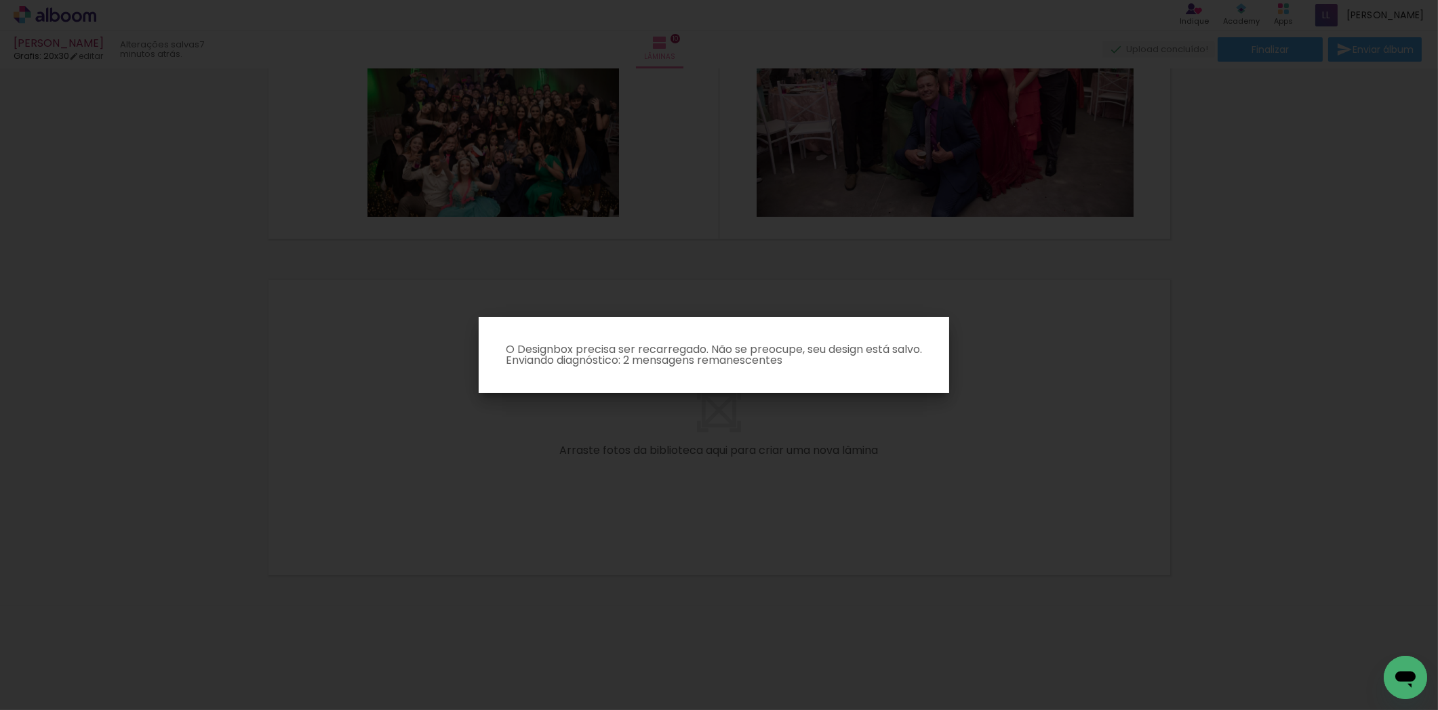
scroll to position [602, 0]
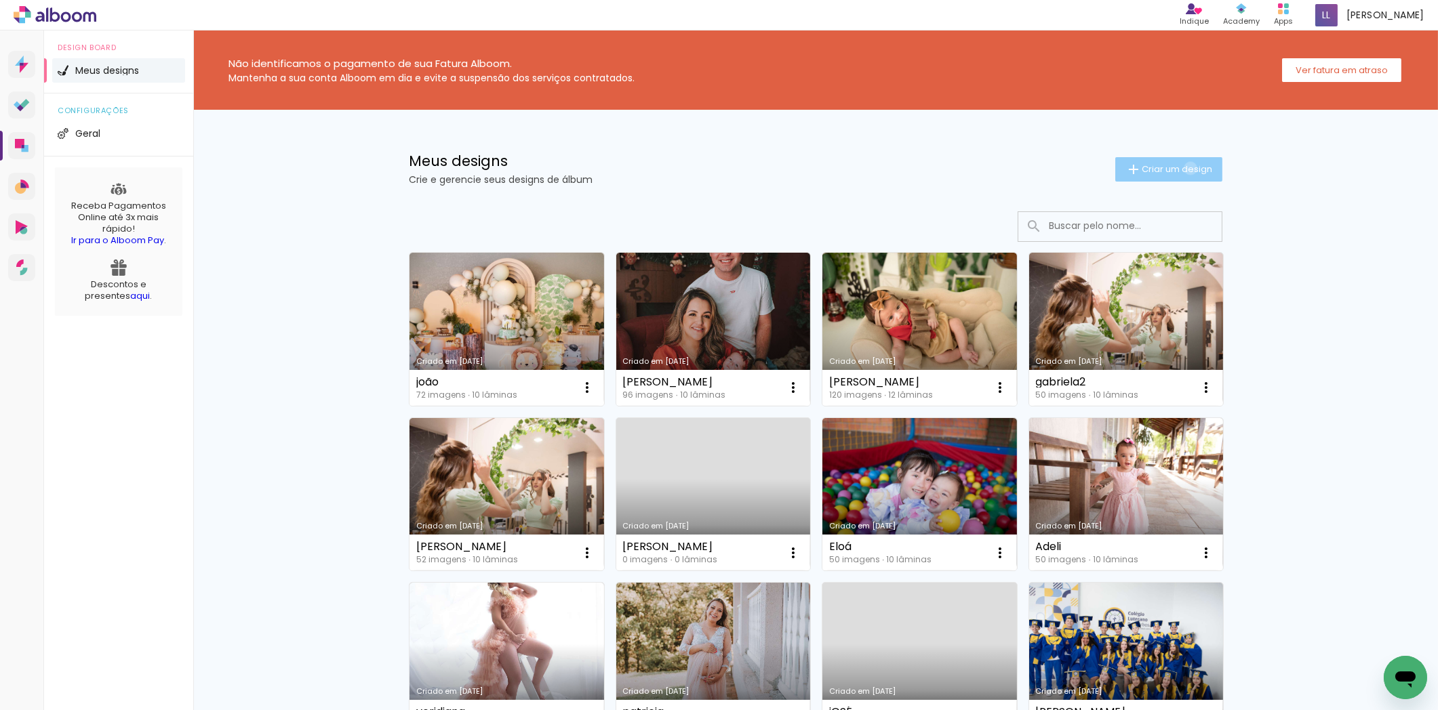
click at [1182, 168] on span "Criar um design" at bounding box center [1176, 169] width 70 height 9
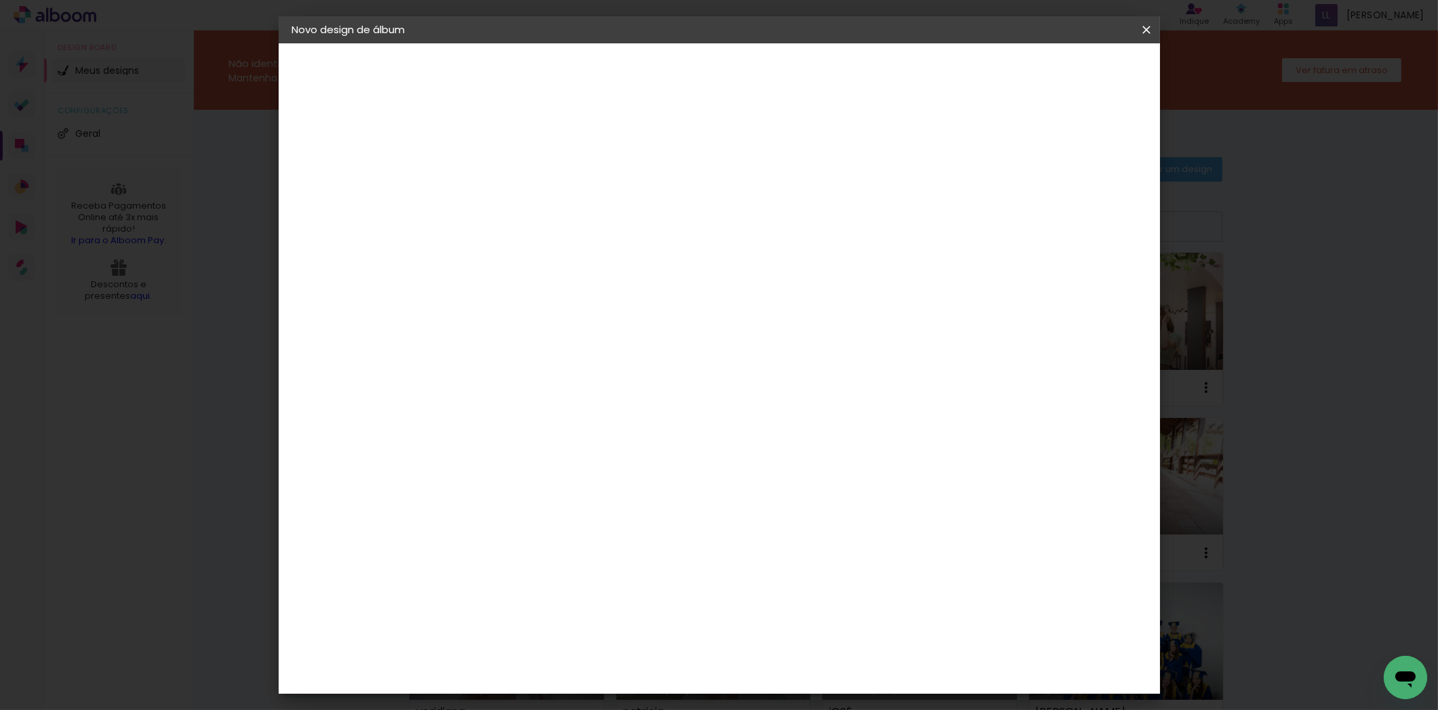
click at [0, 0] on iron-icon at bounding box center [0, 0] width 0 height 0
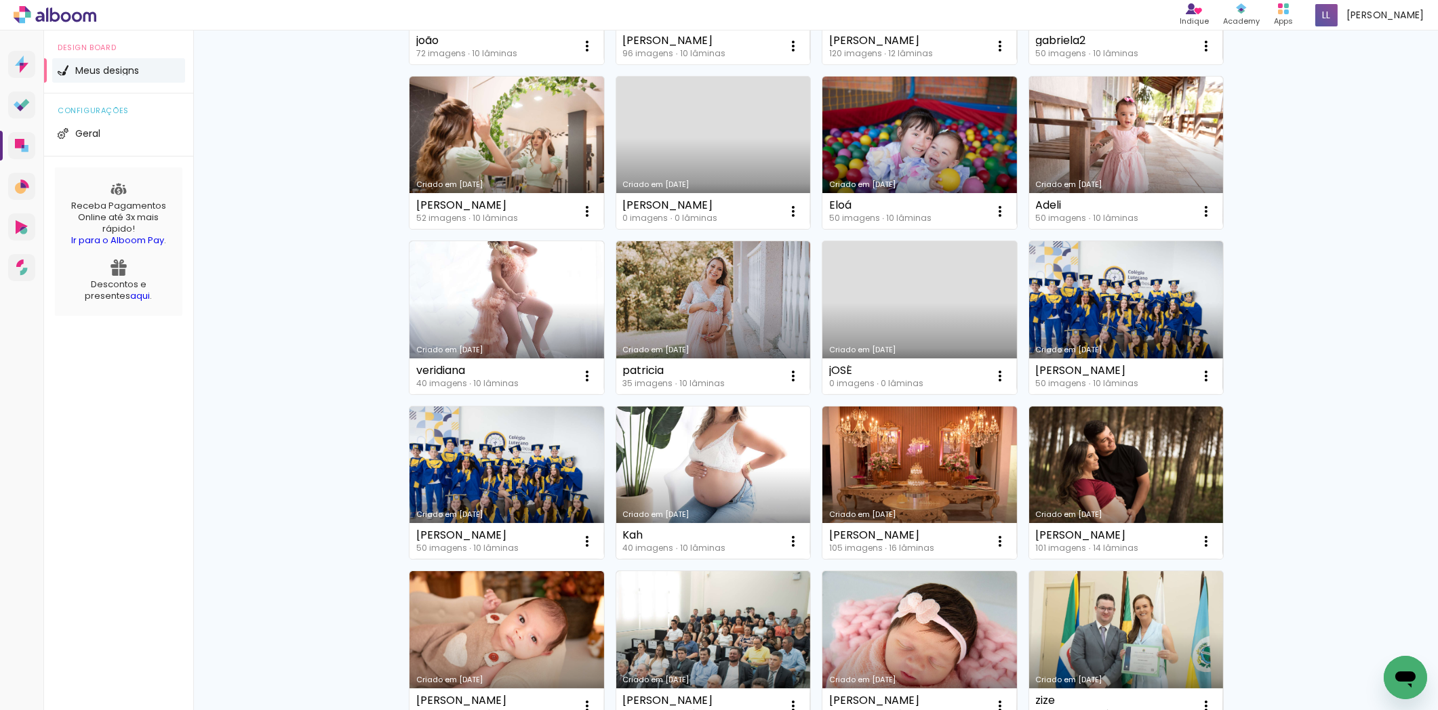
scroll to position [527, 0]
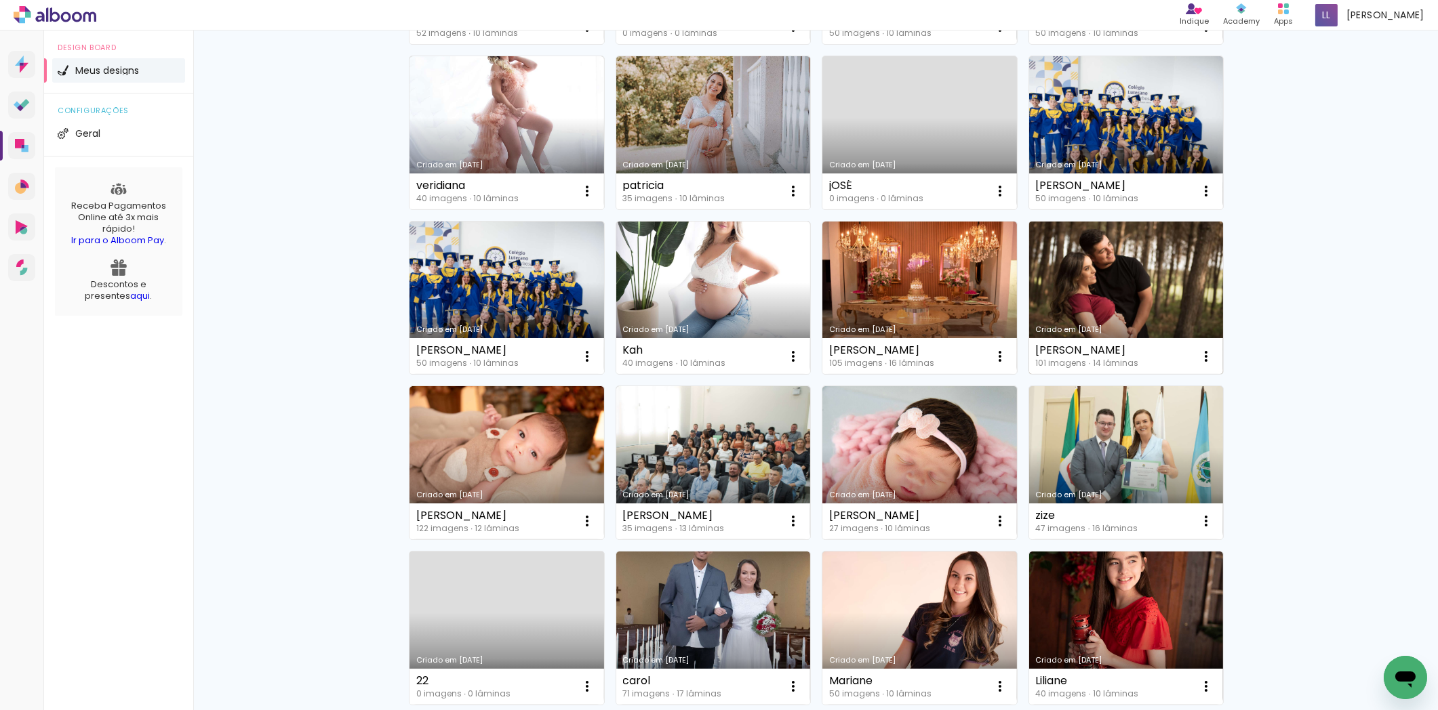
click at [1149, 310] on link "Criado em [DATE]" at bounding box center [1126, 298] width 195 height 153
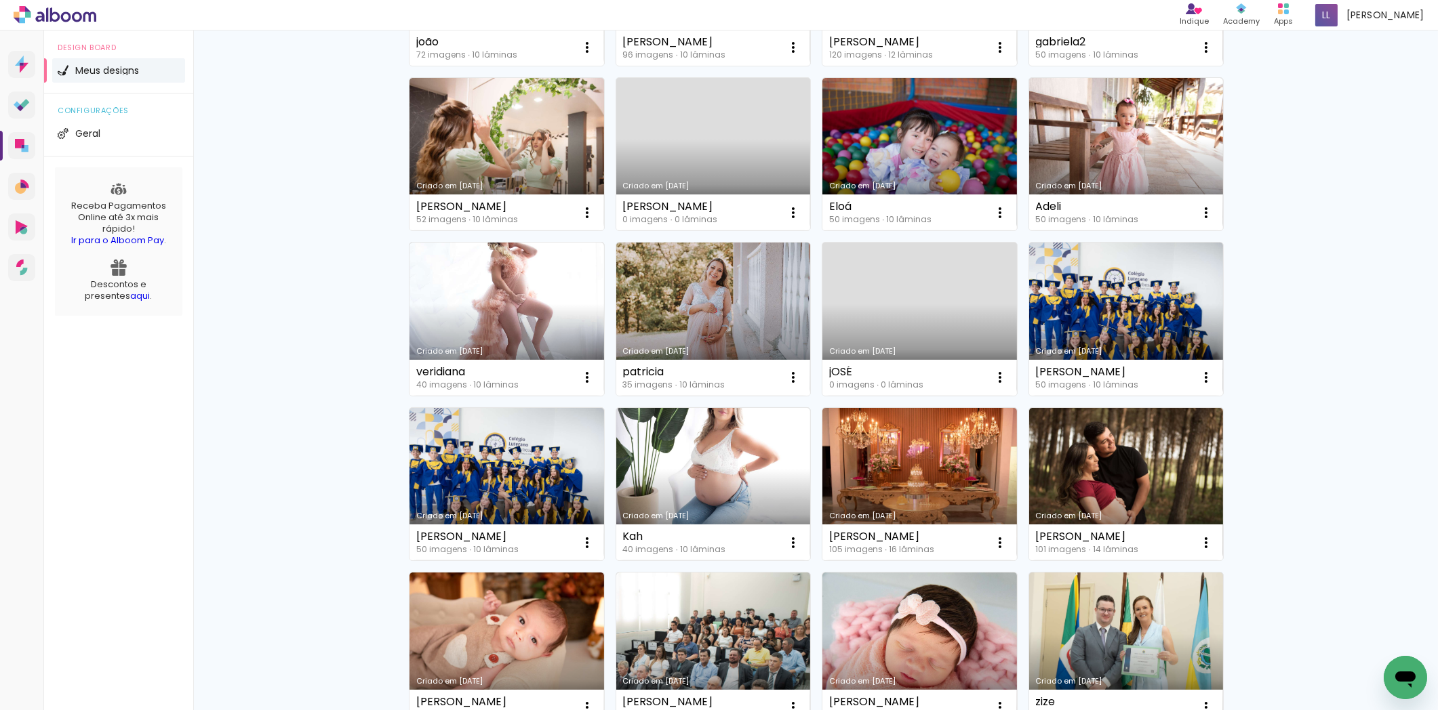
scroll to position [376, 0]
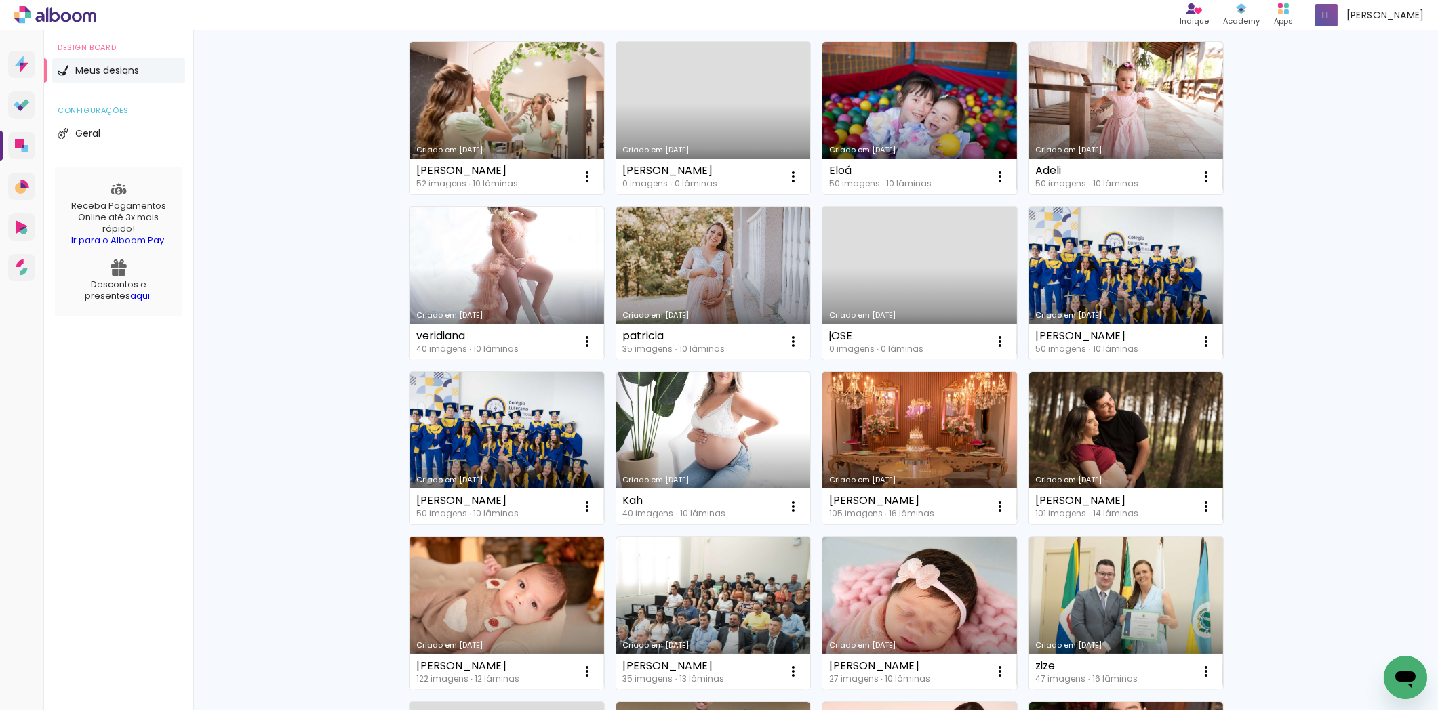
click at [896, 426] on link "Criado em [DATE]" at bounding box center [919, 448] width 195 height 153
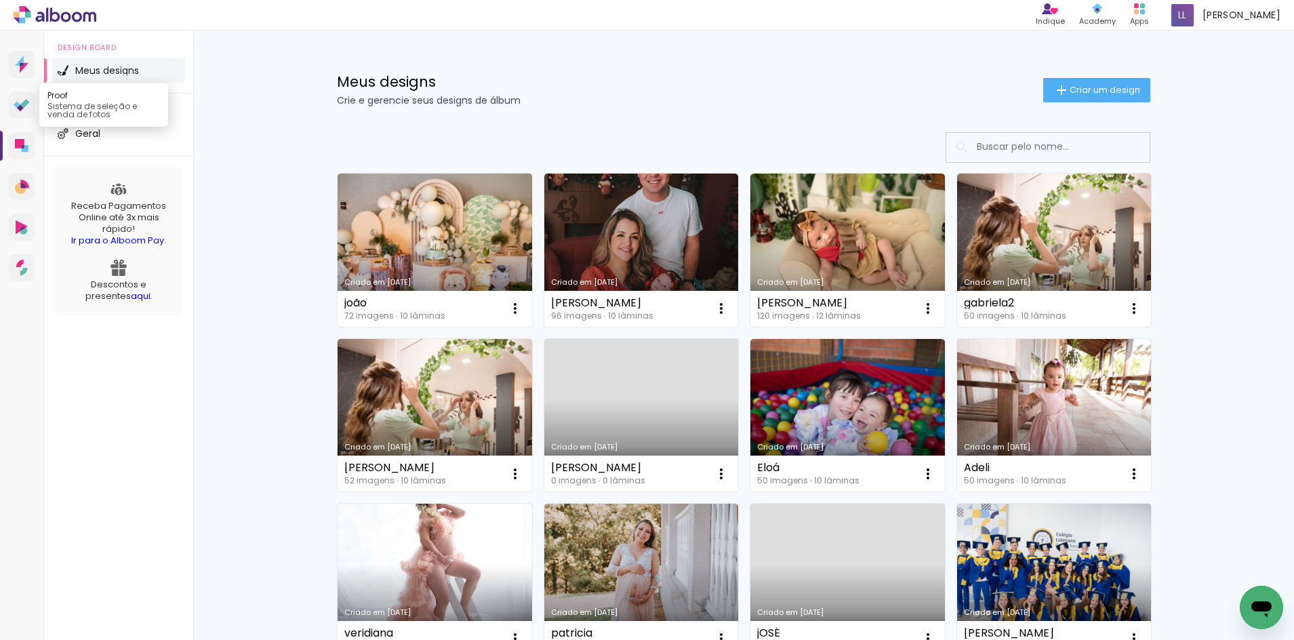
click at [25, 95] on link "Proof Sistema de seleção e venda de fotos" at bounding box center [21, 105] width 27 height 27
